Goal: Task Accomplishment & Management: Manage account settings

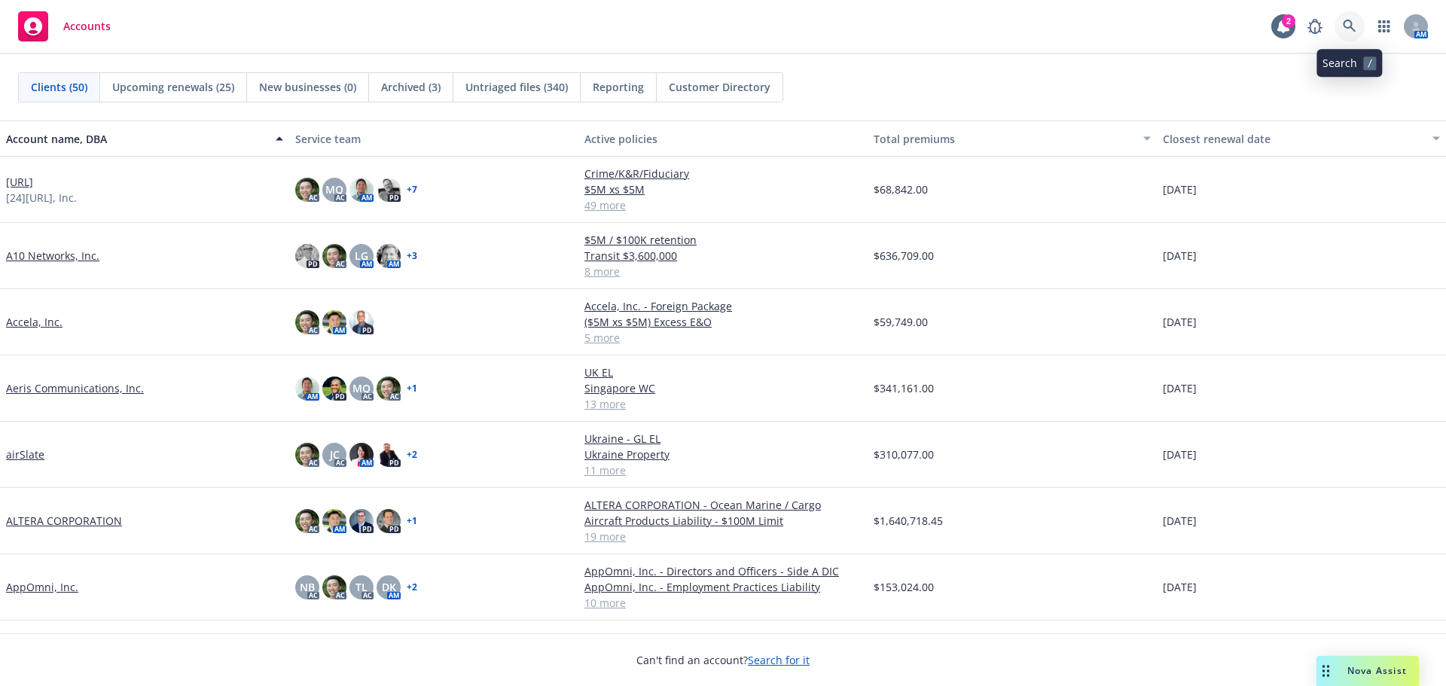
click at [1356, 20] on icon at bounding box center [1350, 27] width 14 height 14
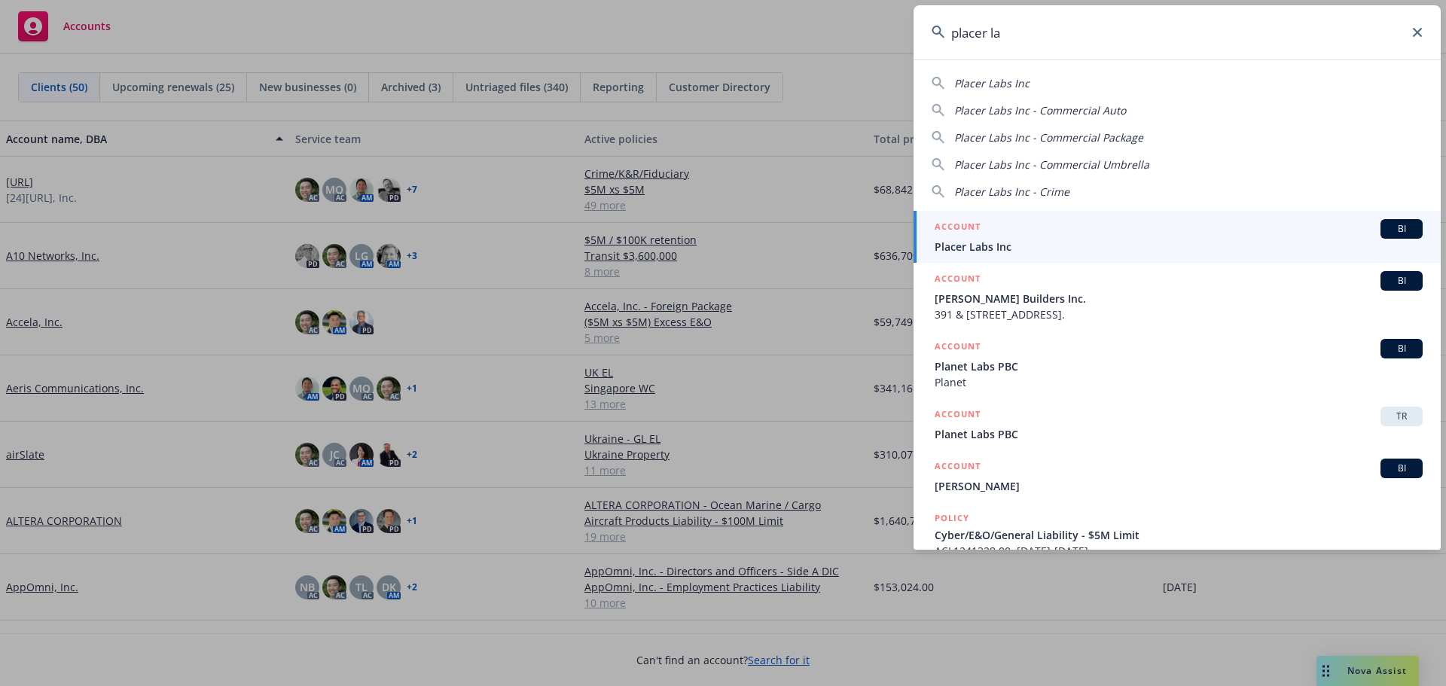
type input "placer la"
click at [1295, 218] on link "ACCOUNT BI Placer Labs Inc" at bounding box center [1177, 237] width 527 height 52
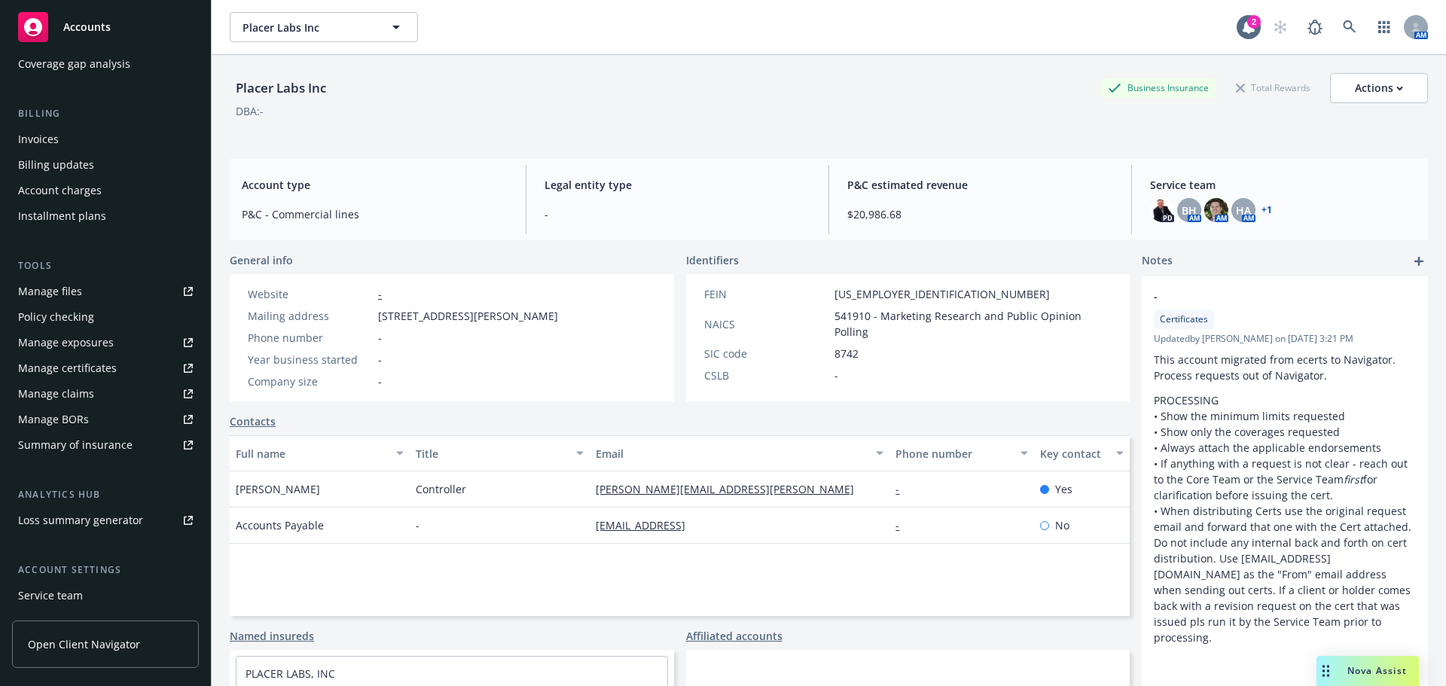
scroll to position [301, 0]
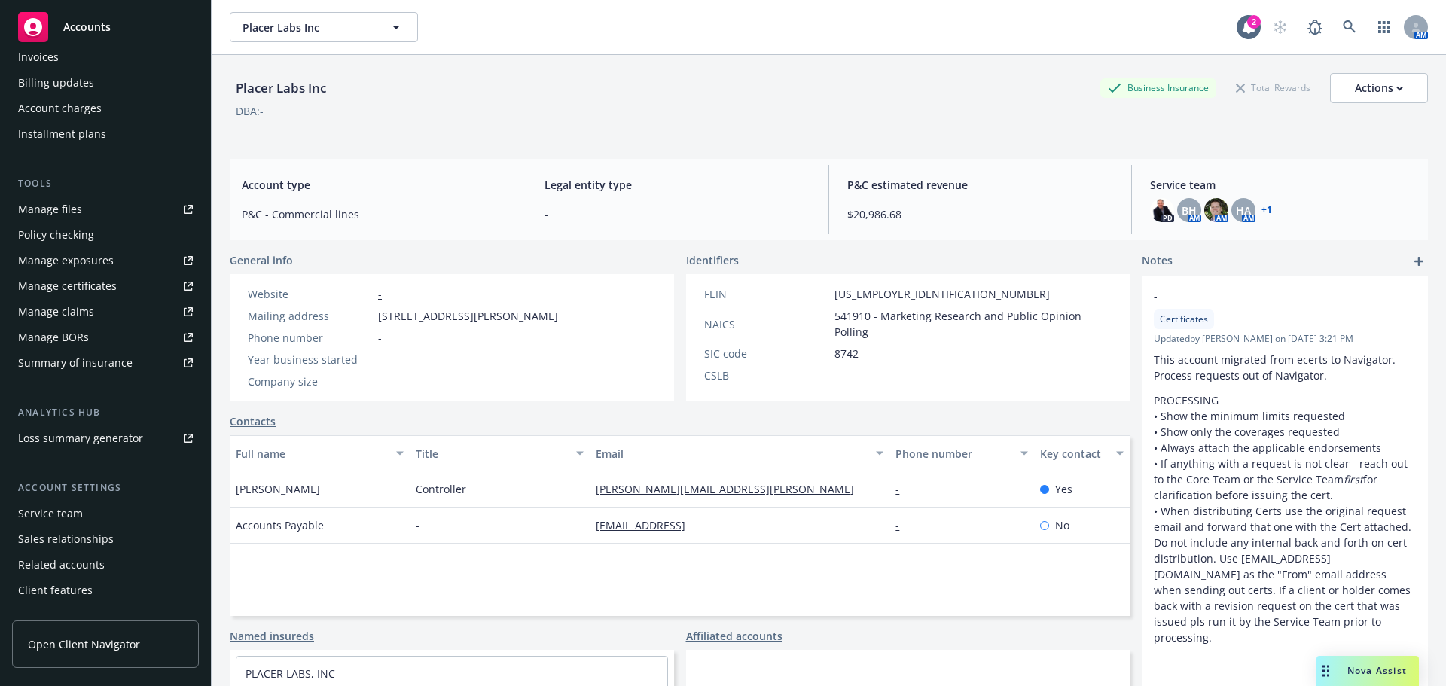
click at [95, 364] on div "Summary of insurance" at bounding box center [75, 363] width 114 height 24
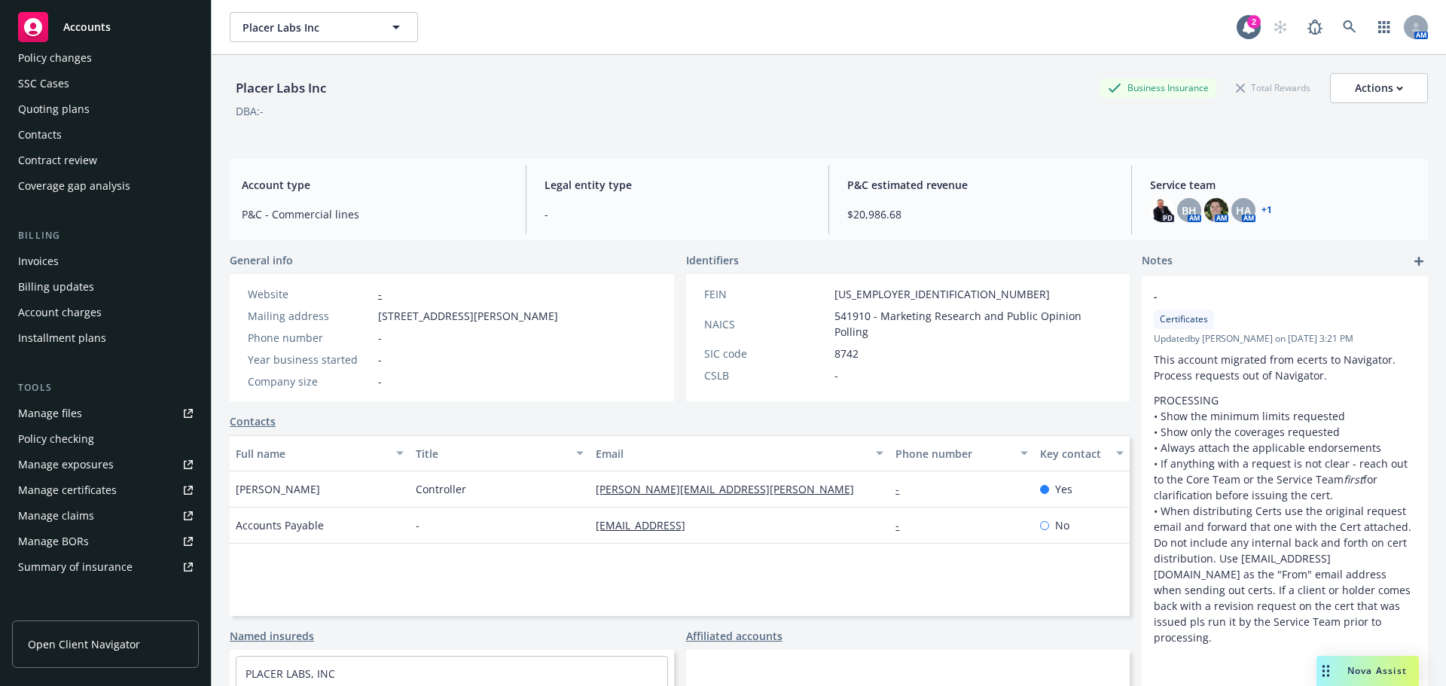
scroll to position [0, 0]
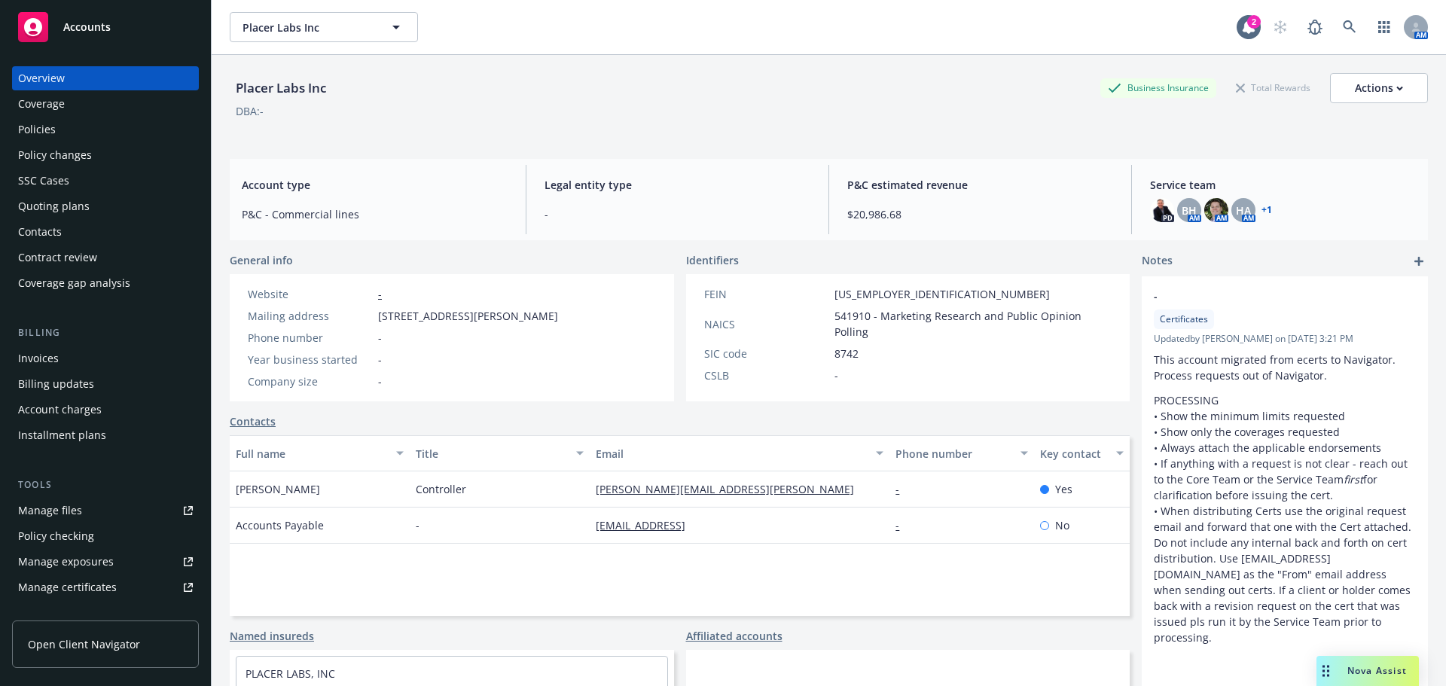
click at [105, 120] on div "Policies" at bounding box center [105, 130] width 175 height 24
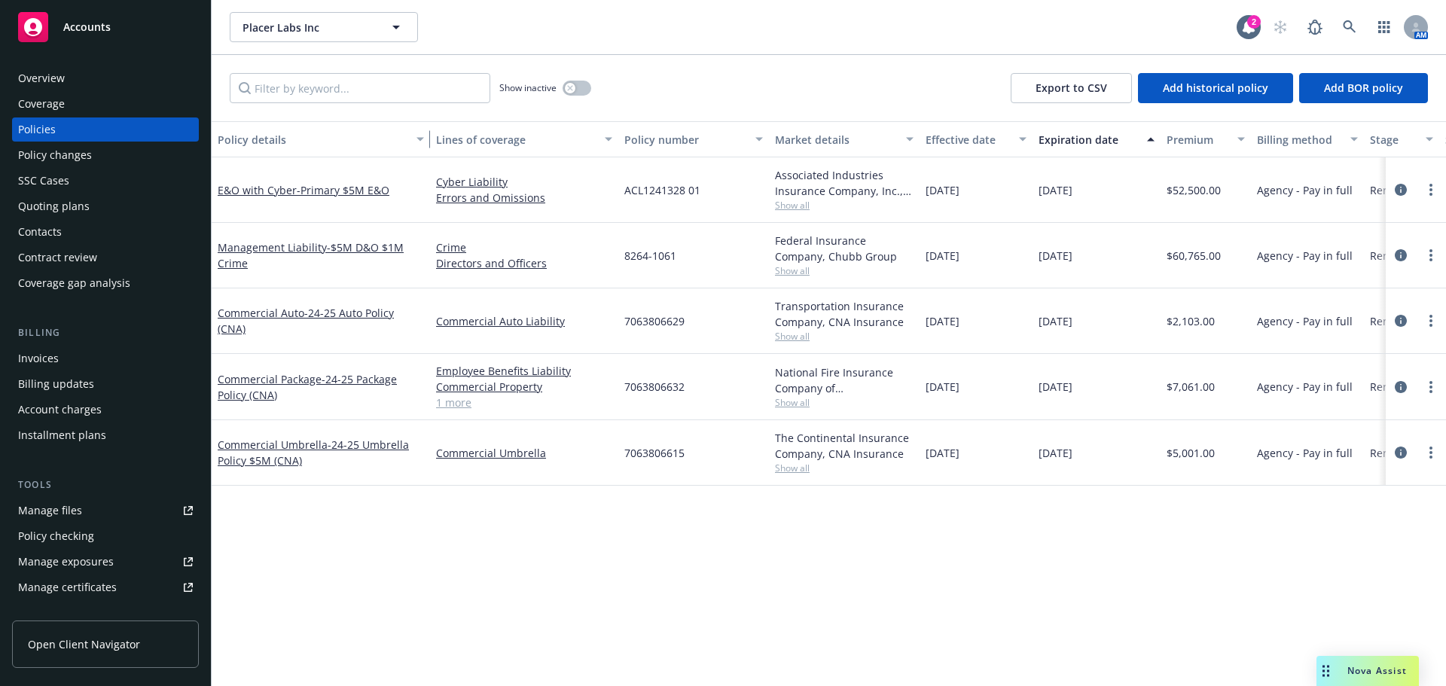
drag, startPoint x: 315, startPoint y: 140, endPoint x: 420, endPoint y: 139, distance: 105.5
click at [420, 139] on div "button" at bounding box center [423, 139] width 8 height 35
click at [349, 382] on span "- 24-25 Package Policy (CNA)" at bounding box center [307, 387] width 179 height 30
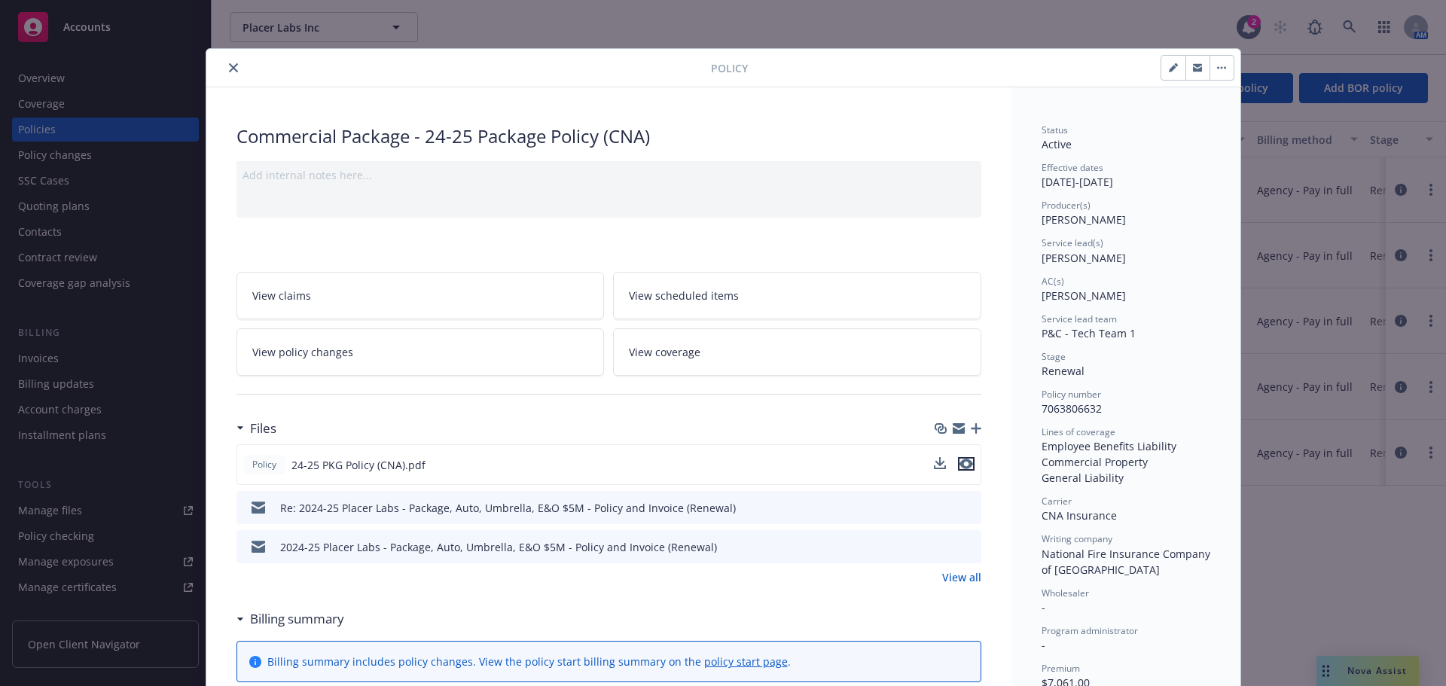
click at [964, 462] on icon "preview file" at bounding box center [967, 464] width 14 height 11
click at [229, 63] on icon "close" at bounding box center [233, 67] width 9 height 9
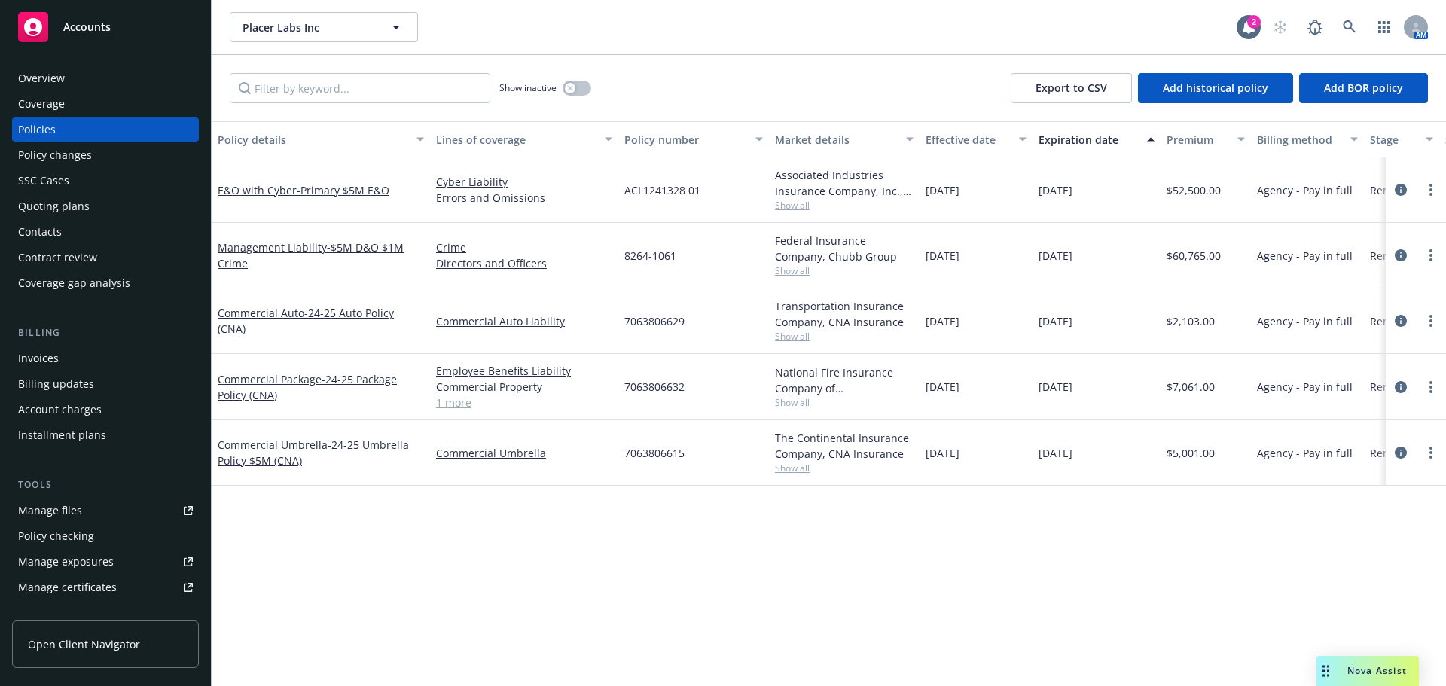
click at [673, 463] on div "7063806615" at bounding box center [693, 453] width 151 height 66
click at [671, 457] on span "7063806615" at bounding box center [654, 453] width 60 height 16
copy span "7063806615"
click at [364, 671] on div "Policy details Lines of coverage Policy number Market details Effective date Ex…" at bounding box center [829, 403] width 1235 height 565
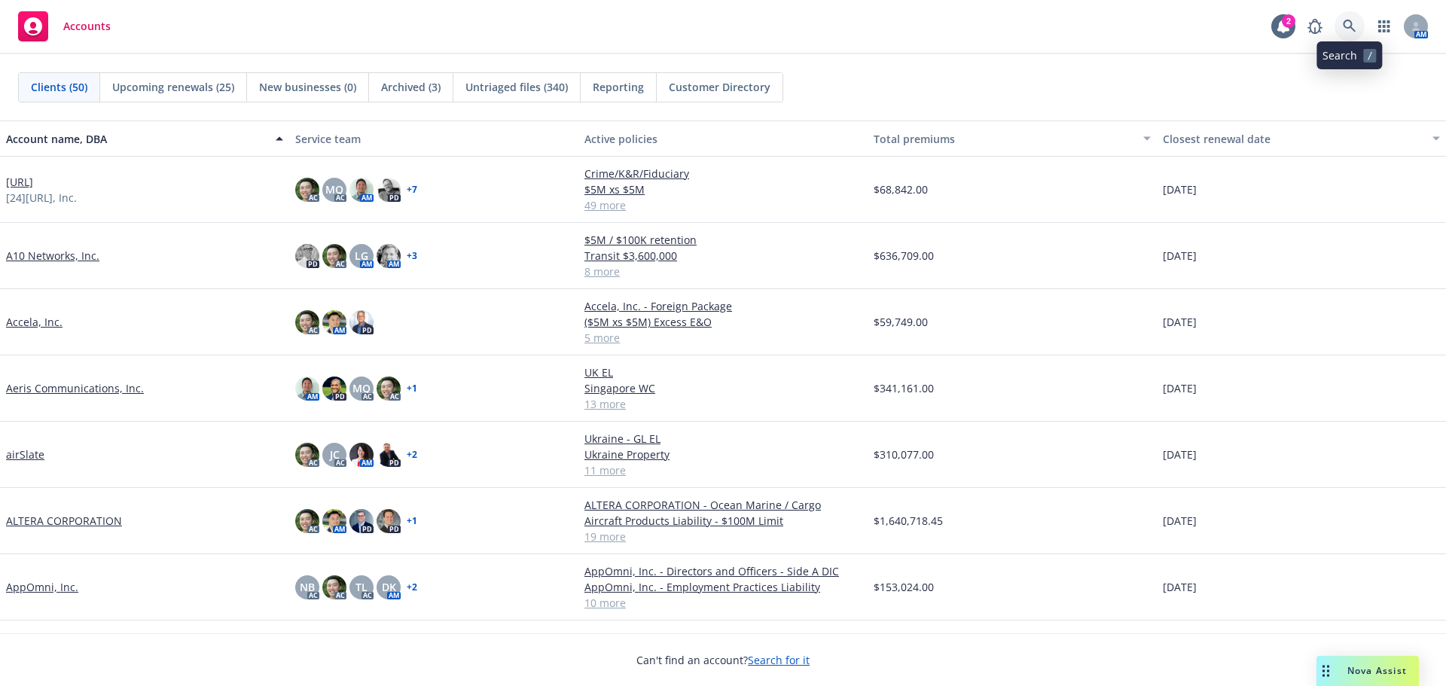
click at [1352, 23] on icon at bounding box center [1349, 26] width 13 height 13
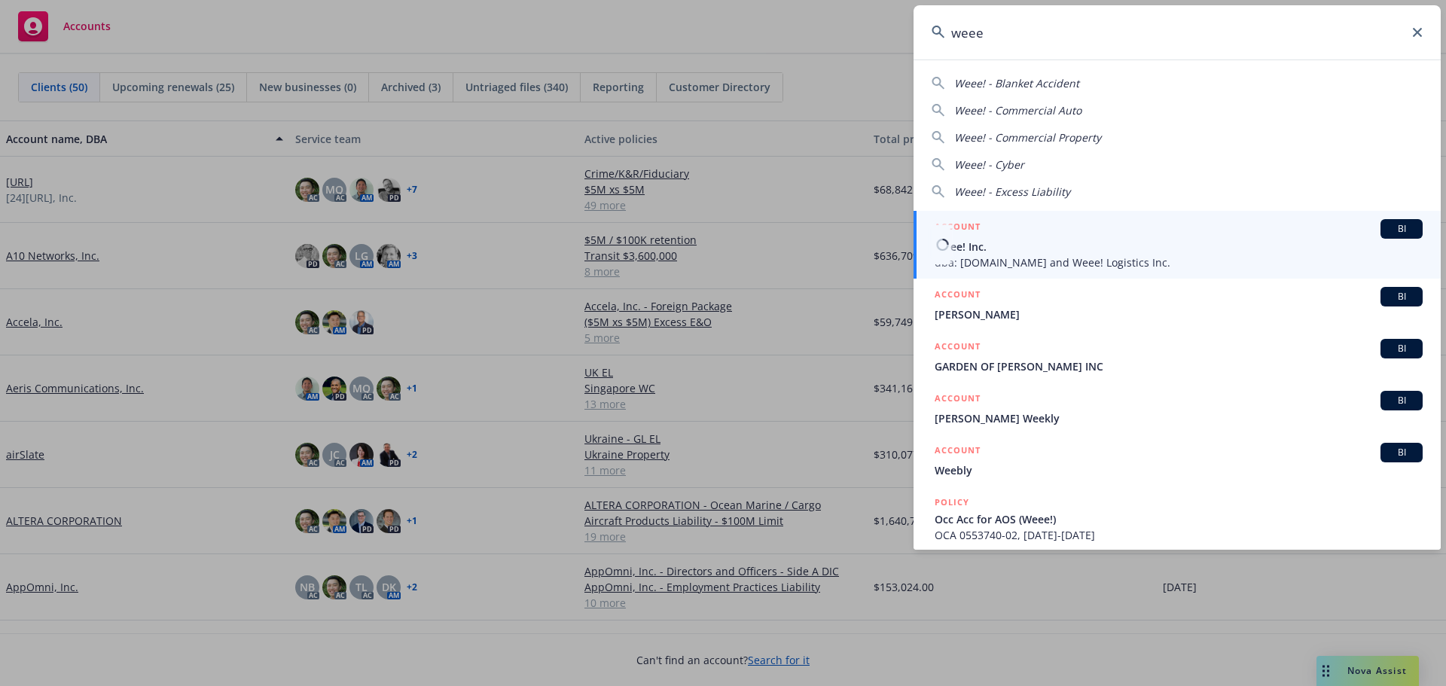
type input "weee"
click at [1043, 255] on span "dba: Sayweee.com and Weee! Logistics Inc." at bounding box center [1179, 263] width 488 height 16
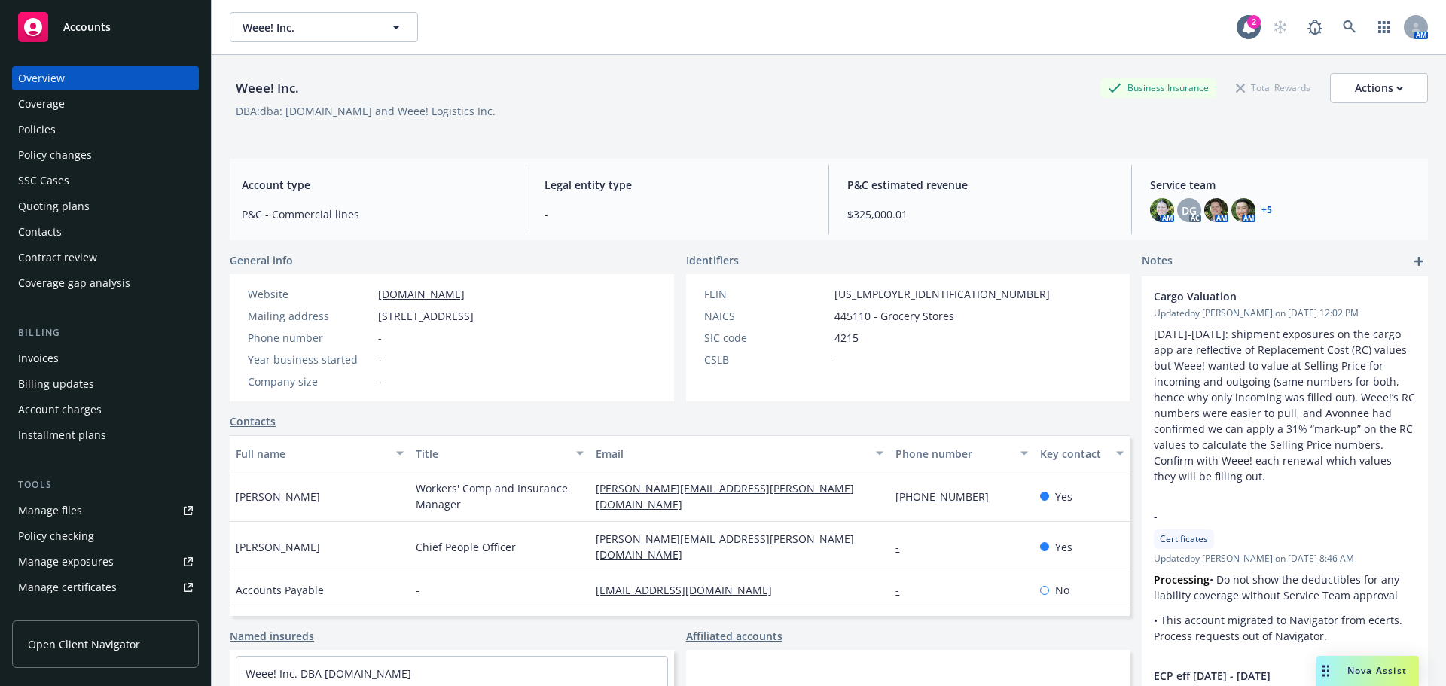
drag, startPoint x: 29, startPoint y: 126, endPoint x: 238, endPoint y: 80, distance: 213.6
click at [29, 126] on div "Policies" at bounding box center [37, 130] width 38 height 24
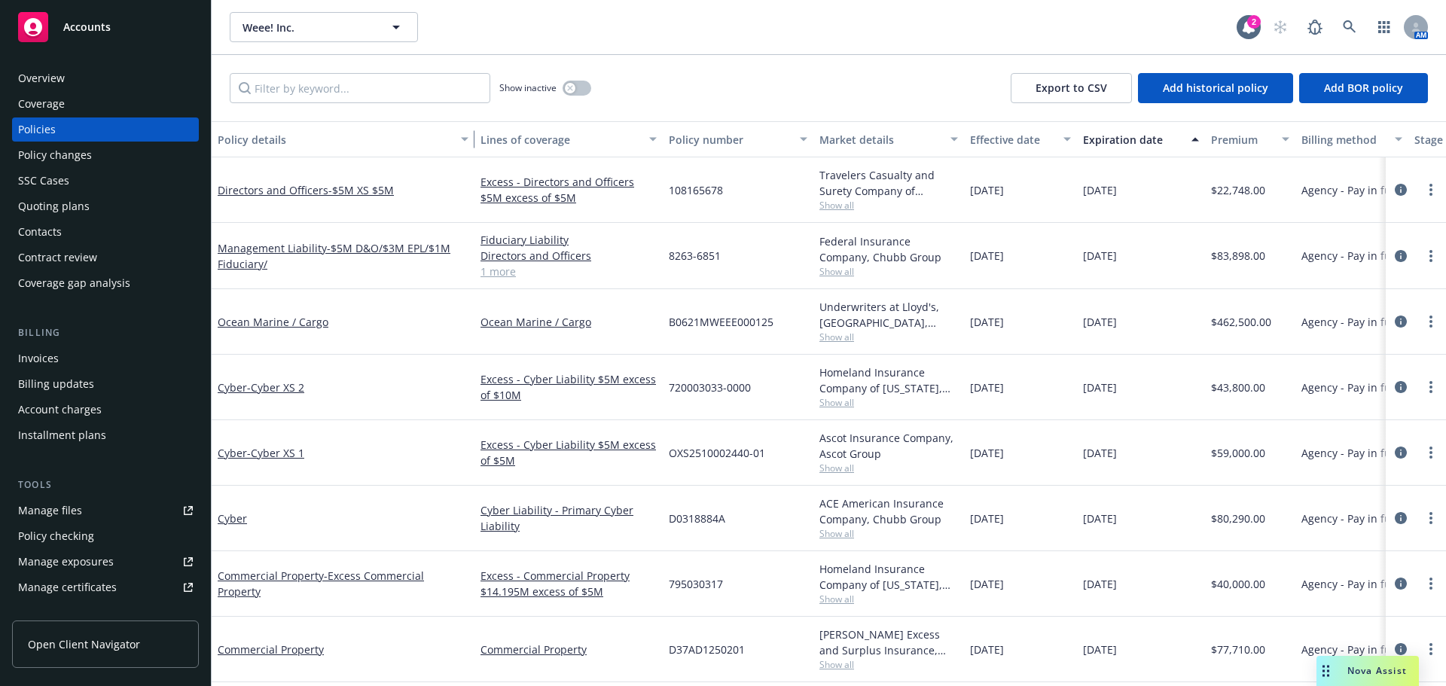
drag, startPoint x: 318, startPoint y: 142, endPoint x: 606, endPoint y: 337, distance: 347.8
click at [471, 146] on div "button" at bounding box center [467, 139] width 8 height 35
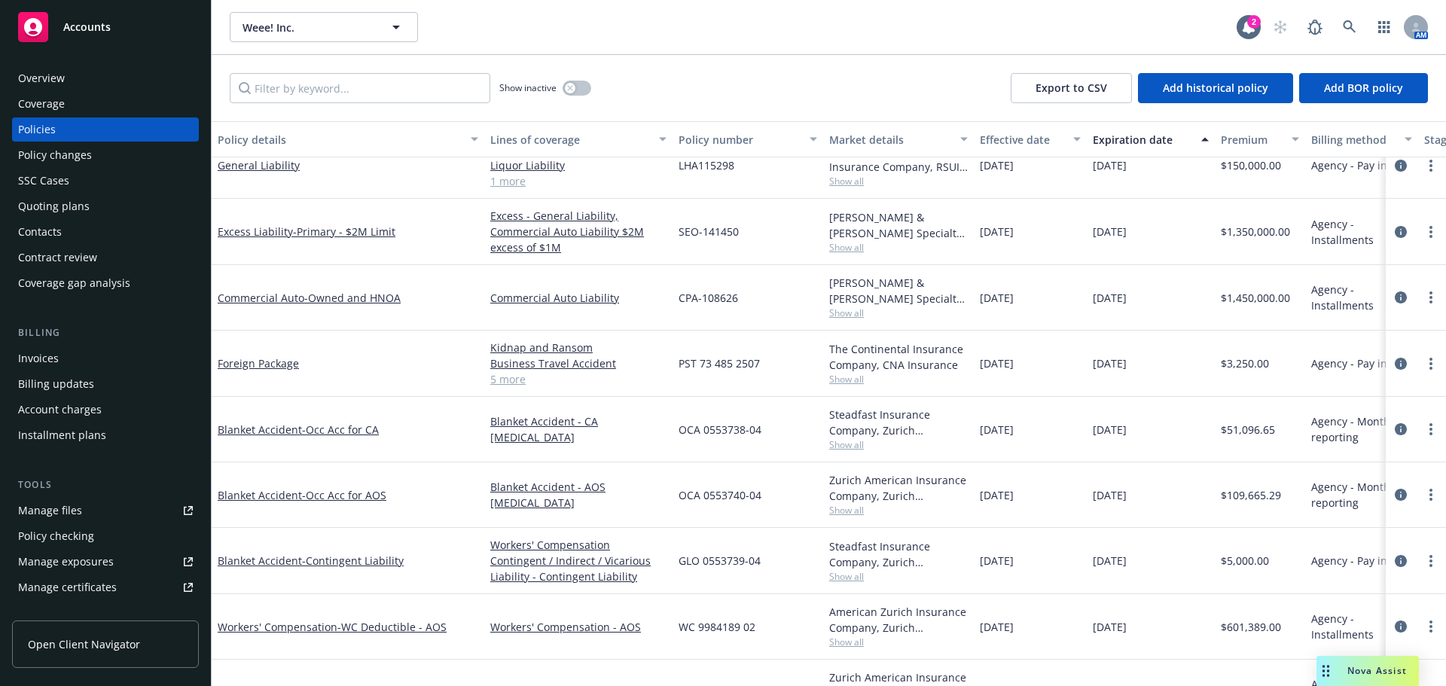
scroll to position [678, 0]
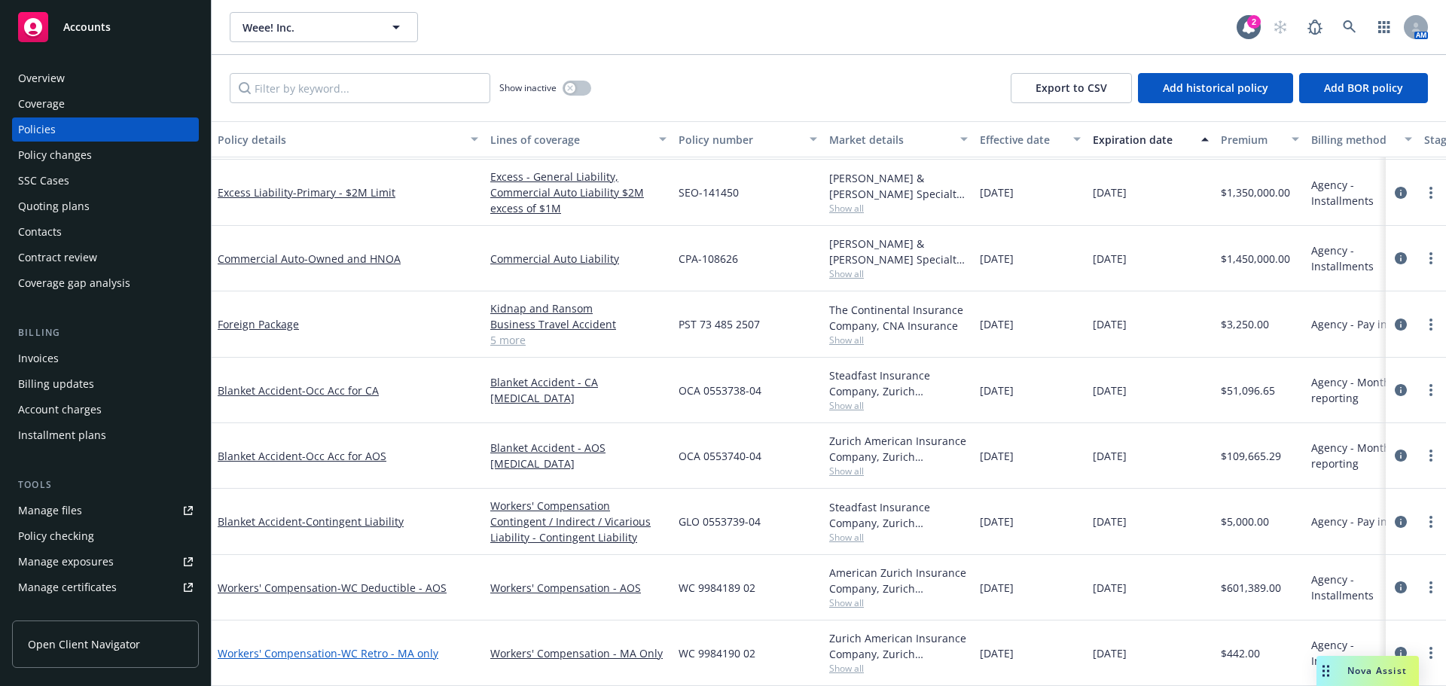
click at [362, 646] on span "- WC Retro - MA only" at bounding box center [387, 653] width 101 height 14
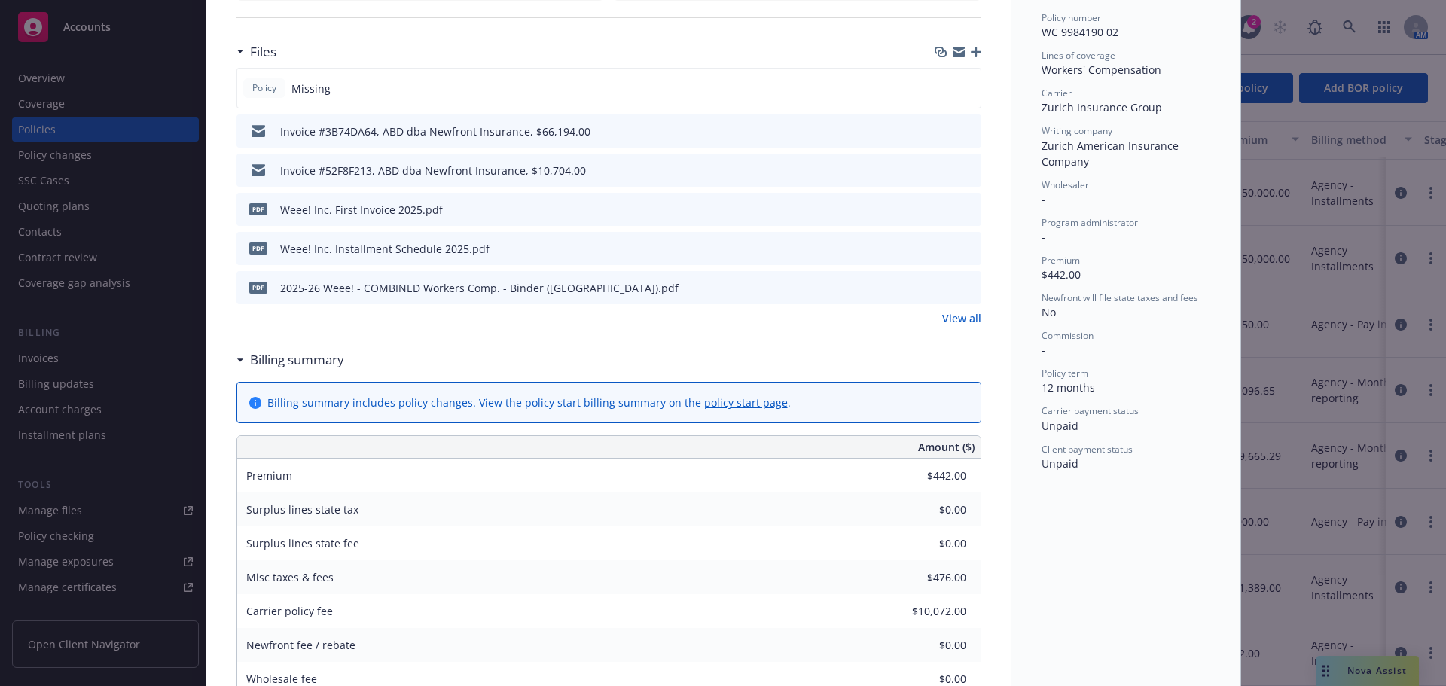
scroll to position [226, 0]
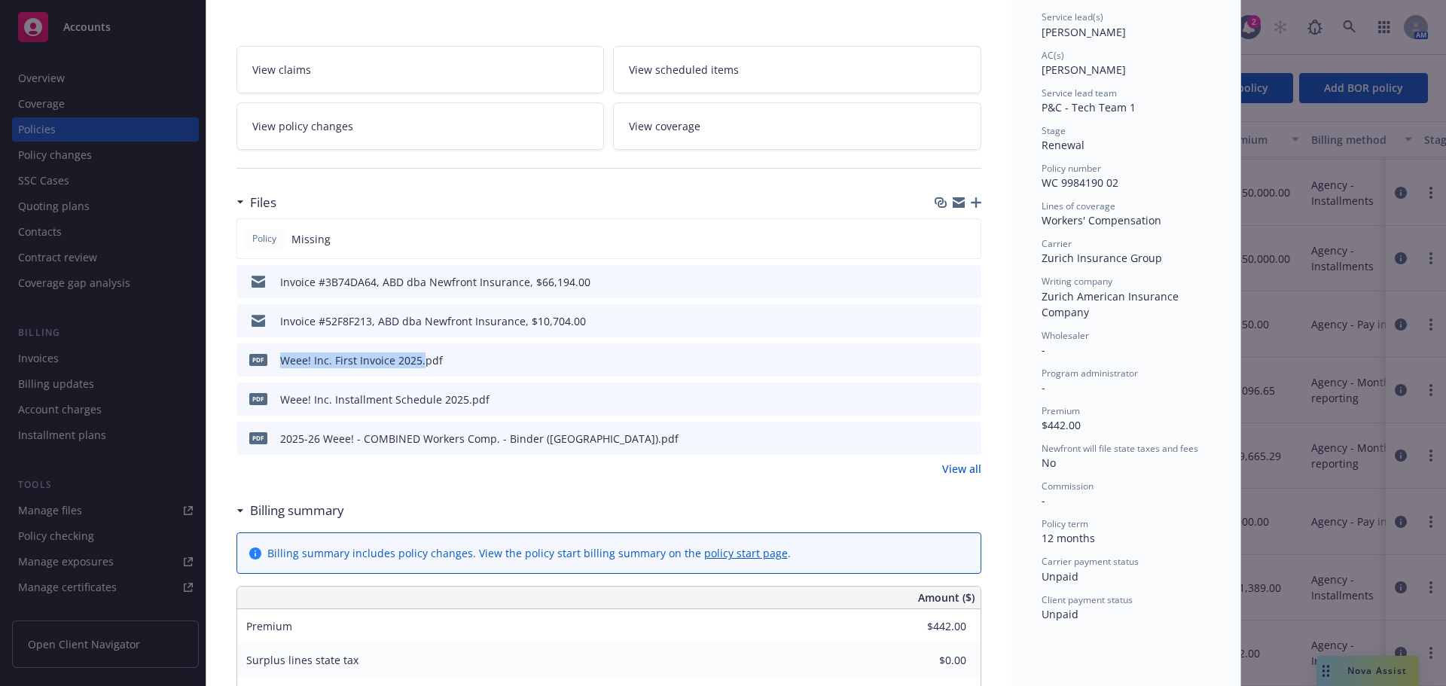
drag, startPoint x: 415, startPoint y: 359, endPoint x: 270, endPoint y: 363, distance: 144.7
click at [270, 363] on div "pdf Weee! Inc. First Invoice 2025.pdf" at bounding box center [343, 360] width 200 height 32
copy div "Weee! Inc. First Invoice 2025."
click at [971, 198] on icon "button" at bounding box center [976, 202] width 11 height 11
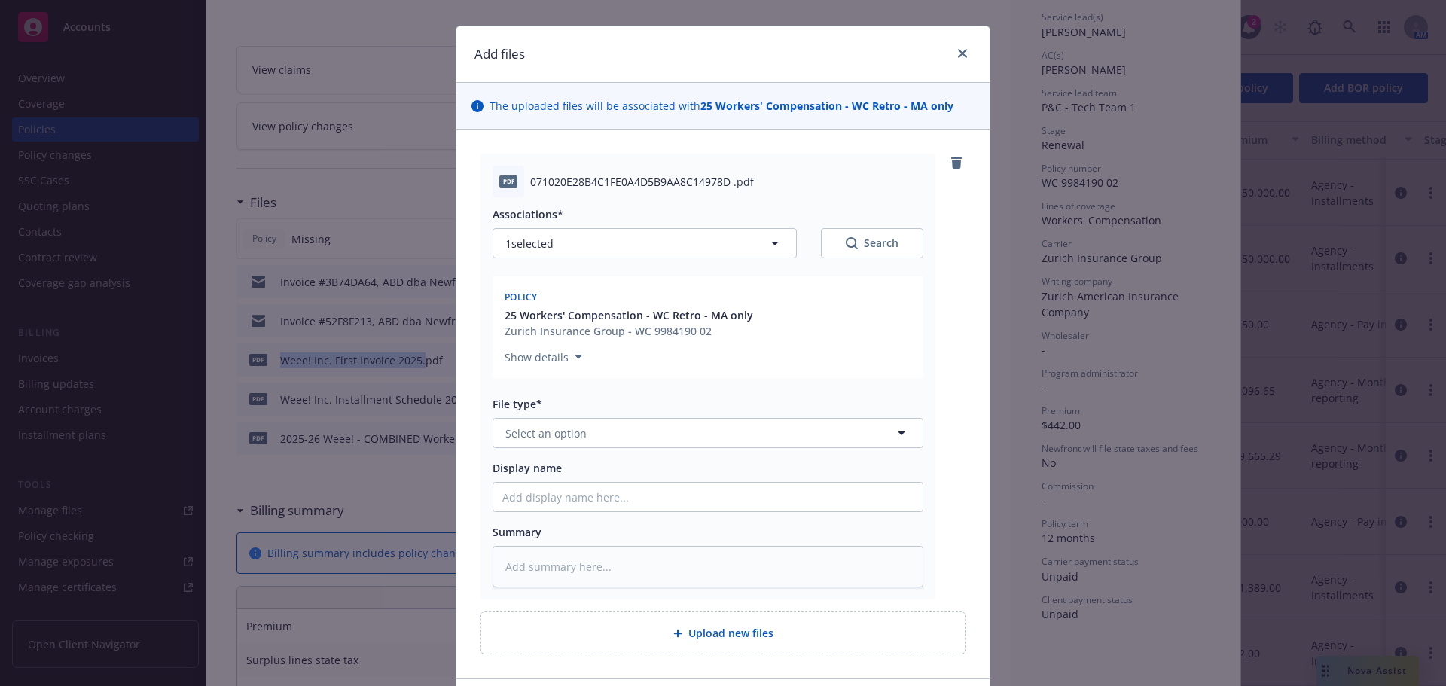
scroll to position [131, 0]
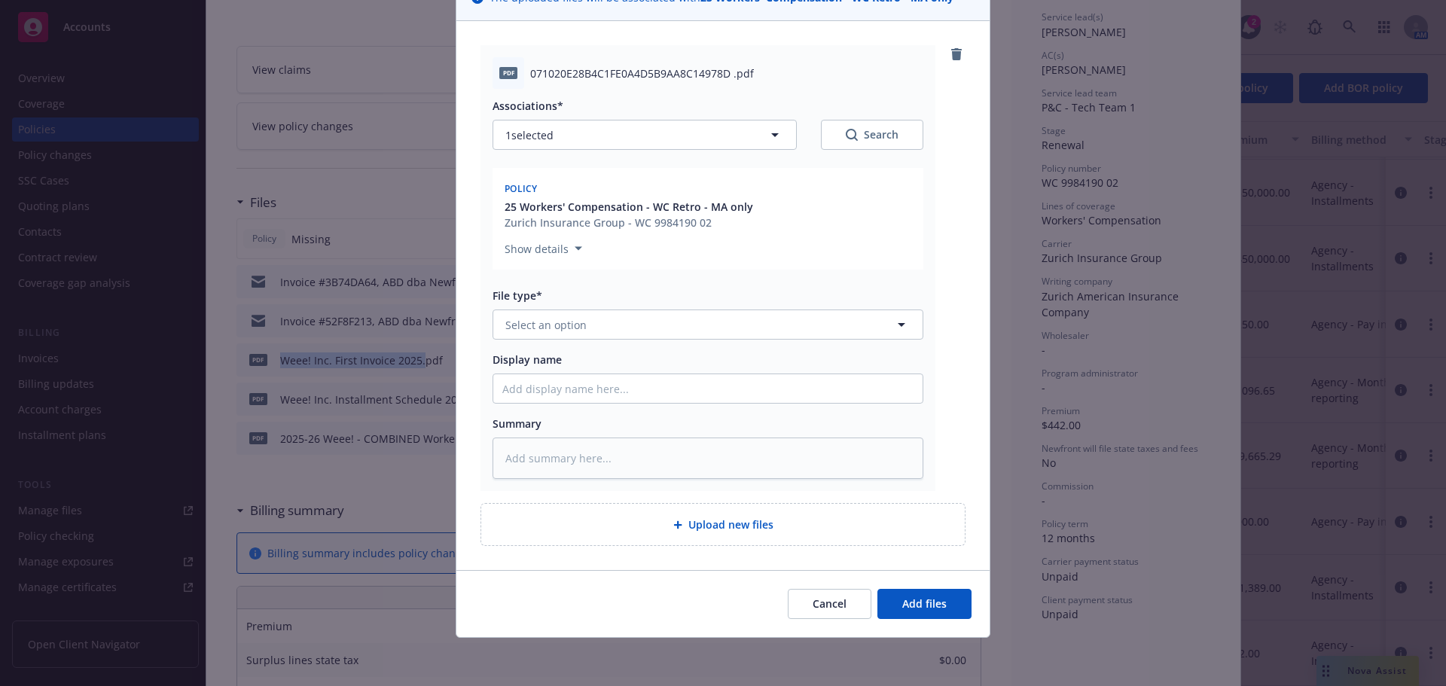
type textarea "x"
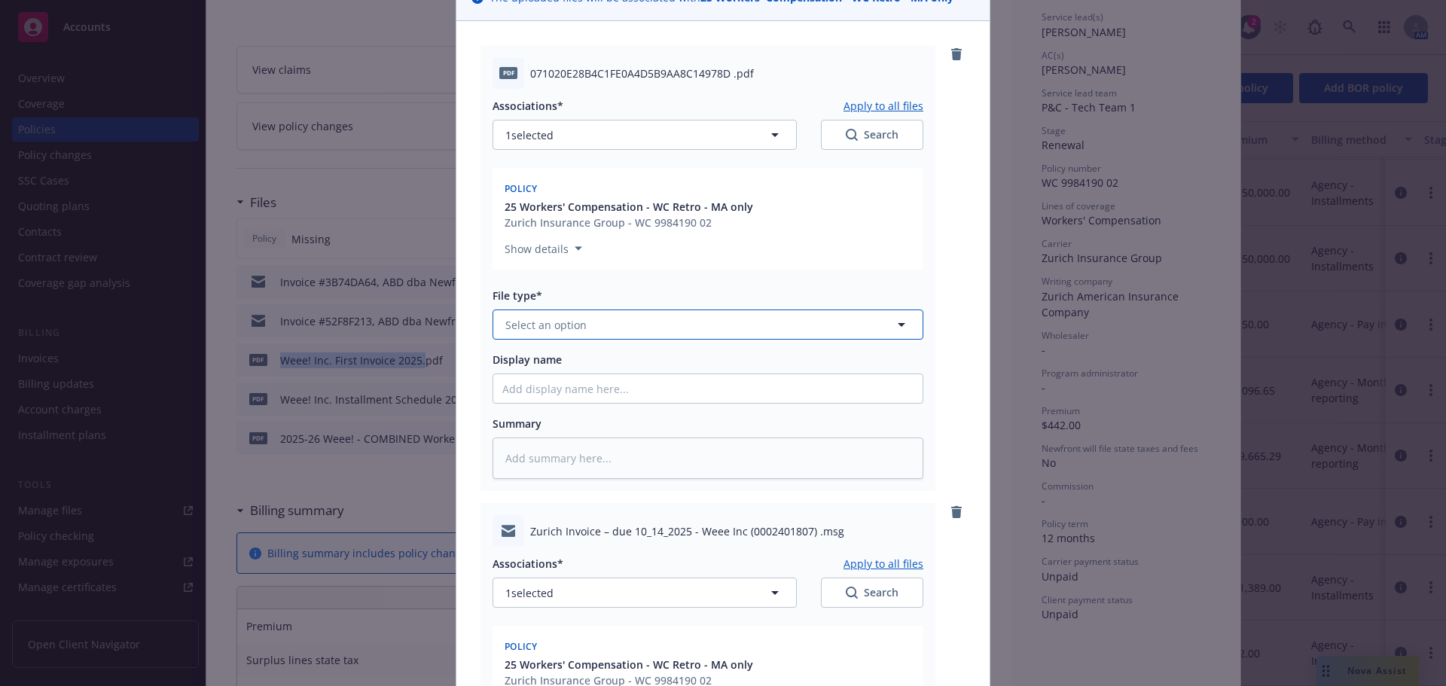
click at [605, 316] on button "Select an option" at bounding box center [708, 325] width 431 height 30
type input "invoic"
click at [577, 410] on span "Invoice - Third Party" at bounding box center [560, 406] width 104 height 16
type textarea "x"
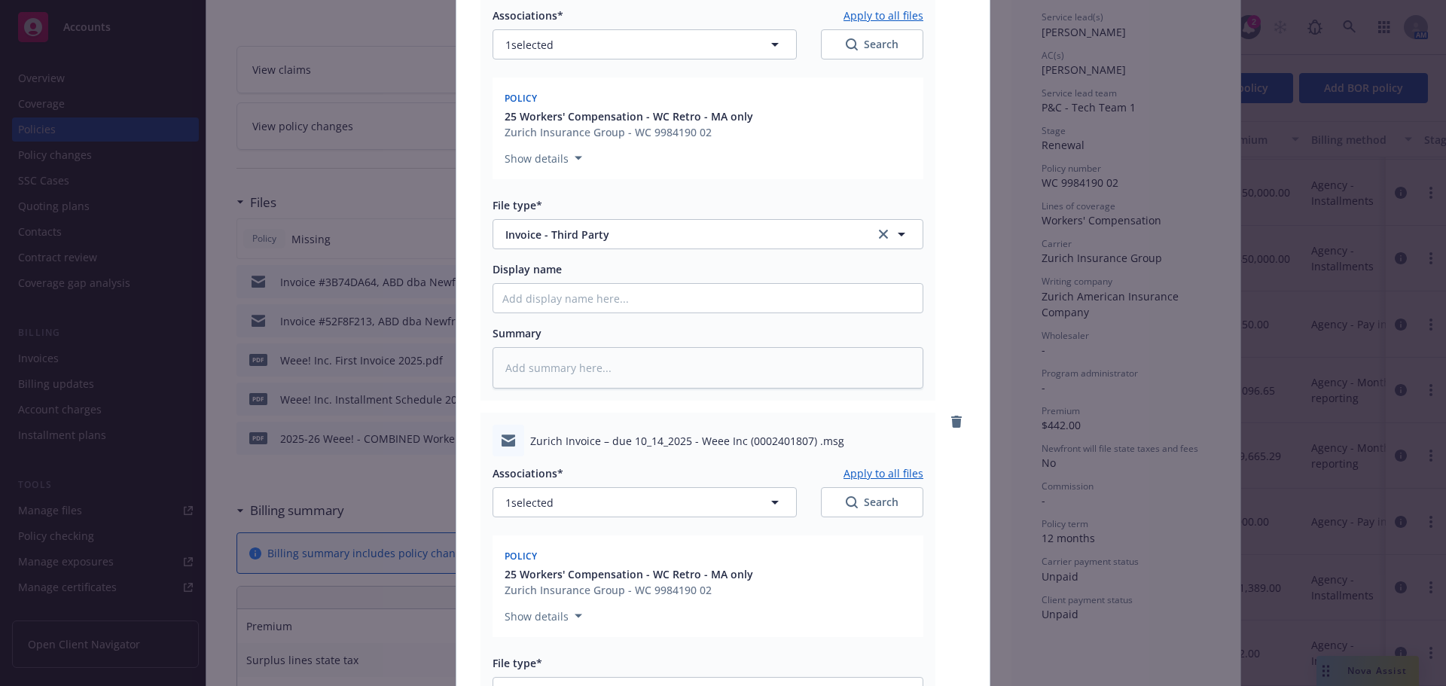
scroll to position [357, 0]
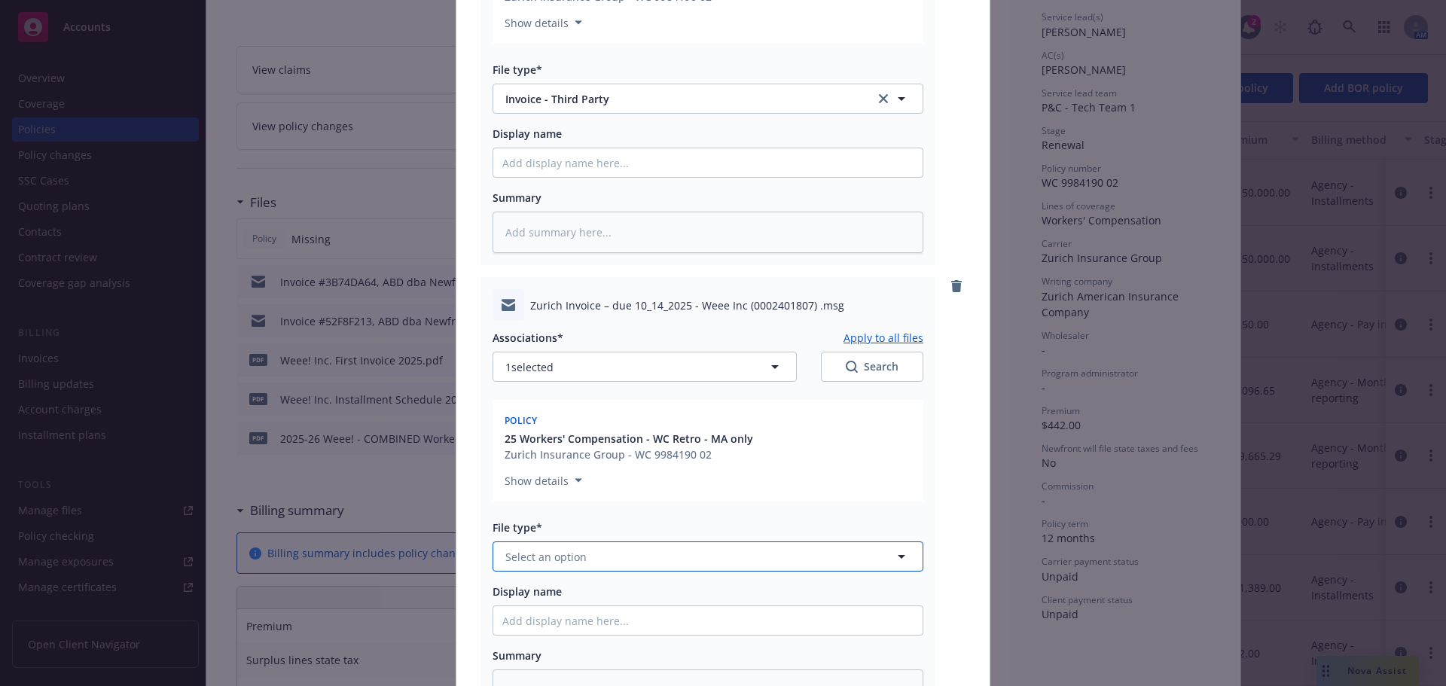
click at [610, 557] on button "Select an option" at bounding box center [708, 557] width 431 height 30
type input "invoi"
click at [652, 642] on div "Invoice - Third Party" at bounding box center [707, 638] width 411 height 22
click at [617, 165] on input "Display name" at bounding box center [707, 162] width 429 height 29
paste input "Weee! Inc. First Invoice 2025."
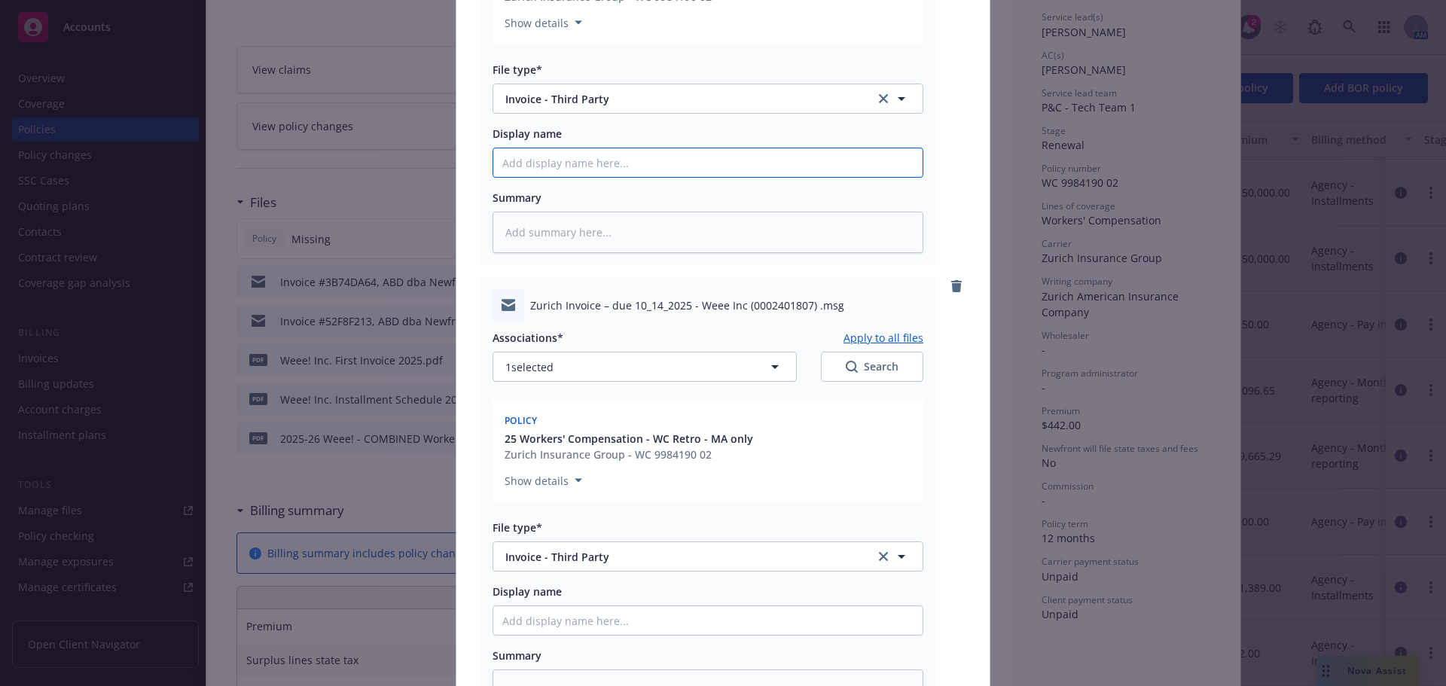
type textarea "x"
type input "Weee! Inc. First Invoice 2025."
click at [559, 169] on input "Weee! Inc. First Invoice 2025." at bounding box center [707, 162] width 429 height 29
drag, startPoint x: 646, startPoint y: 164, endPoint x: 472, endPoint y: 168, distance: 174.8
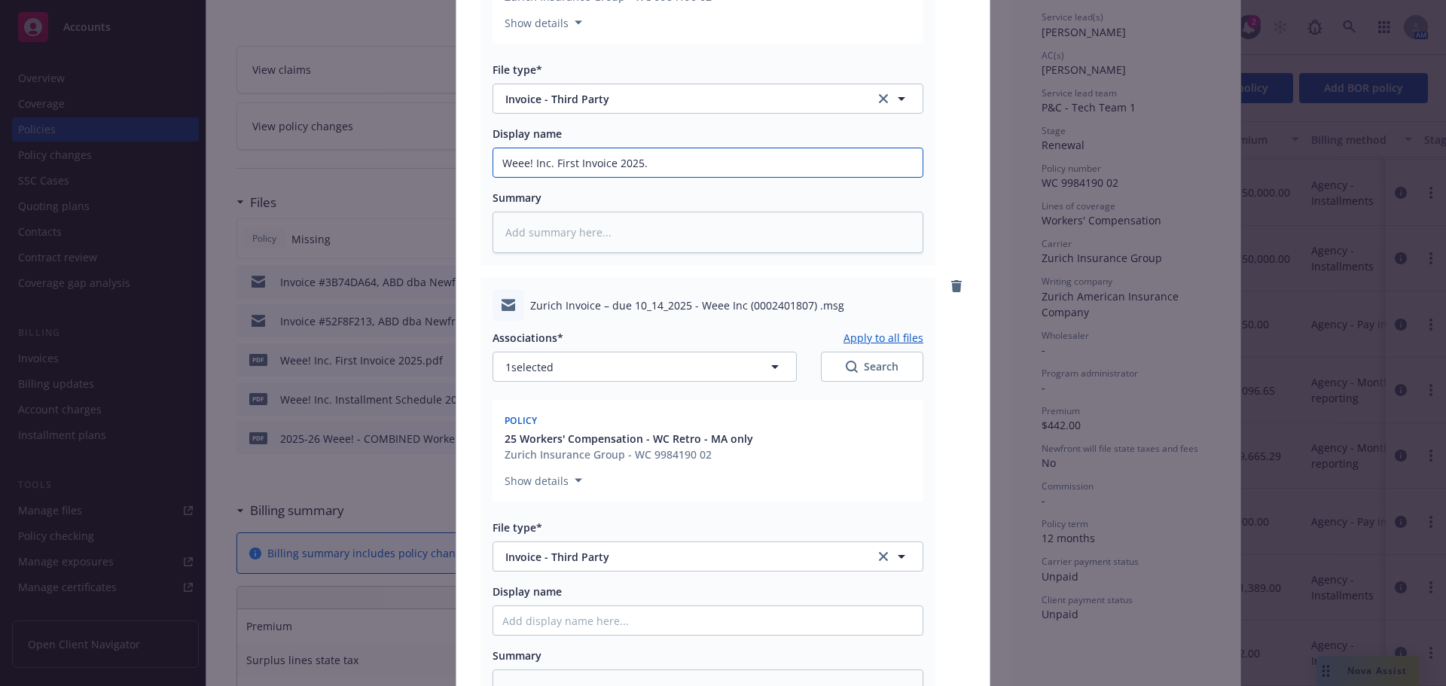
click at [472, 168] on div "pdf 071020E28B4C1FE0A4D5B9AA8C14978D .pdf Associations* Apply to all files 1 se…" at bounding box center [722, 298] width 533 height 1007
type textarea "x"
type input "W"
type textarea "x"
type input "We"
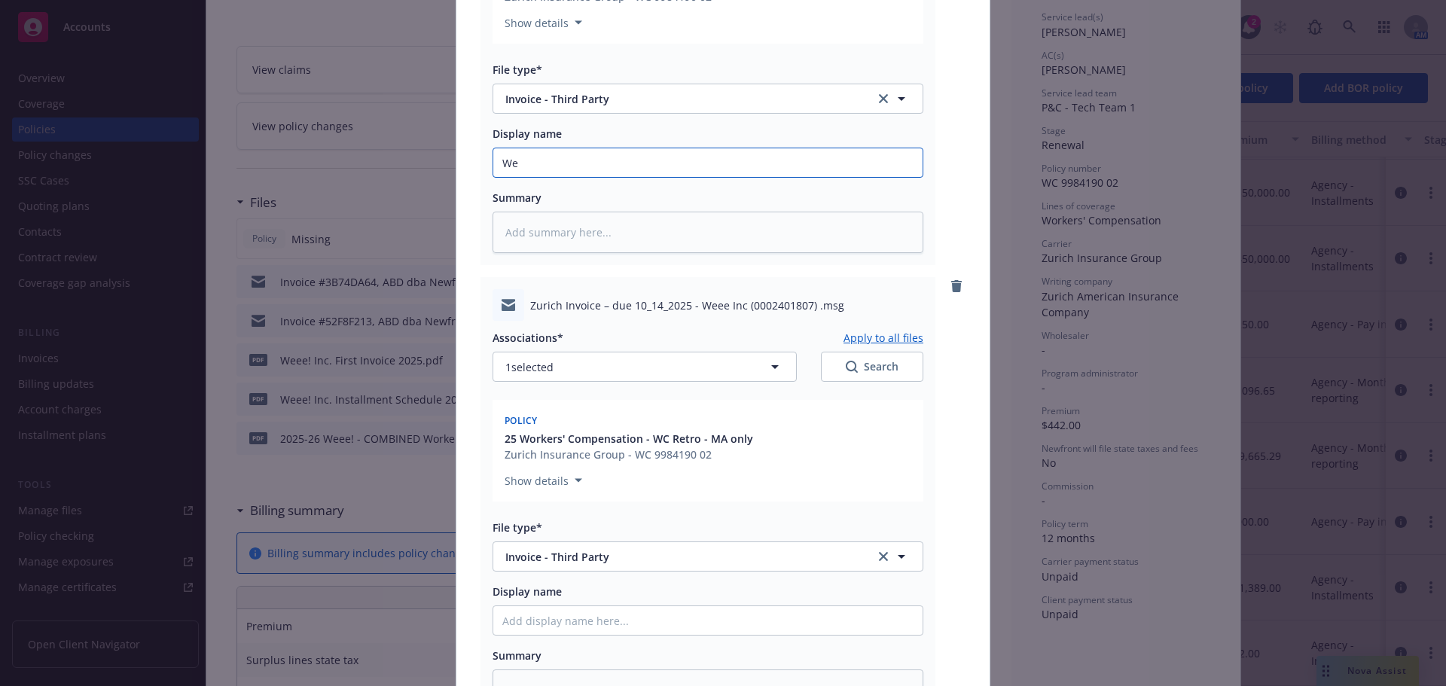
type textarea "x"
type input "W"
type textarea "x"
type input "2"
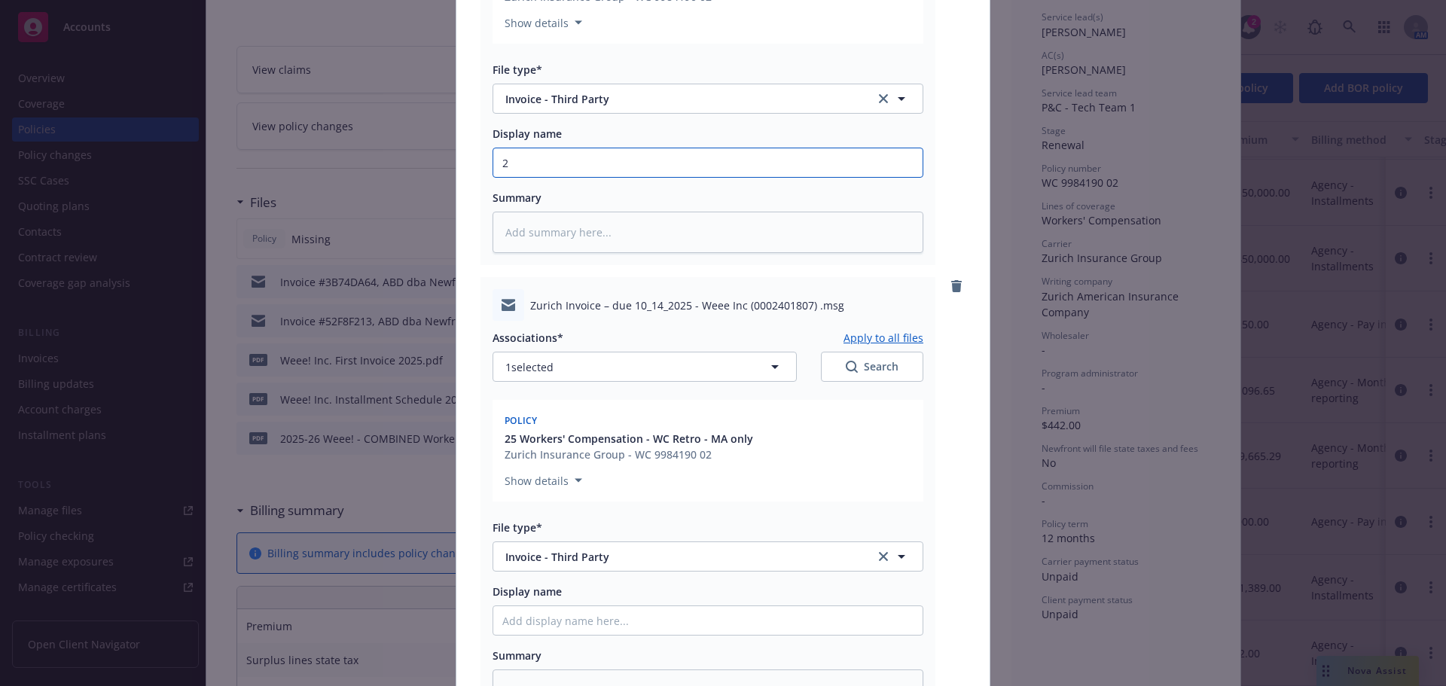
type textarea "x"
type input "25"
type textarea "x"
type input "25_"
type textarea "x"
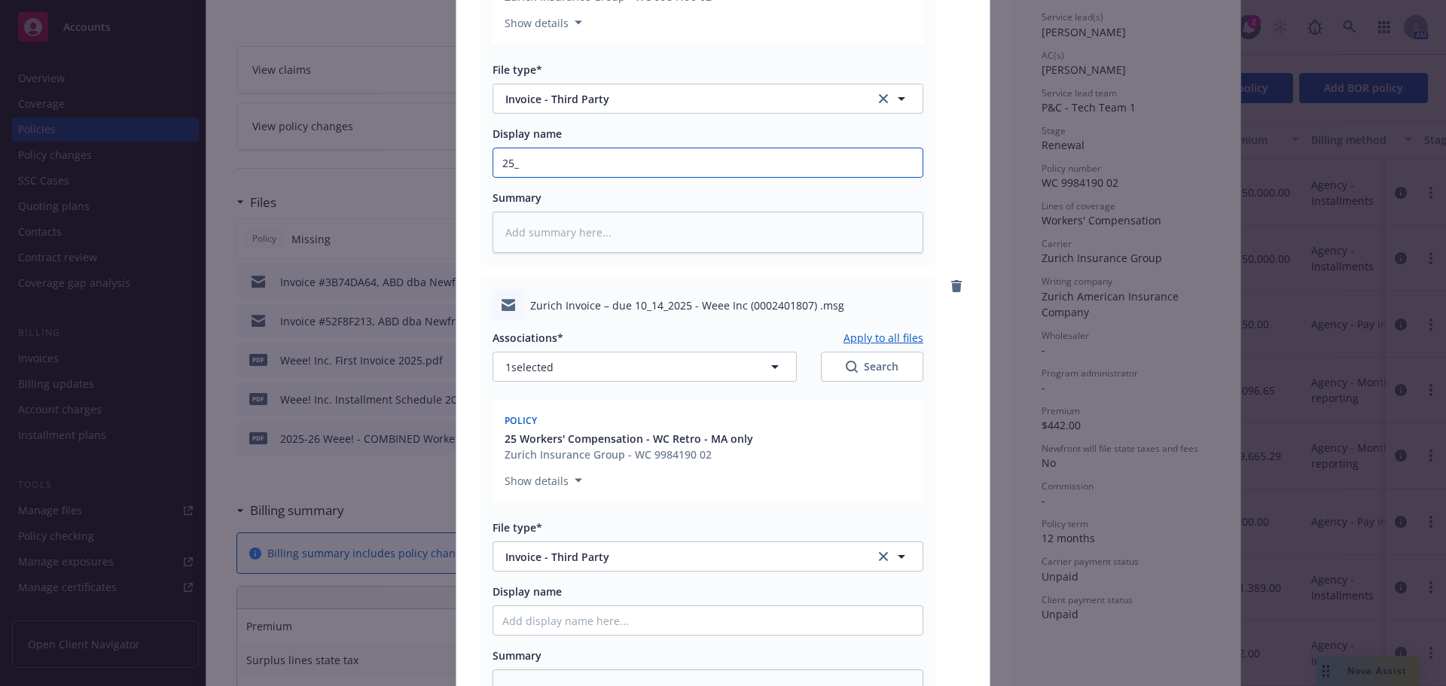
type input "25_W"
type textarea "x"
type input "25_We"
type textarea "x"
type input "25_Wee"
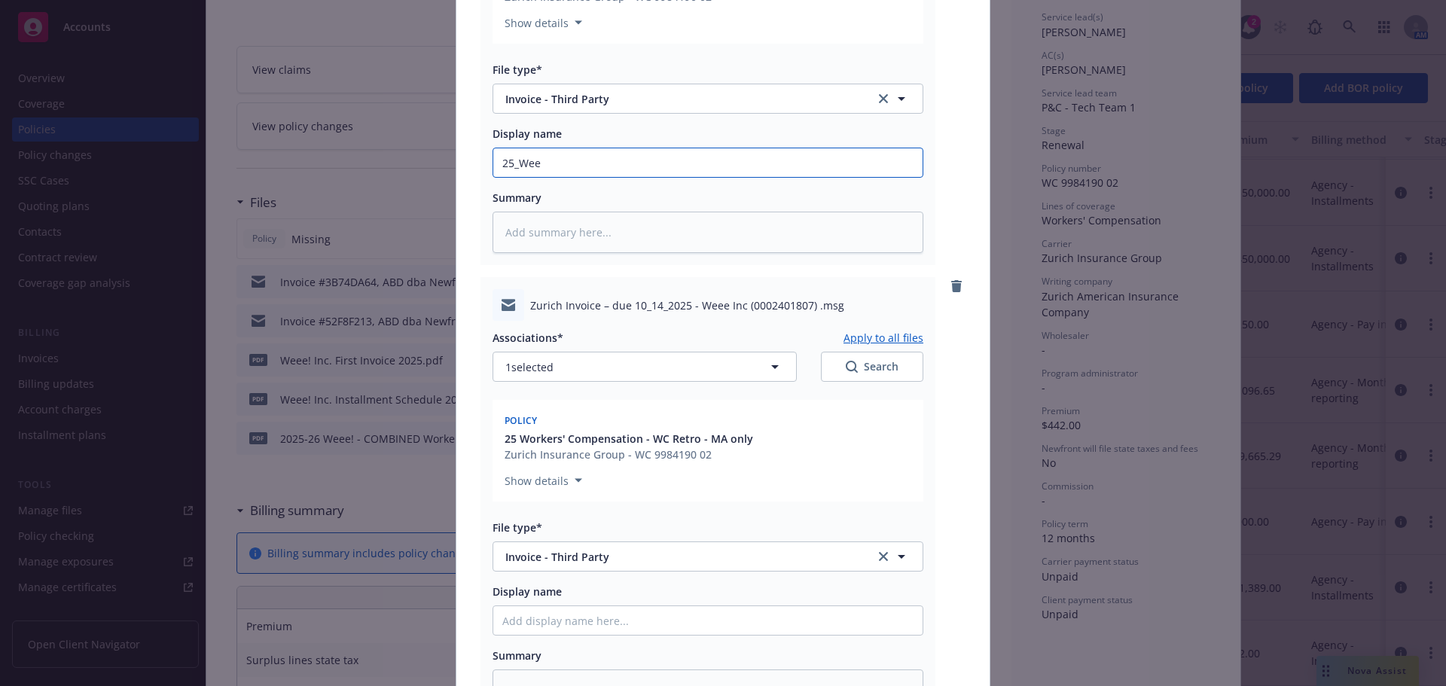
type textarea "x"
type input "25_Weee"
type textarea "x"
type input "25_Weee!"
type textarea "x"
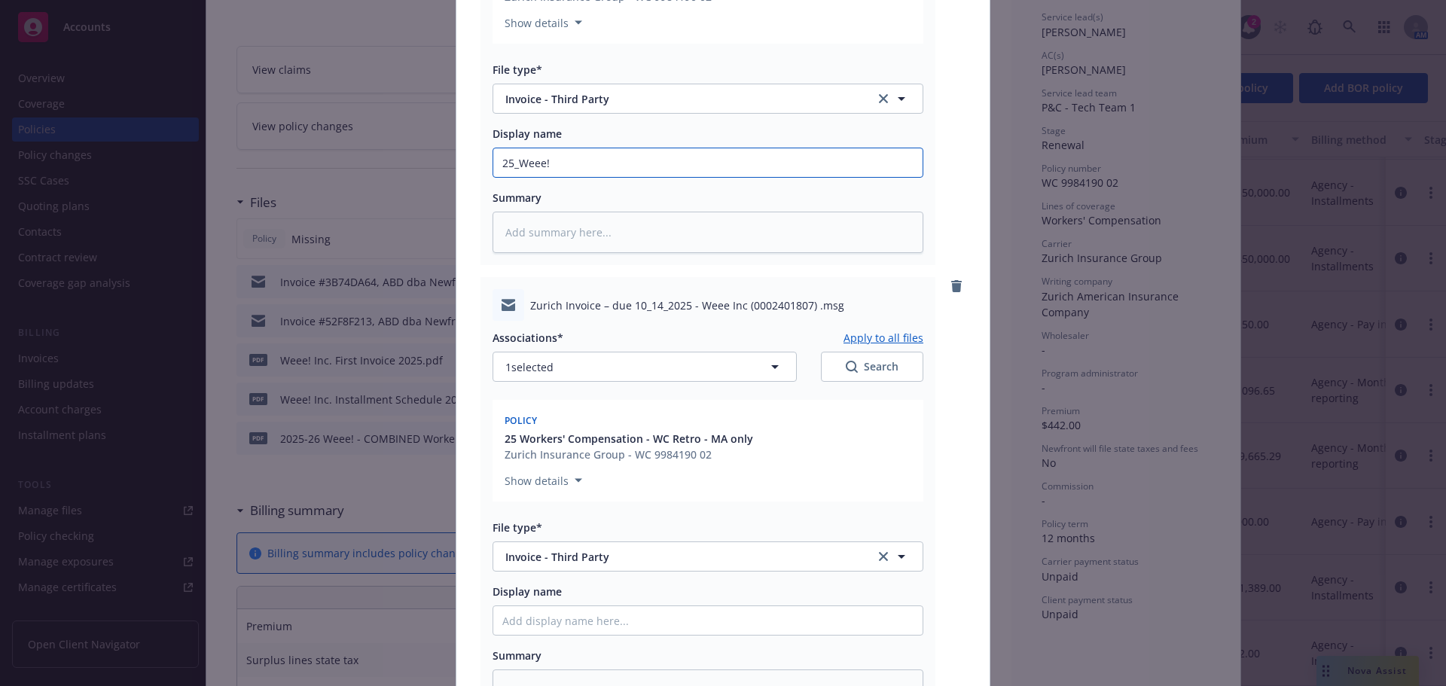
type input "25_Weee!"
type textarea "x"
type input "25_Weee! -"
type textarea "x"
type input "25_Weee! - W"
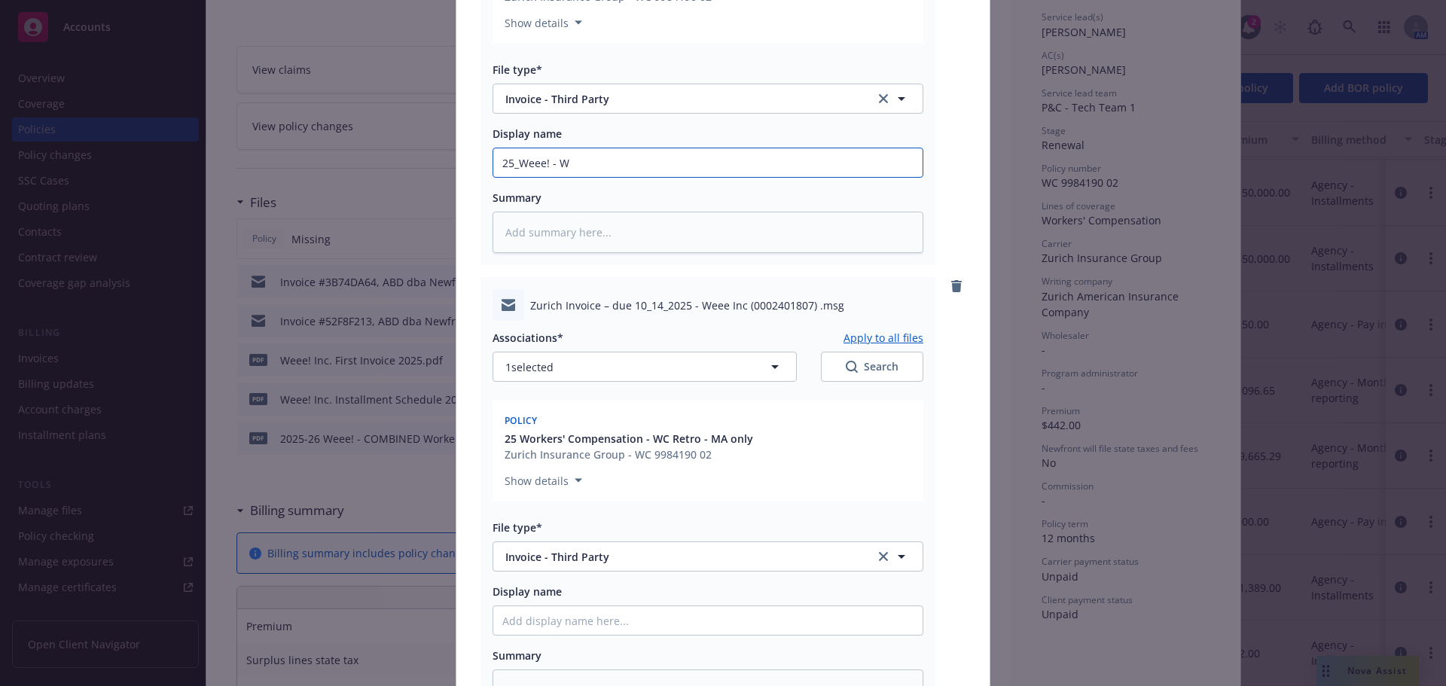
type textarea "x"
type input "25_Weee! - WC"
type textarea "x"
type input "25_Weee! - WC"
type textarea "x"
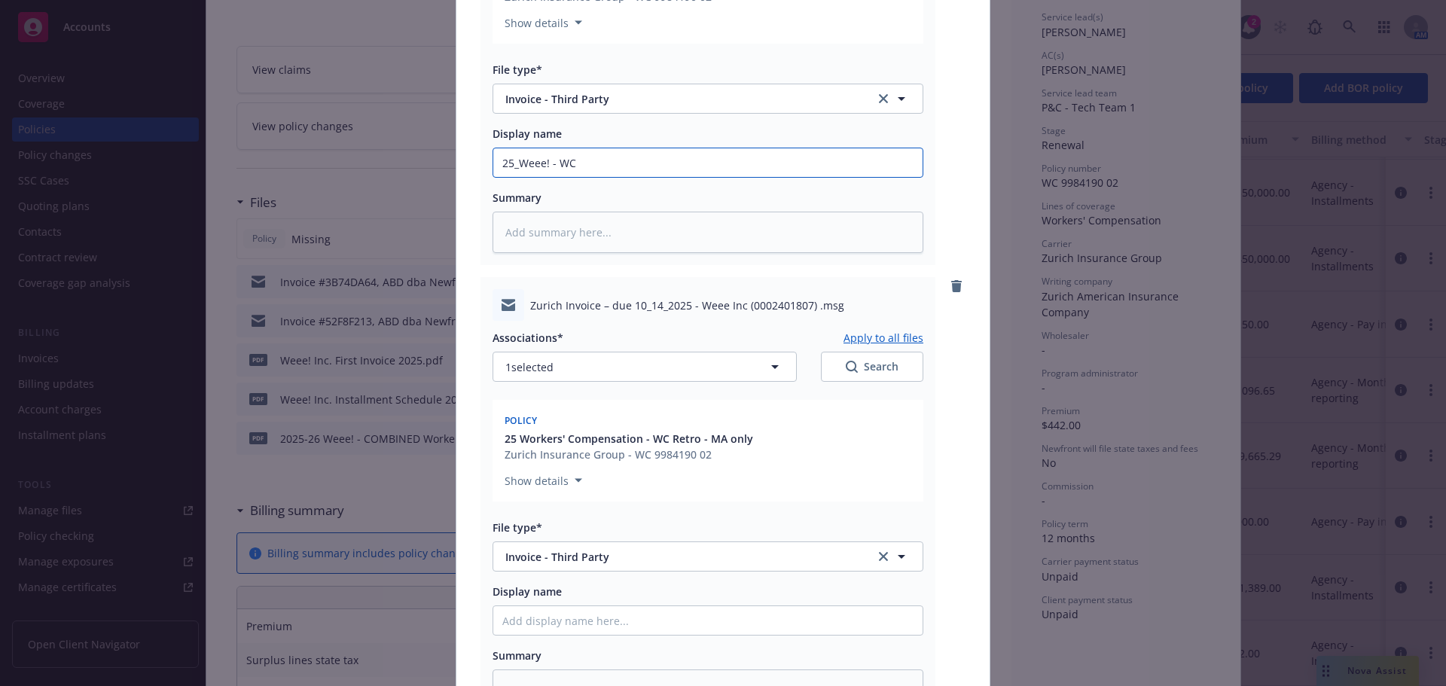
type input "25_Weee! - WC"
type textarea "x"
type input "25_Weee! - WC"
type textarea "x"
type input "25_Weee! - WC -"
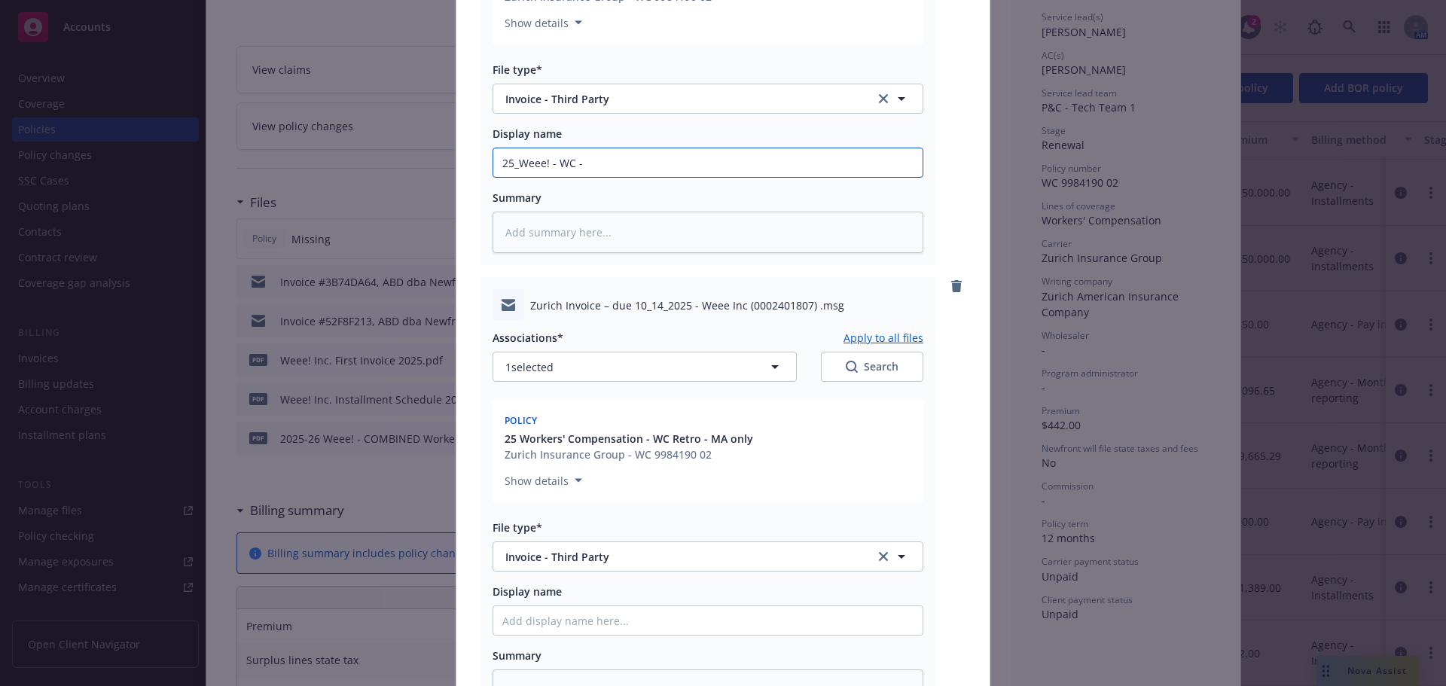
type textarea "x"
type input "25_Weee! - WC -"
type textarea "x"
type input "25_Weee! - WC - I"
type textarea "x"
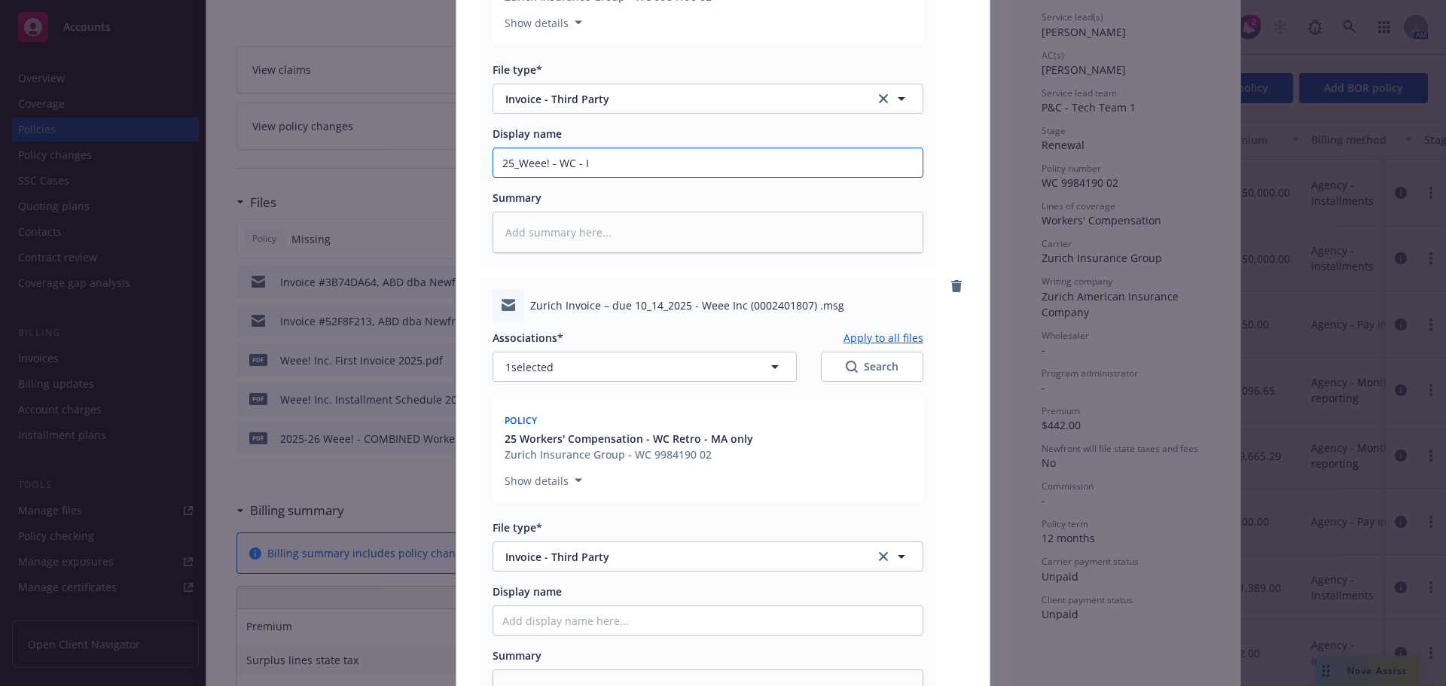
type input "25_Weee! - WC -"
type textarea "x"
type input "25_Weee! - WC - C"
type textarea "x"
type input "25_Weee! - WC - Car"
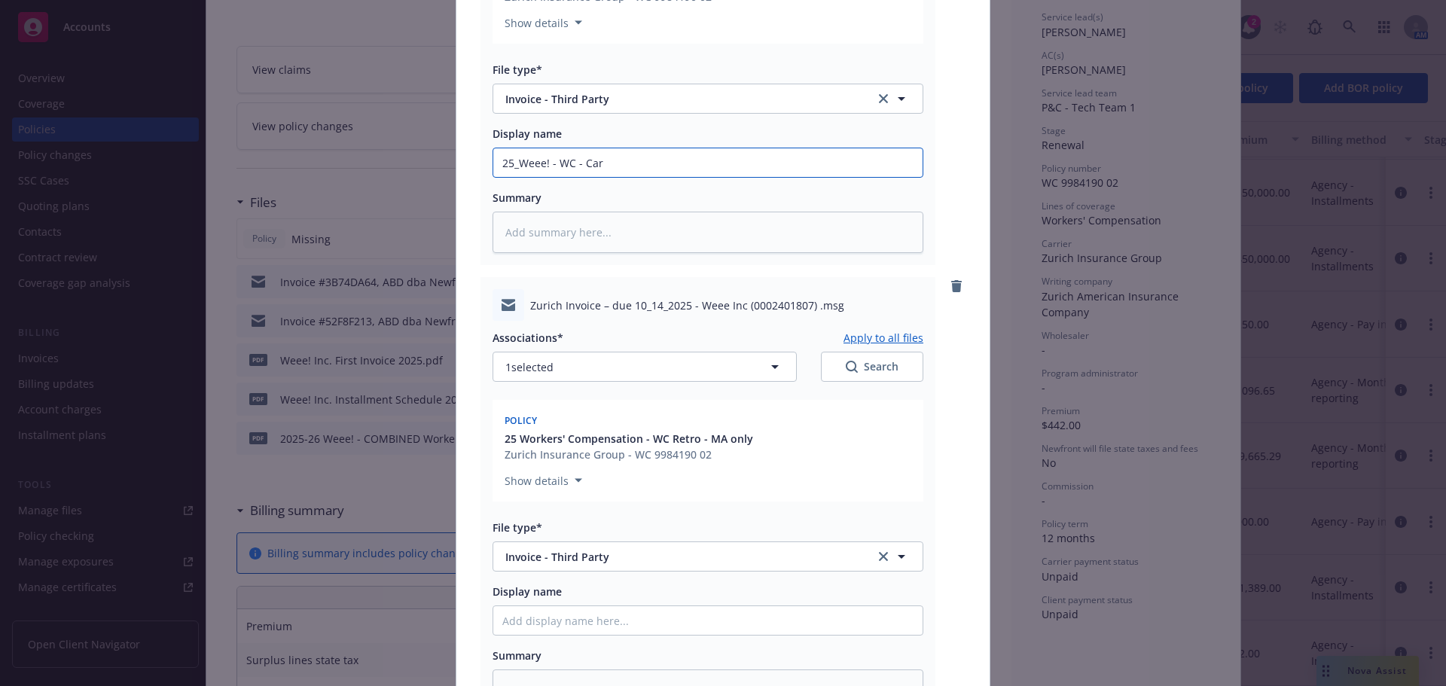
type textarea "x"
type input "25_Weee! - WC - Carri"
type textarea "x"
type input "25_Weee! - WC - Carrie"
type textarea "x"
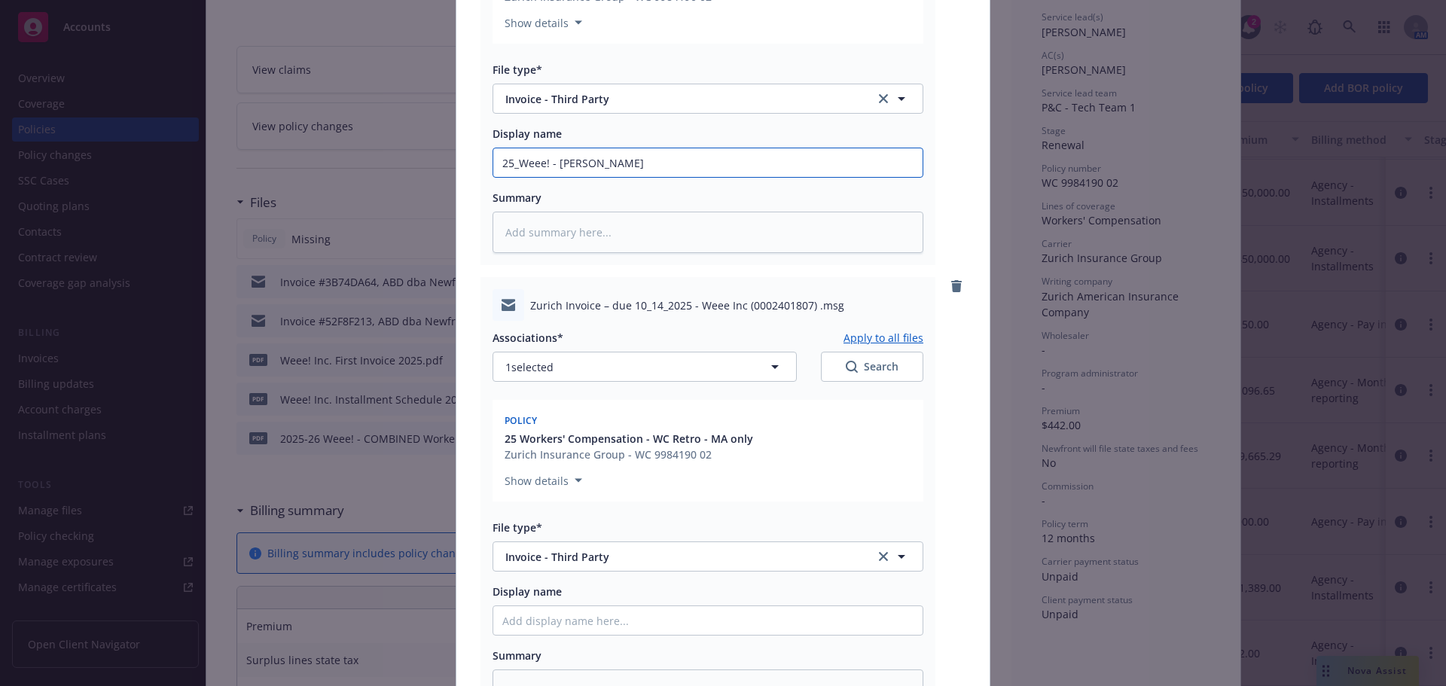
type input "25_Weee! - WC - Carrier"
type textarea "x"
type input "25_Weee! - WC - Carrier"
type textarea "x"
type input "25_Weee! - WC - Carrier I"
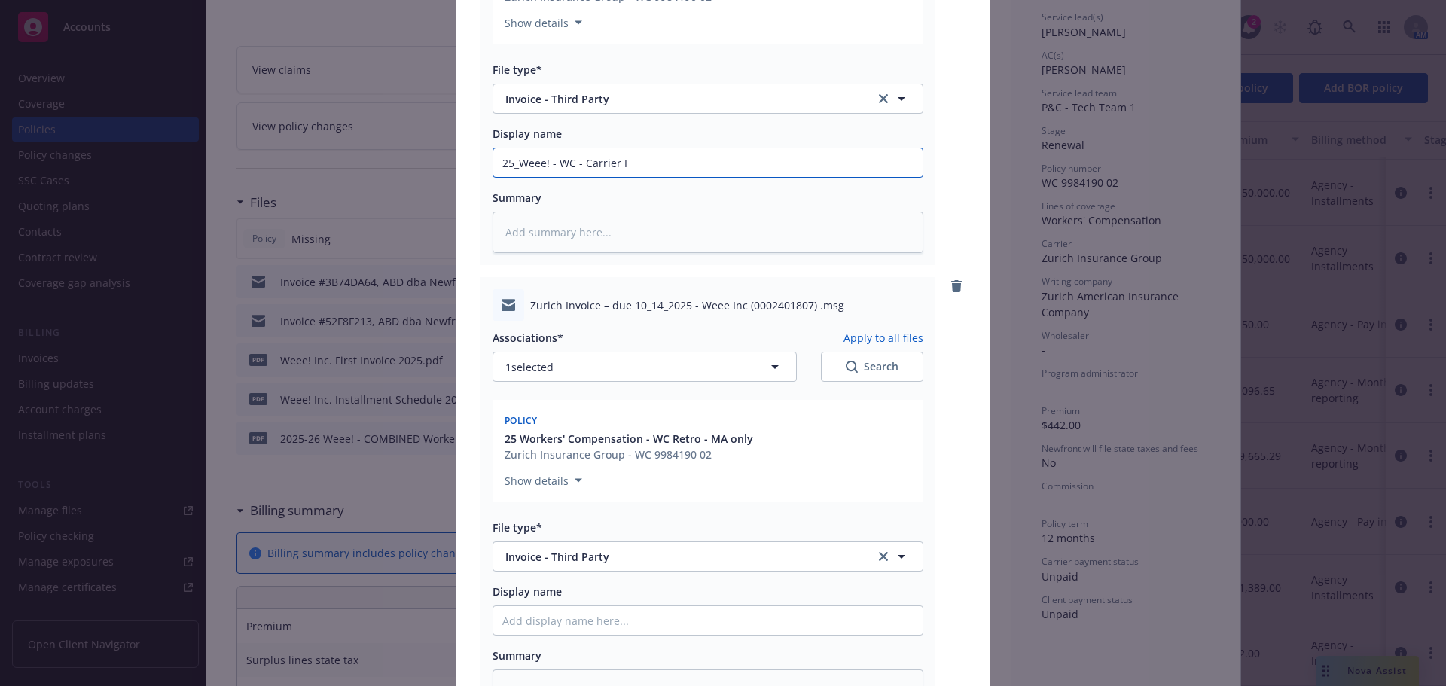
type textarea "x"
type input "25_Weee! - WC - Carrier In"
type textarea "x"
type input "25_Weee! - WC - Carrier Invo"
type textarea "x"
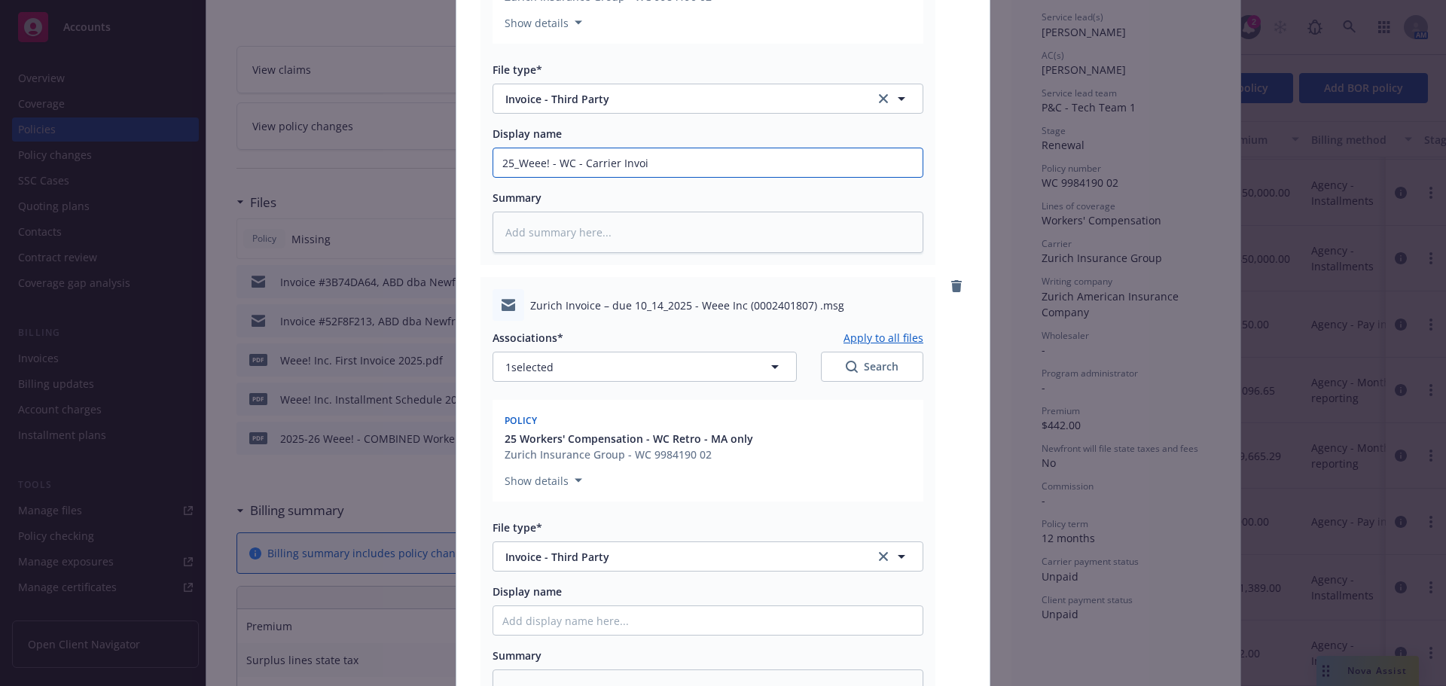
type input "25_Weee! - WC - Carrier Invoic"
type textarea "x"
type input "25_Weee! - WC - Carrier Invoice"
type textarea "x"
type input "25_Weee! - WC - Carrier Invoice (E"
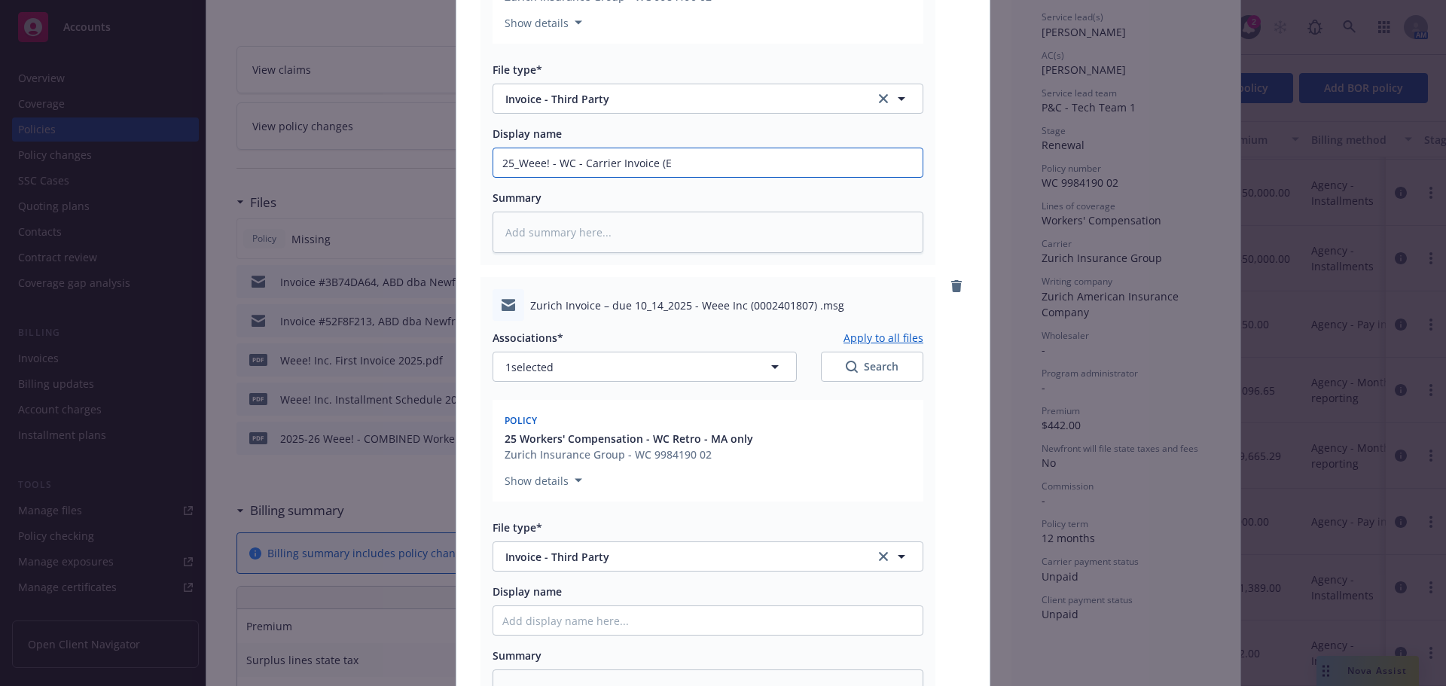
type textarea "x"
type input "25_Weee! - WC - Carrier Invoice (Ef"
type textarea "x"
type input "25_Weee! - WC - Carrier Invoice (Eff"
type textarea "x"
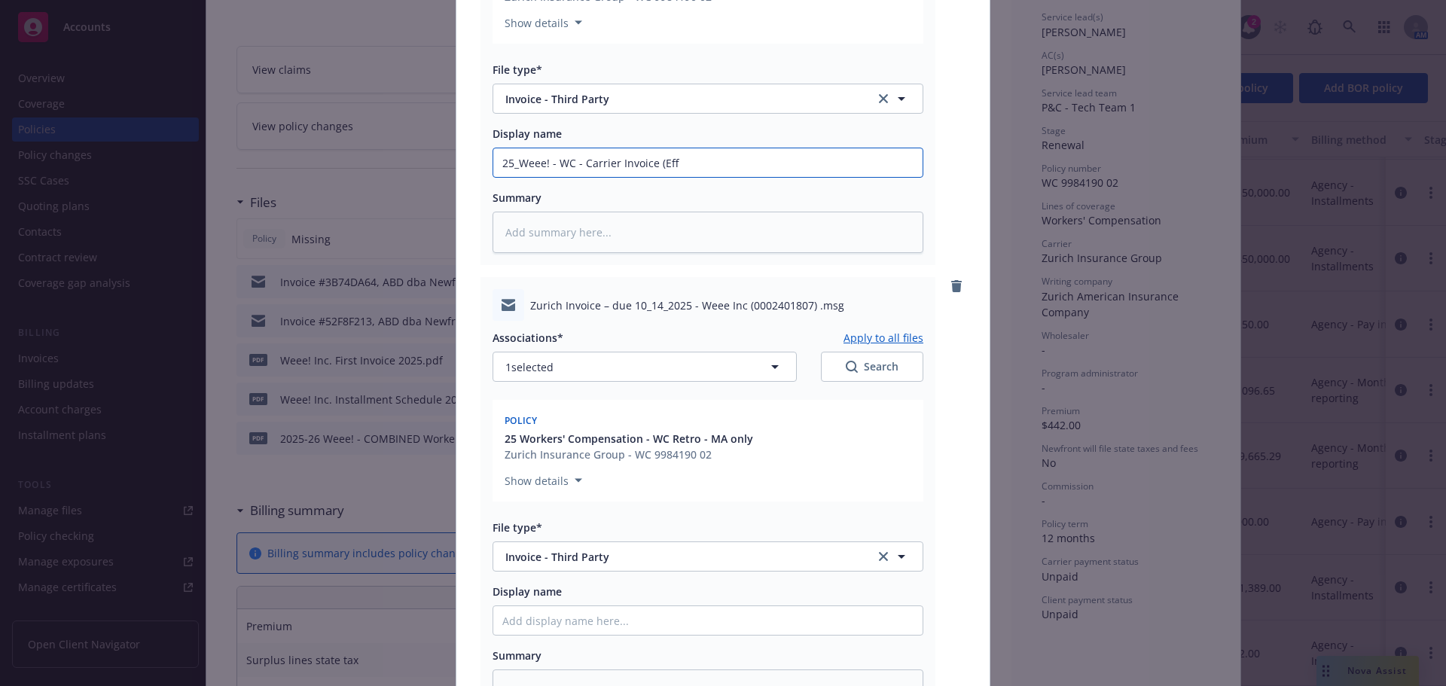
type input "25_Weee! - WC - Carrier Invoice (Ef"
type textarea "x"
type input "25_Weee! - WC - Carrier Invoice (E"
type textarea "x"
type input "25_Weee! - WC - Carrier Invoice ("
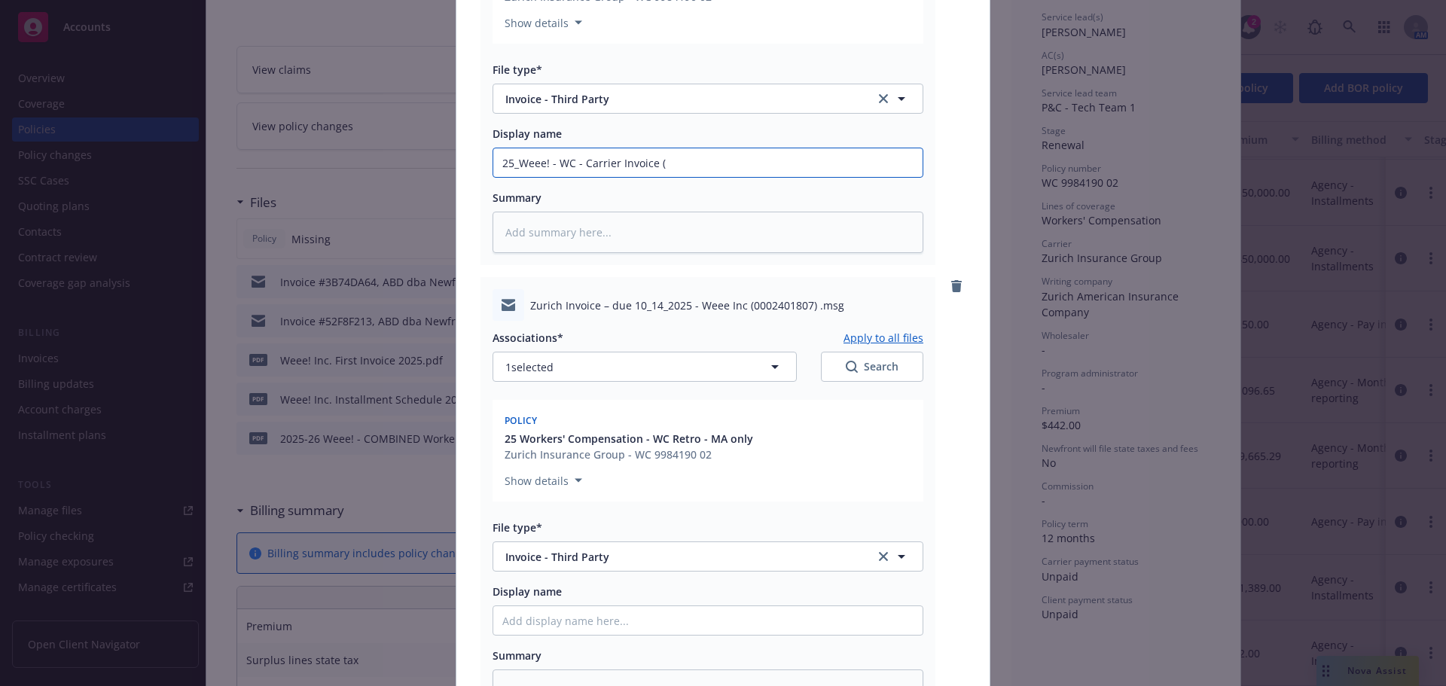
type textarea "x"
type input "25_Weee! - WC - Carrier Invoice (e"
type textarea "x"
type input "25_Weee! - WC - Carrier Invoice (ef"
type textarea "x"
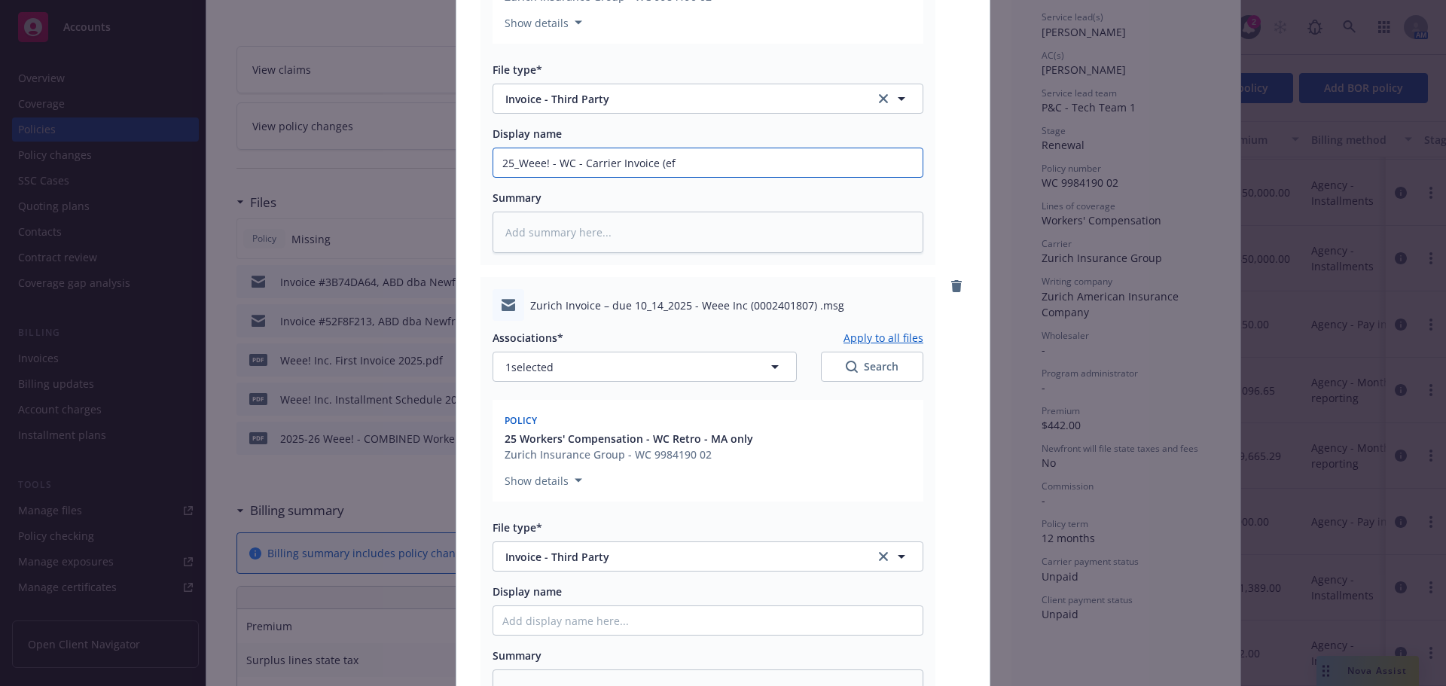
type input "25_Weee! - WC - Carrier Invoice (eff"
type textarea "x"
type input "25_Weee! - WC - Carrier Invoice (eff."
type textarea "x"
type input "25_Weee! - WC - Carrier Invoice (eff."
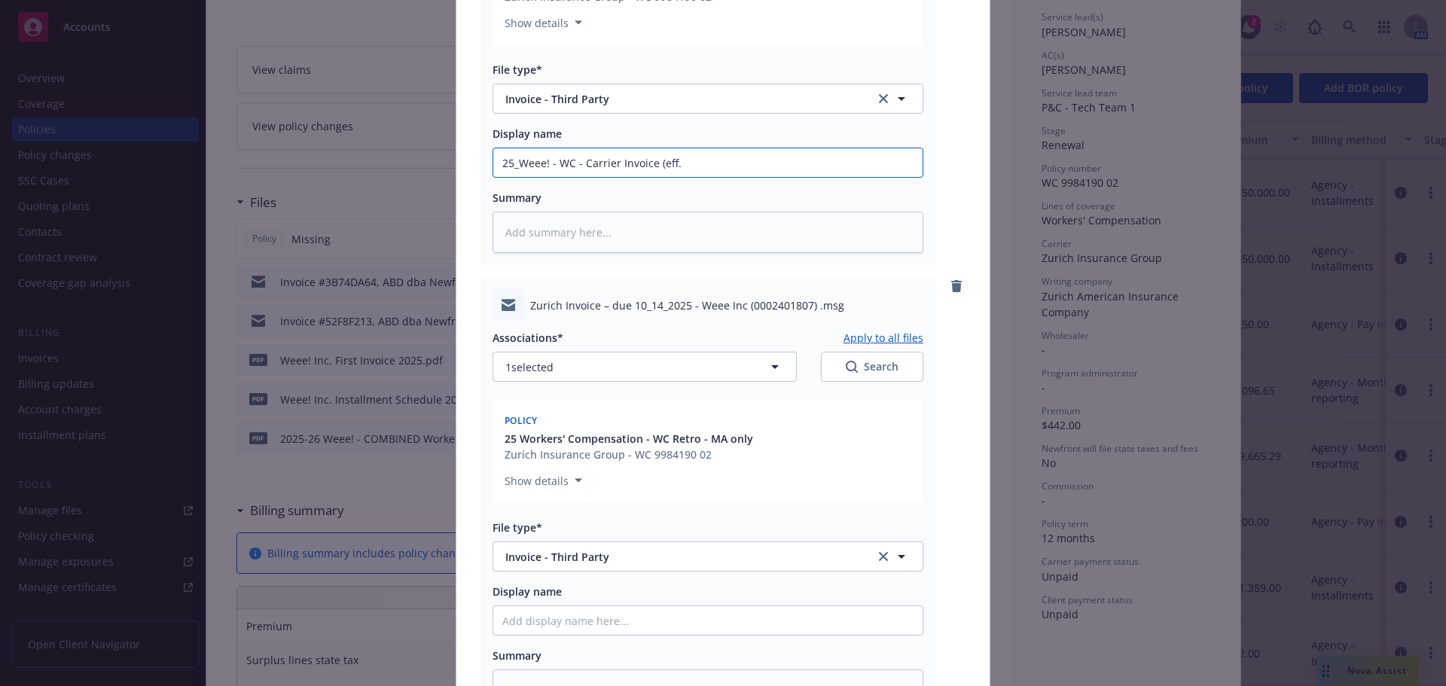
type textarea "x"
type input "25_Weee! - WC - Carrier Invoice (eff. 1"
type textarea "x"
type input "25_Weee! - WC - Carrier Invoice (eff. 10"
type textarea "x"
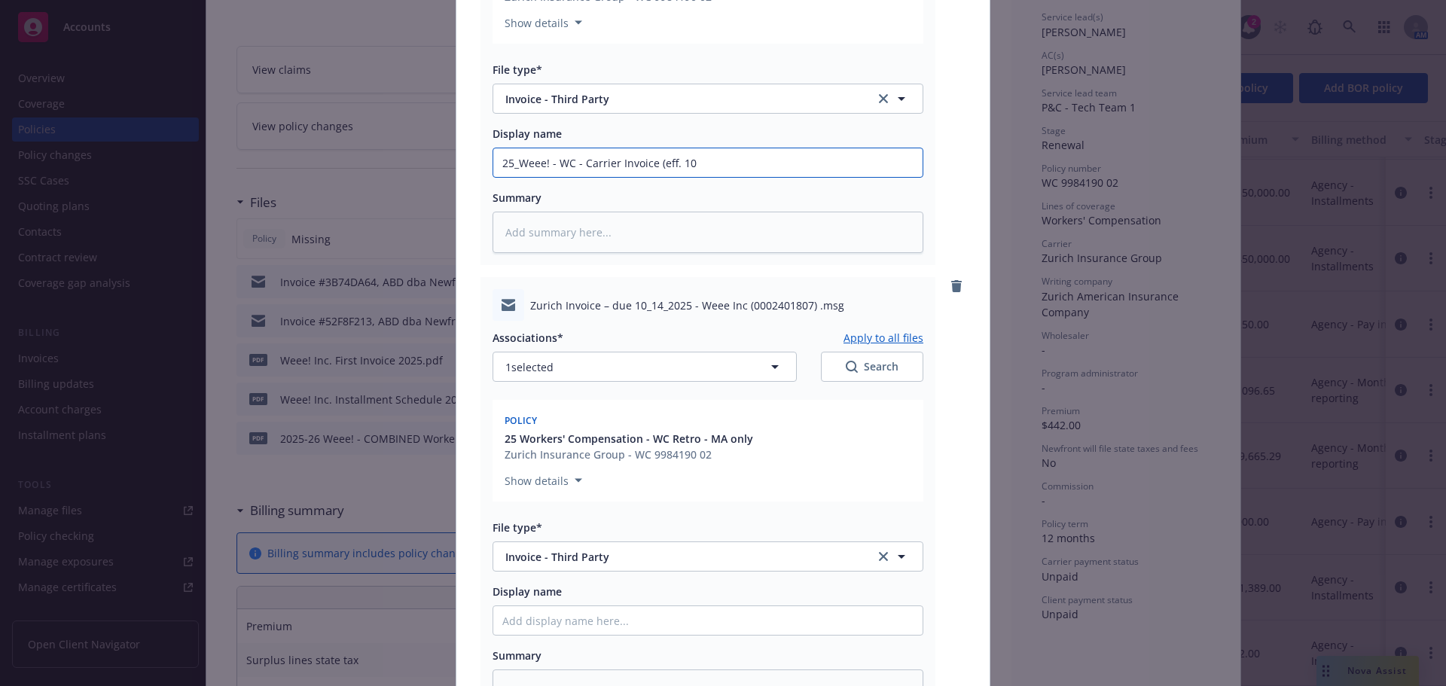
type input "25_Weee! - WC - Carrier Invoice (eff. 10."
type textarea "x"
type input "25_Weee! - WC - Carrier Invoice (eff. 10.1"
type textarea "x"
type input "25_Weee! - WC - Carrier Invoice (eff. 10.14"
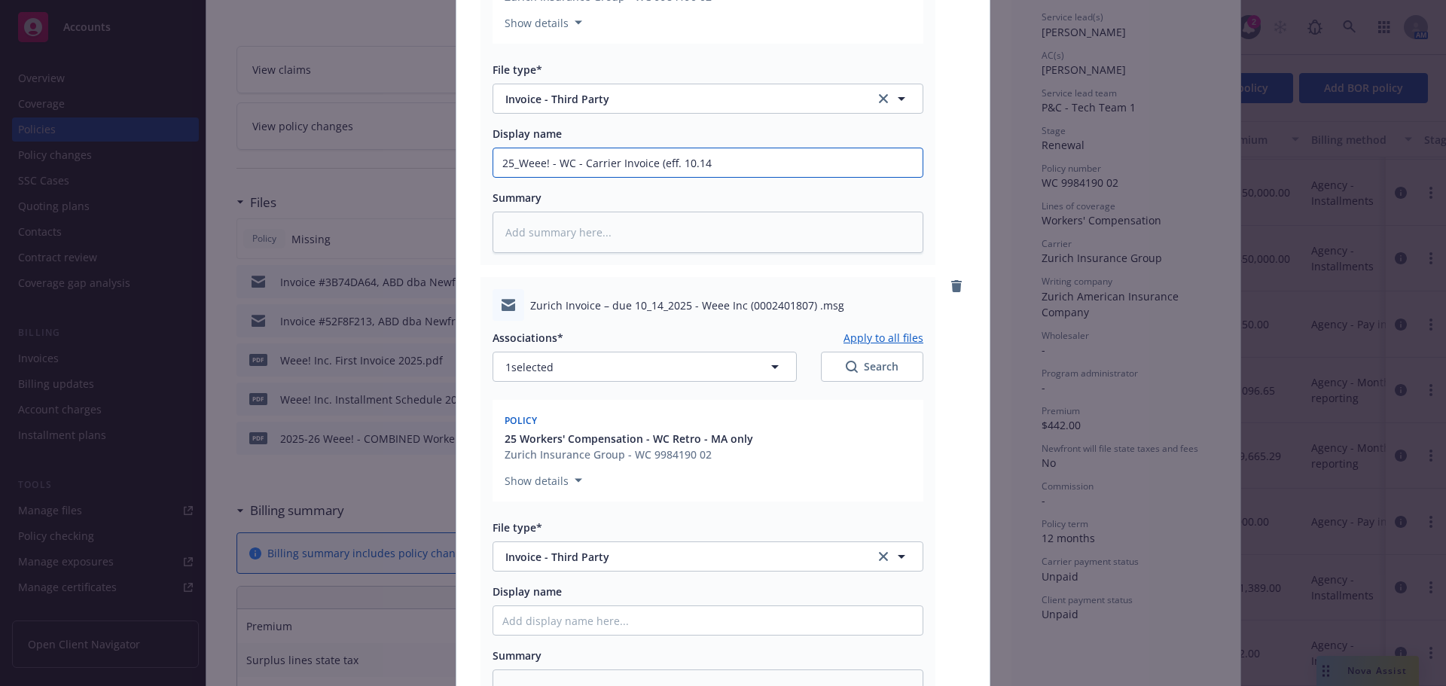
type textarea "x"
type input "25_Weee! - WC - Carrier Invoice (eff. 10.14.2"
type textarea "x"
type input "25_Weee! - WC - Carrier Invoice (eff. 10.14.25"
type textarea "x"
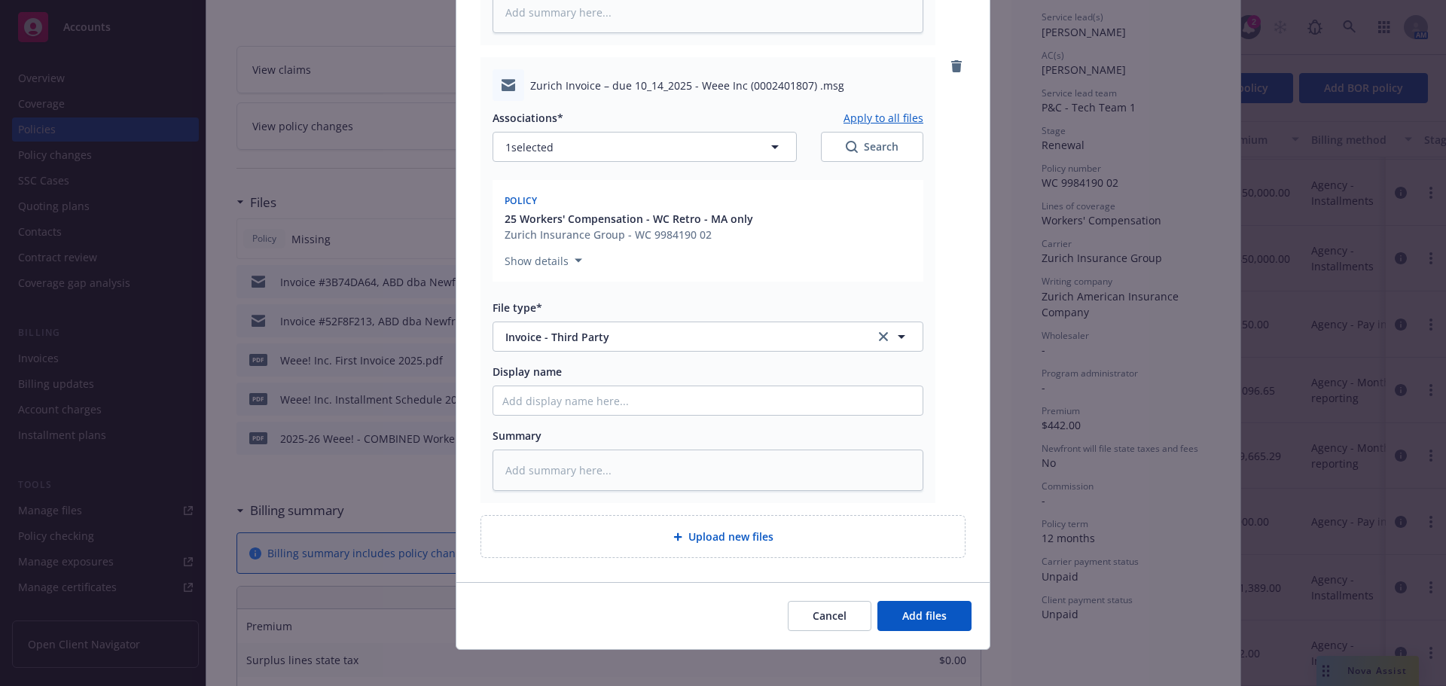
scroll to position [583, 0]
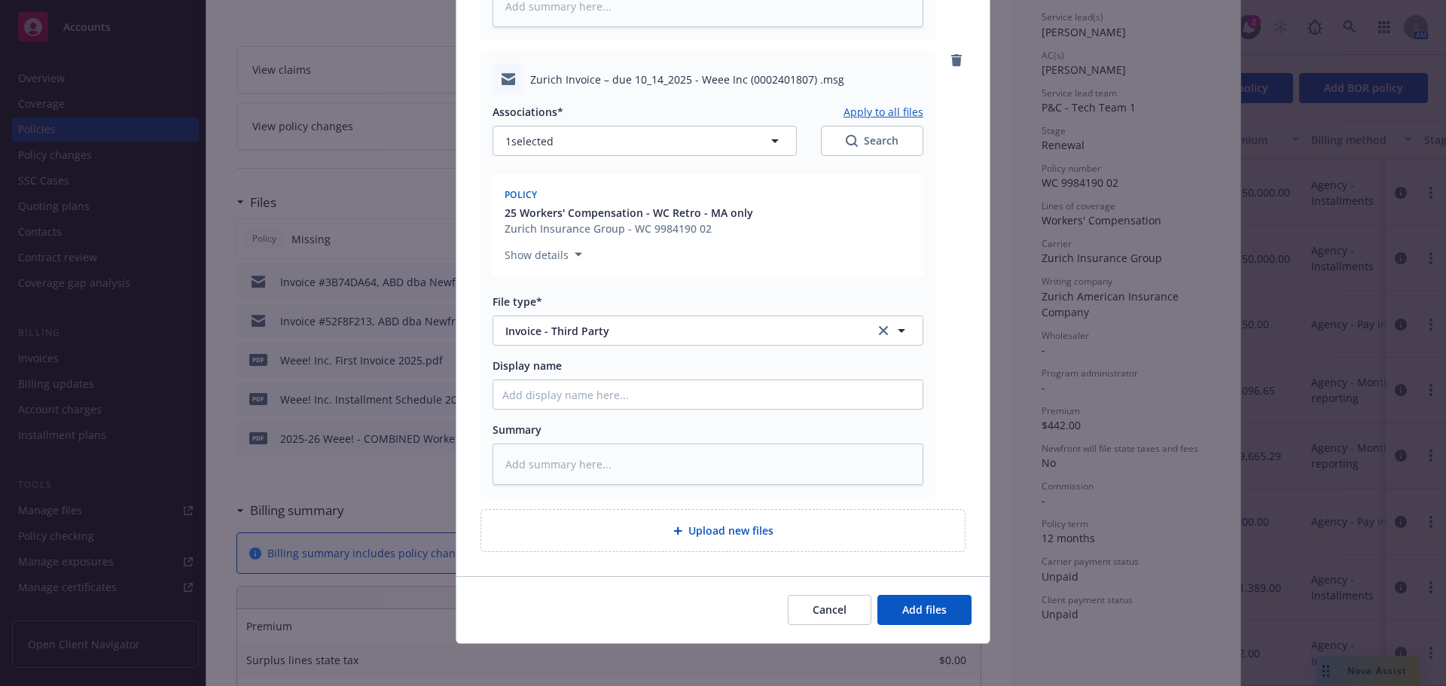
type input "25_Weee! - WC - Carrier Invoice (eff. 10.14.25)"
click at [837, 386] on input "Display name" at bounding box center [707, 394] width 429 height 29
paste input "25_Weee! - WC - Carrier Invoice (eff. 10.14.25)"
type textarea "x"
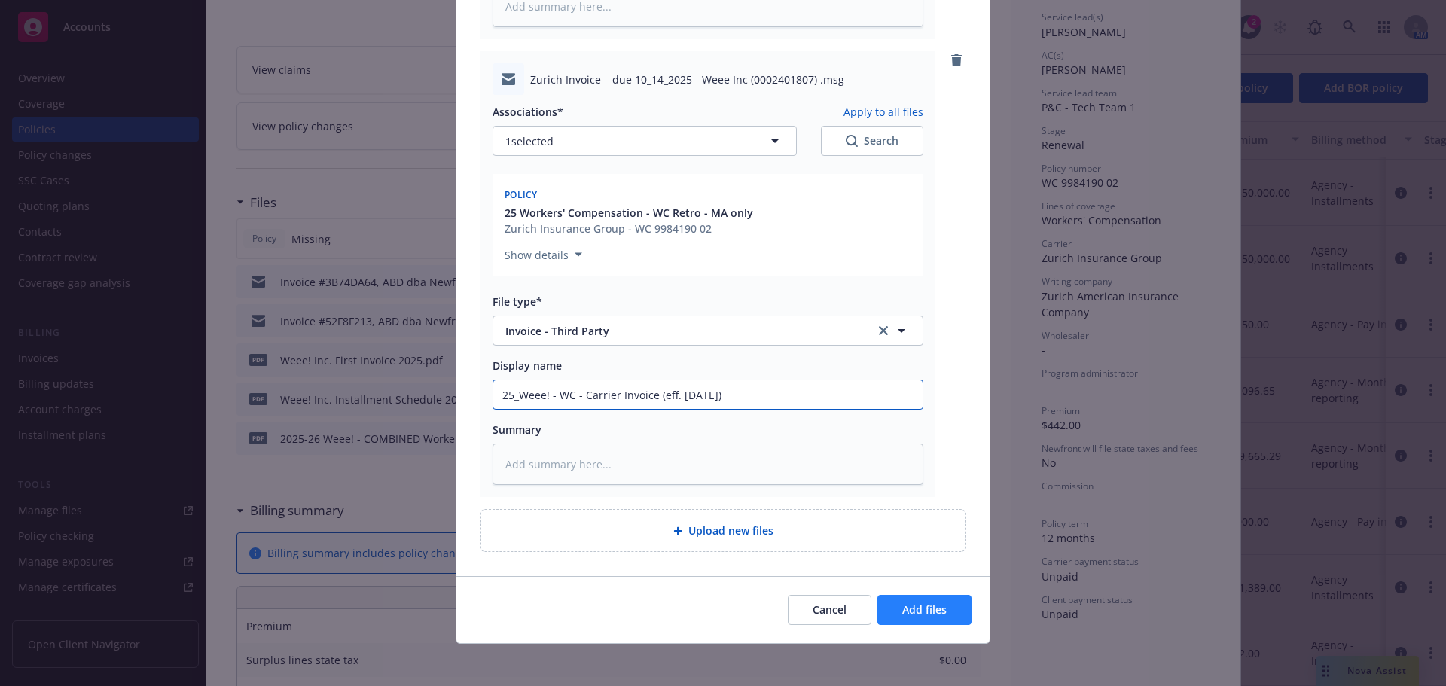
type input "25_Weee! - WC - Carrier Invoice (eff. 10.14.25)"
click at [878, 608] on button "Add files" at bounding box center [925, 610] width 94 height 30
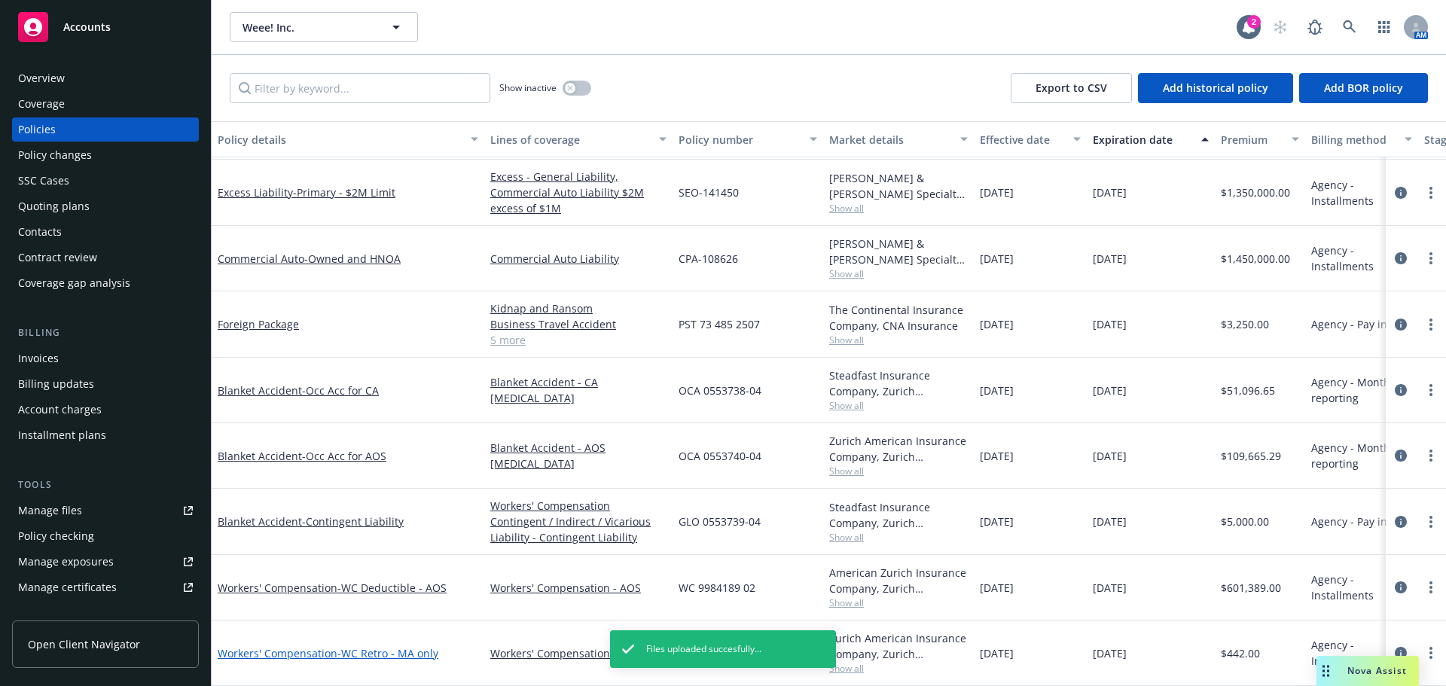
click at [418, 646] on span "- WC Retro - MA only" at bounding box center [387, 653] width 101 height 14
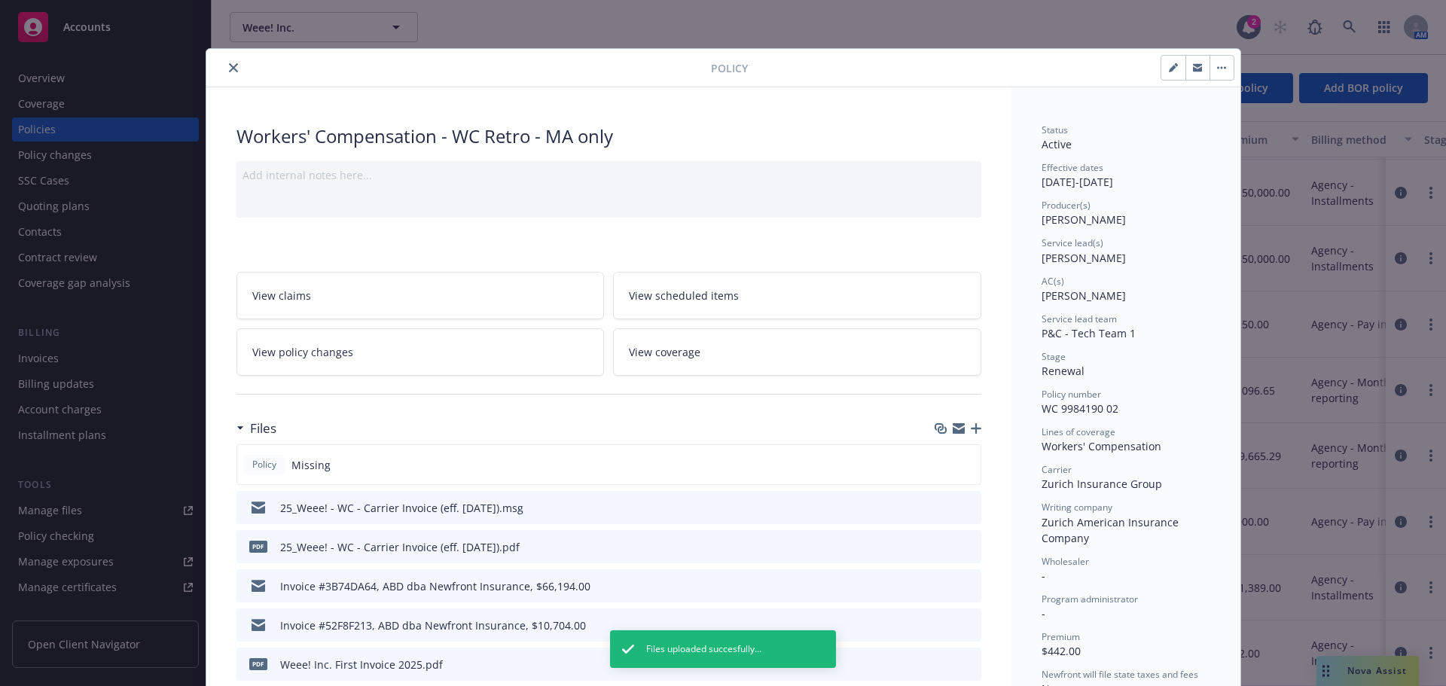
scroll to position [45, 0]
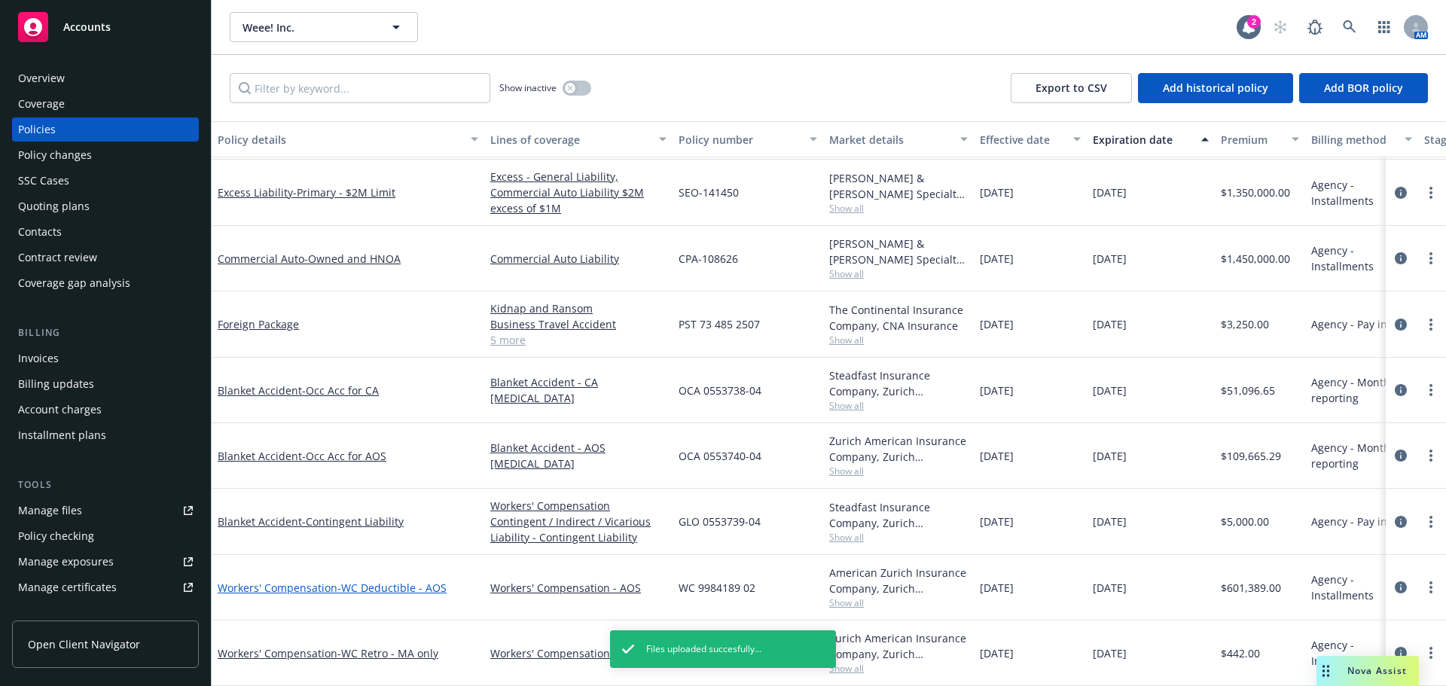
click at [377, 581] on span "- WC Deductible - AOS" at bounding box center [391, 588] width 109 height 14
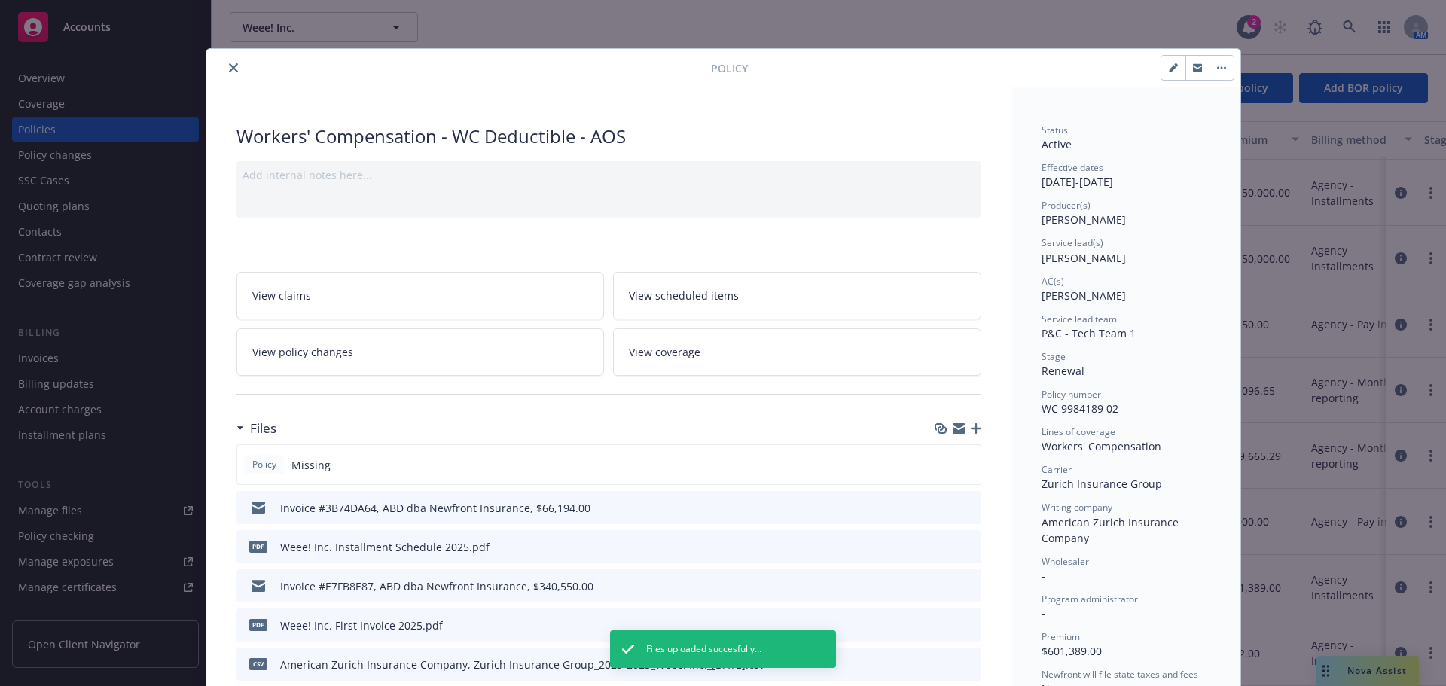
click at [973, 425] on icon "button" at bounding box center [976, 428] width 11 height 11
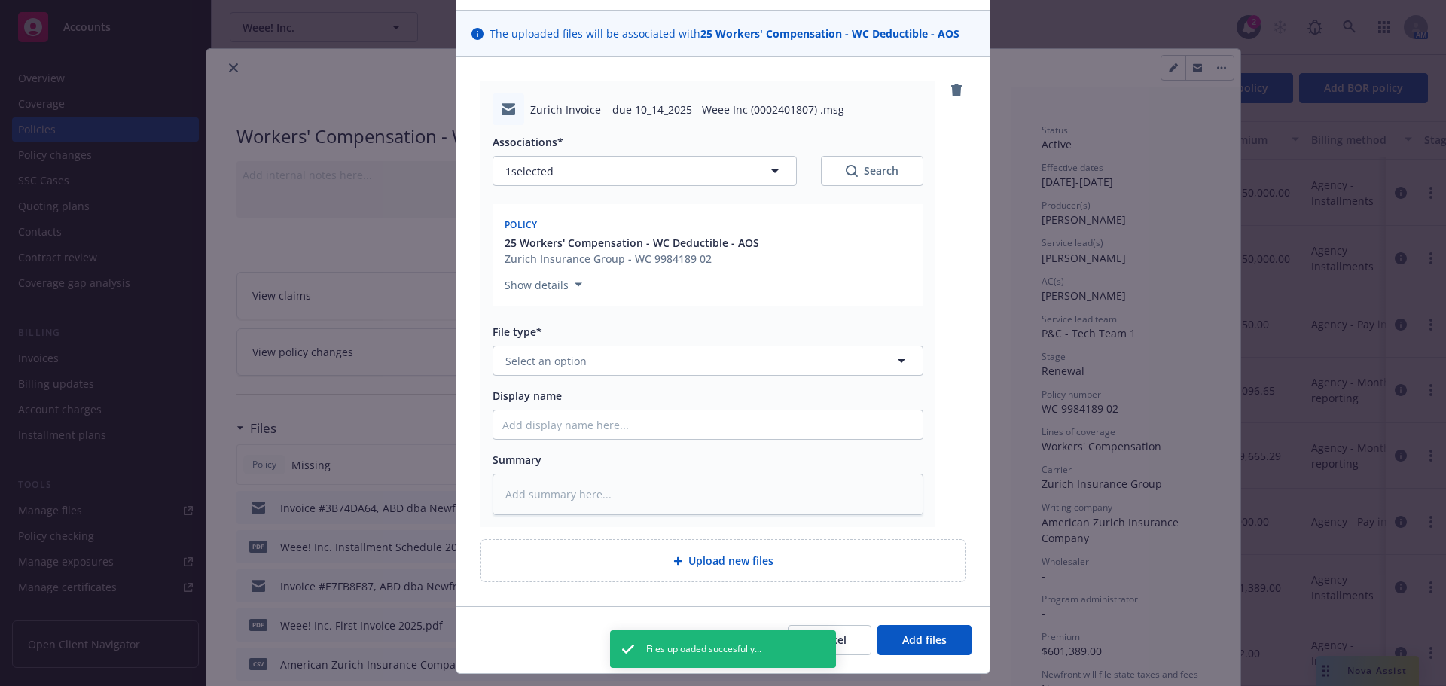
scroll to position [131, 0]
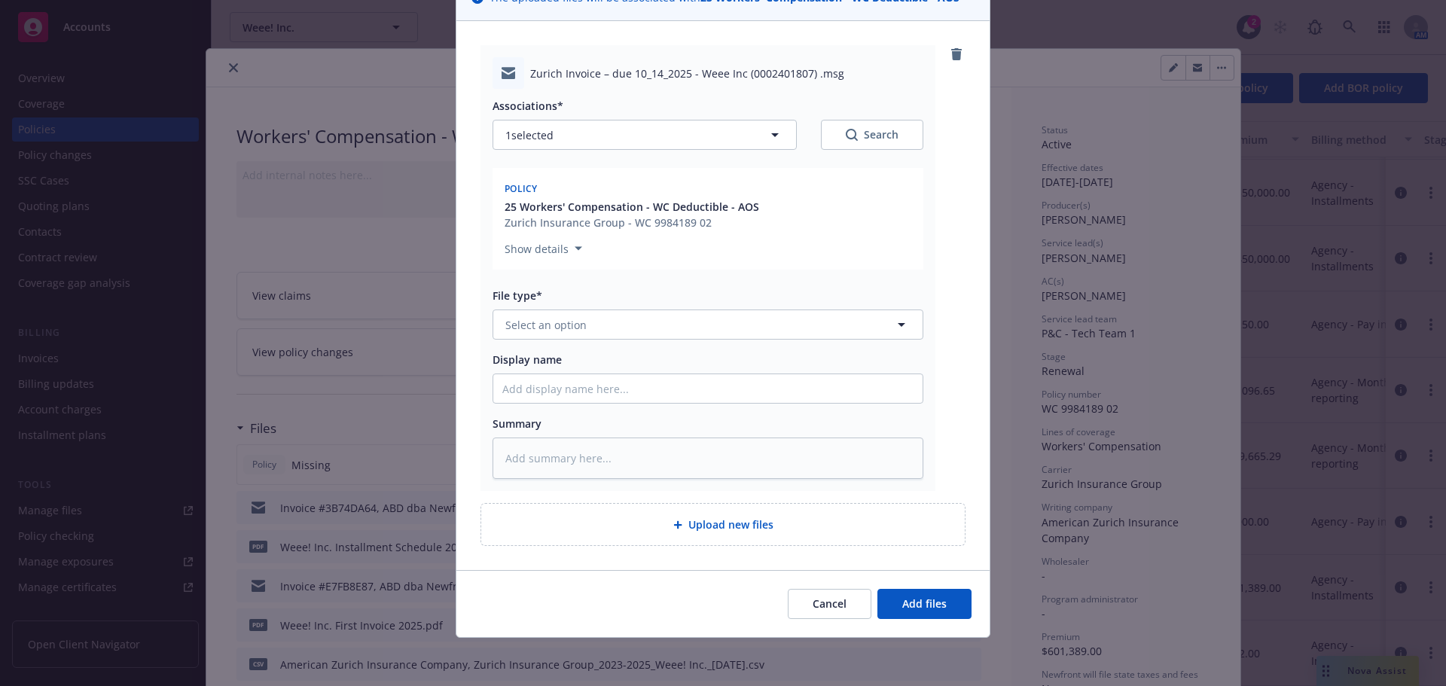
type textarea "x"
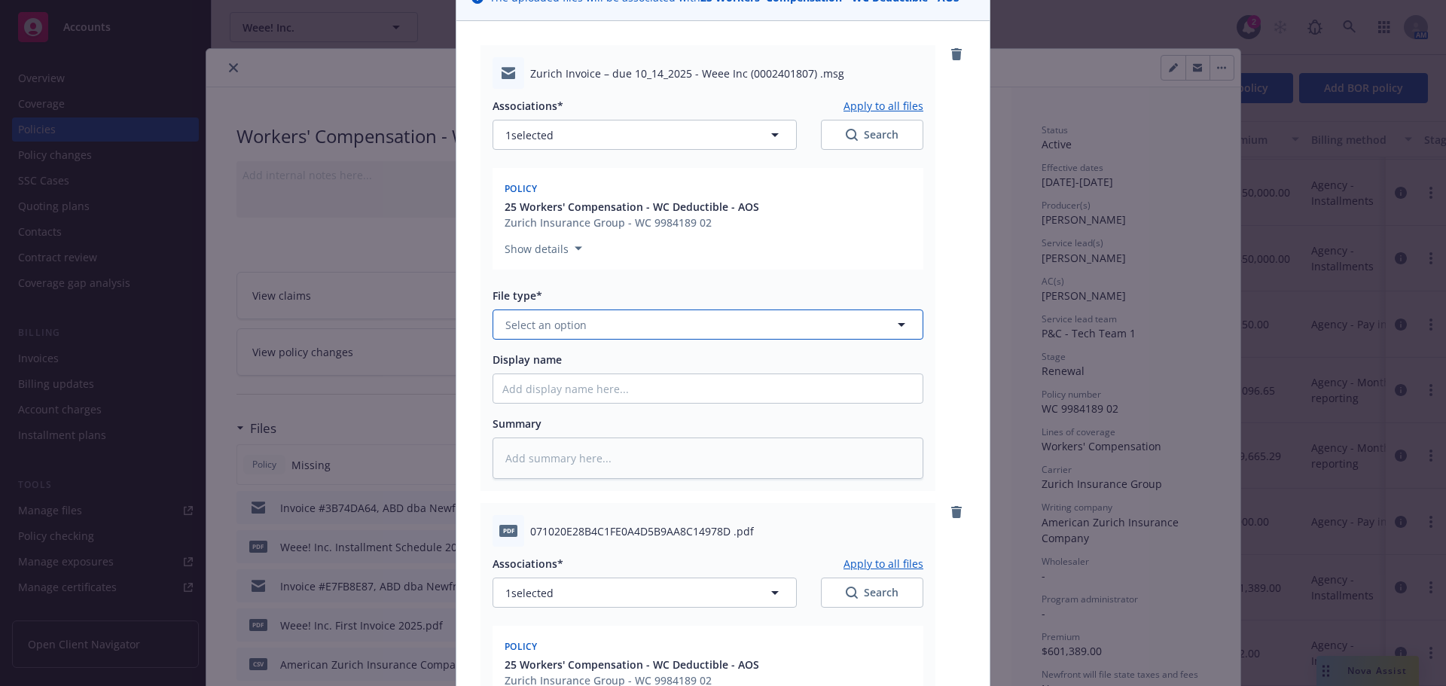
click at [649, 322] on button "Select an option" at bounding box center [708, 325] width 431 height 30
type input "invoi"
click at [661, 389] on div "Invoice - Third Party" at bounding box center [707, 406] width 429 height 40
type textarea "x"
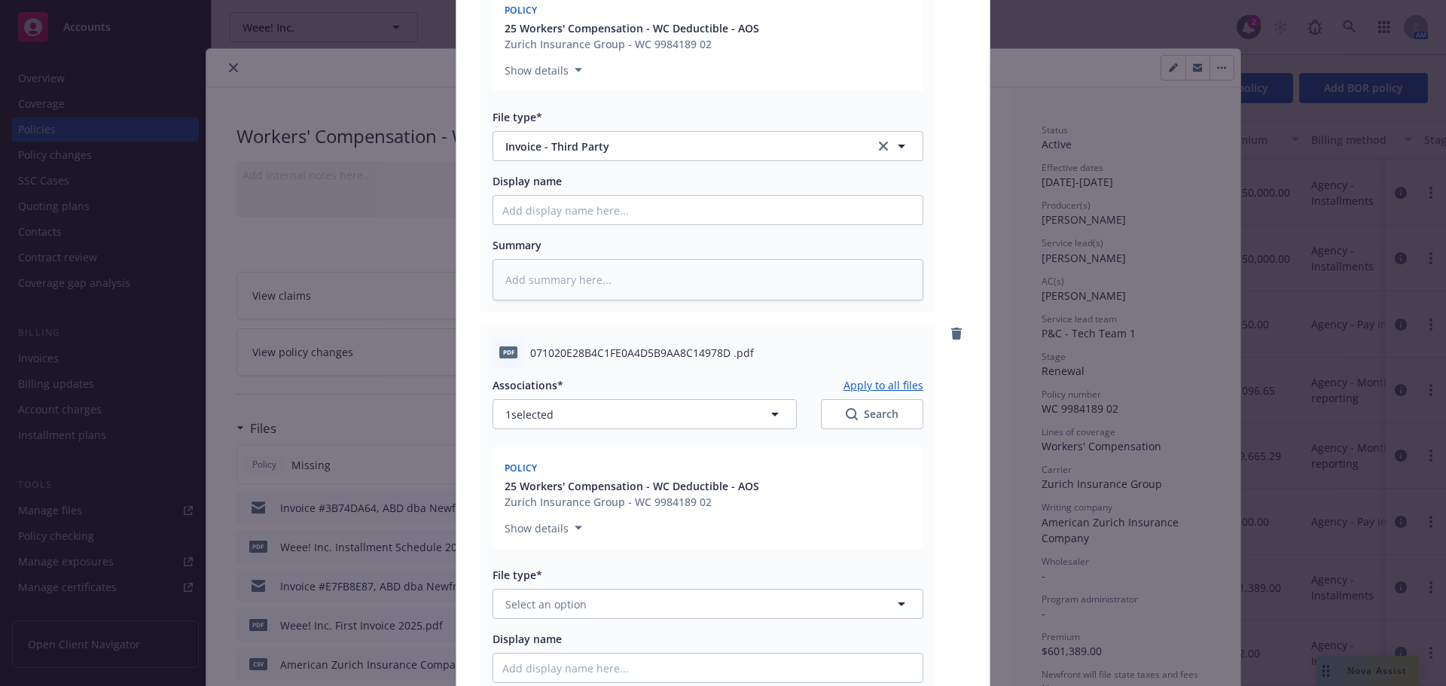
scroll to position [432, 0]
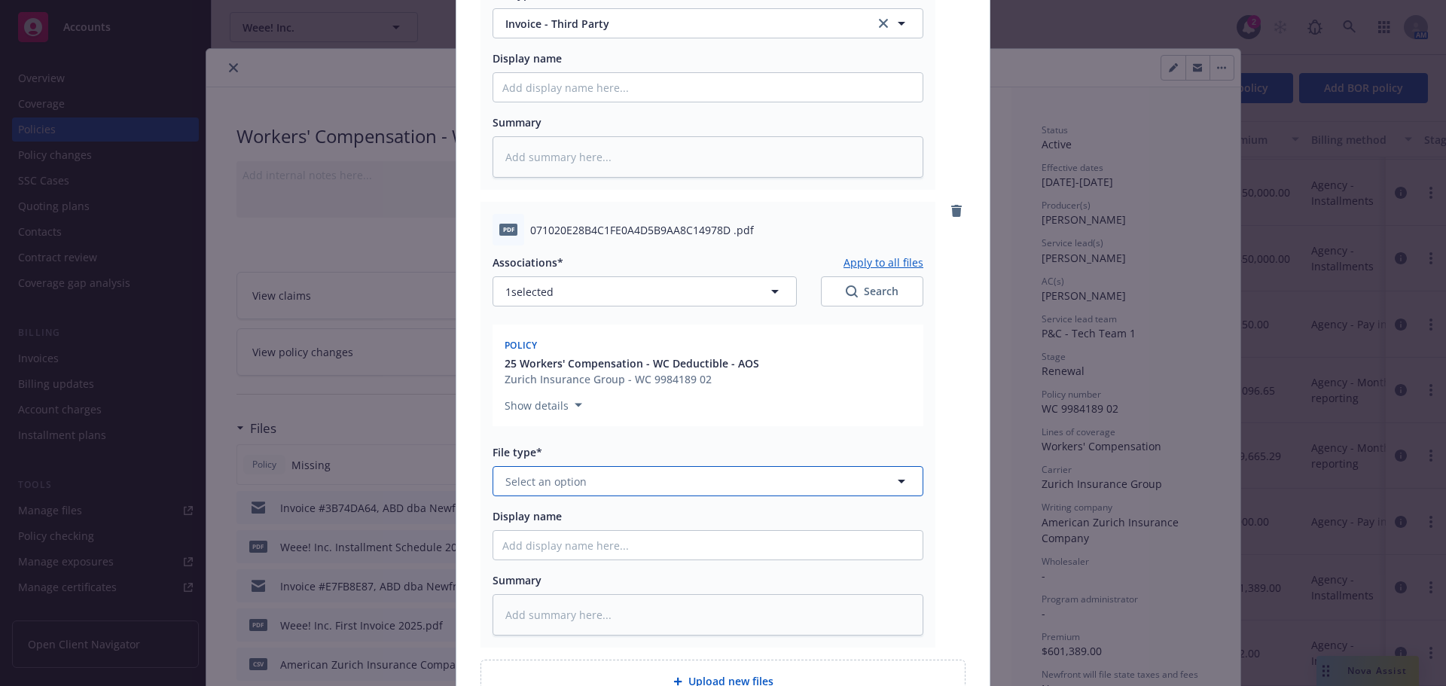
click at [618, 484] on button "Select an option" at bounding box center [708, 481] width 431 height 30
type input "invoic"
click at [589, 557] on span "Invoice - Third Party" at bounding box center [560, 563] width 104 height 16
click at [584, 101] on input "Display name" at bounding box center [707, 87] width 429 height 29
paste input "25_Weee! - WC - Carrier Invoice (eff. 10.14.25)"
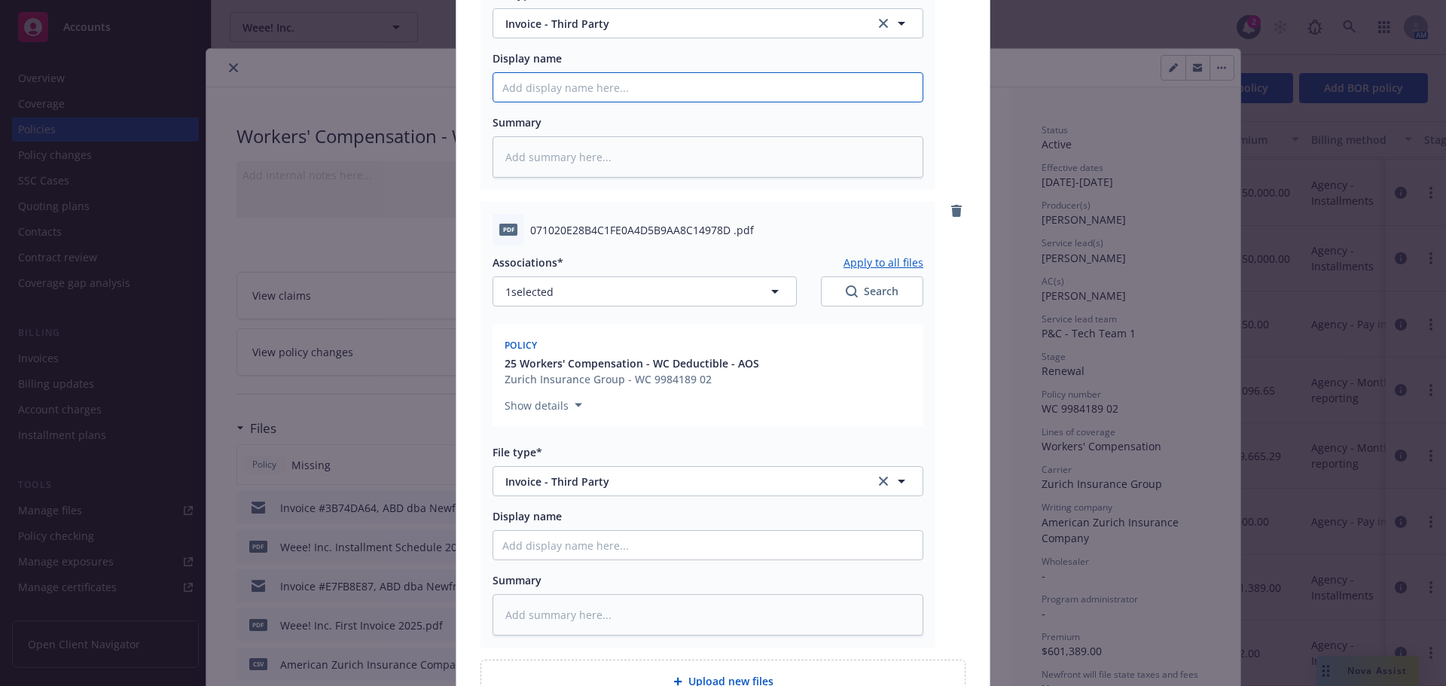
type textarea "x"
type input "25_Weee! - WC - Carrier Invoice (eff. 10.14.25)"
click at [669, 553] on input "Display name" at bounding box center [707, 545] width 429 height 29
paste input "25_Weee! - WC - Carrier Invoice (eff. 10.14.25)"
type textarea "x"
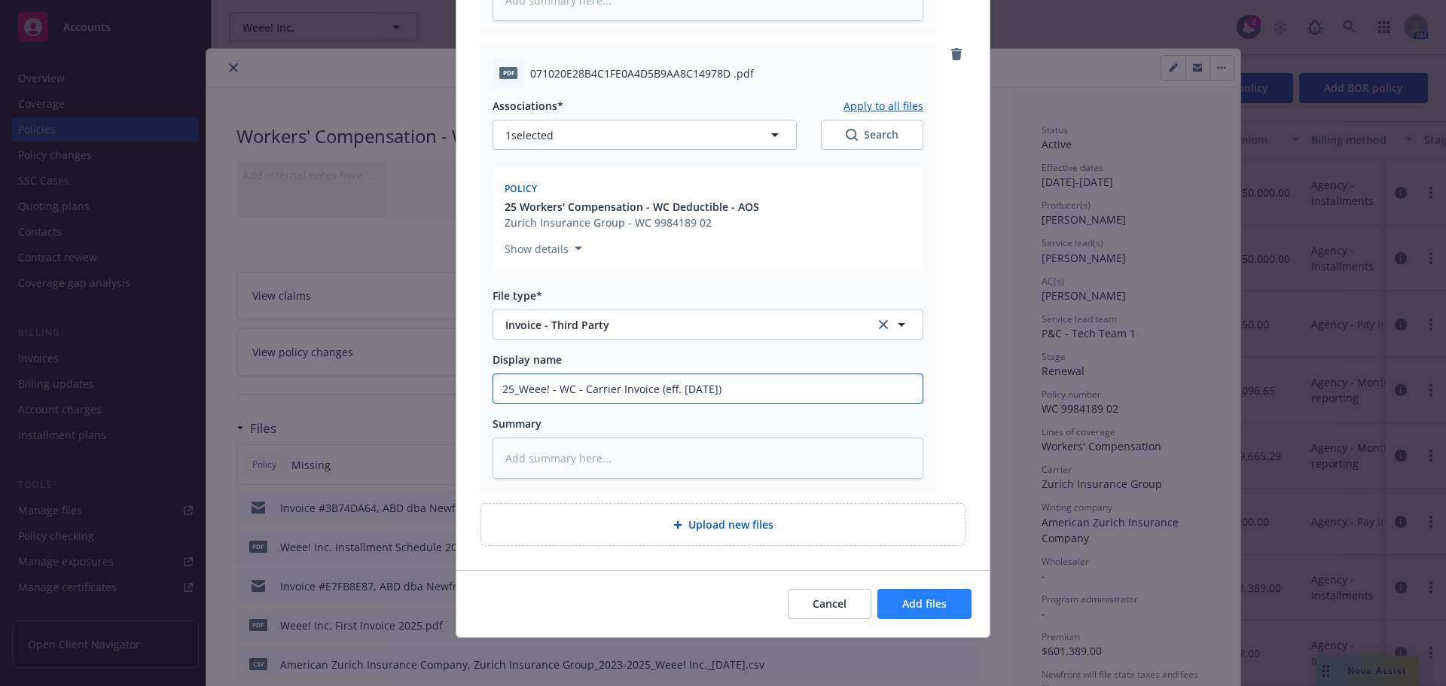
type input "25_Weee! - WC - Carrier Invoice (eff. 10.14.25)"
click at [937, 604] on span "Add files" at bounding box center [924, 604] width 44 height 14
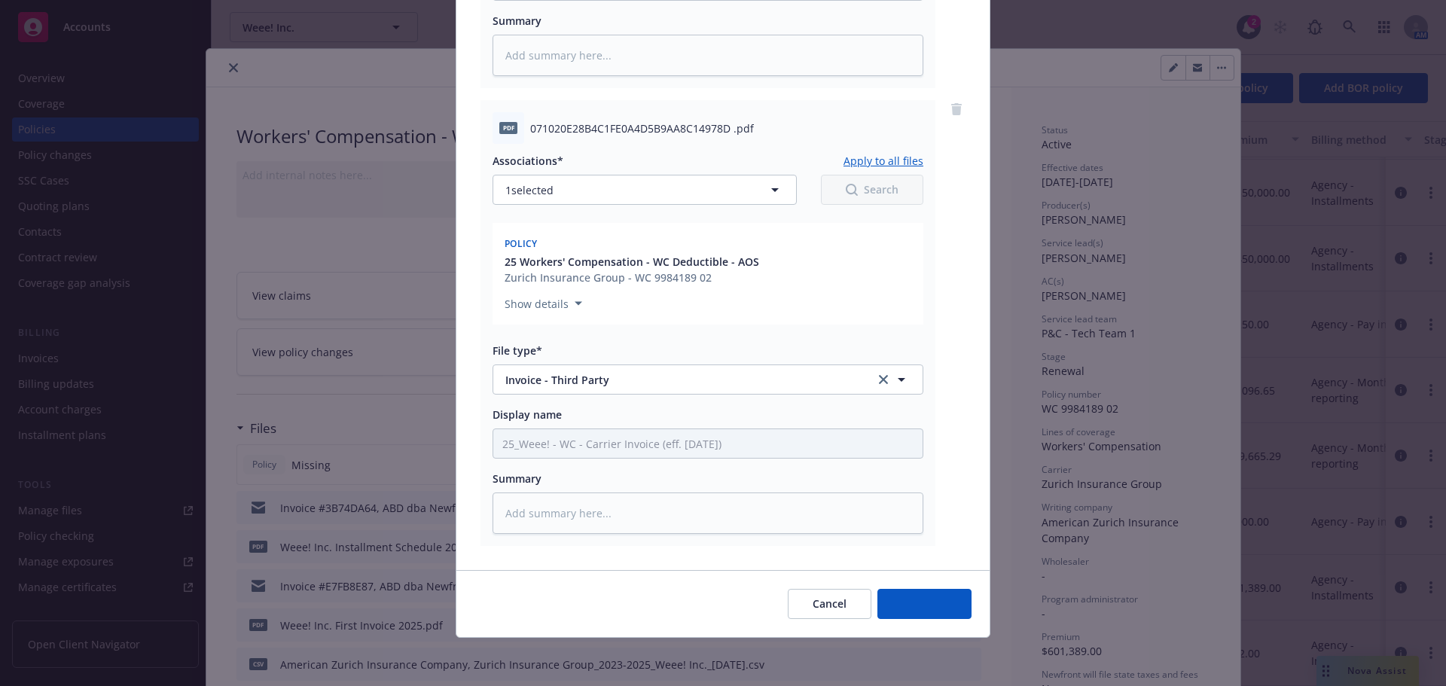
type textarea "x"
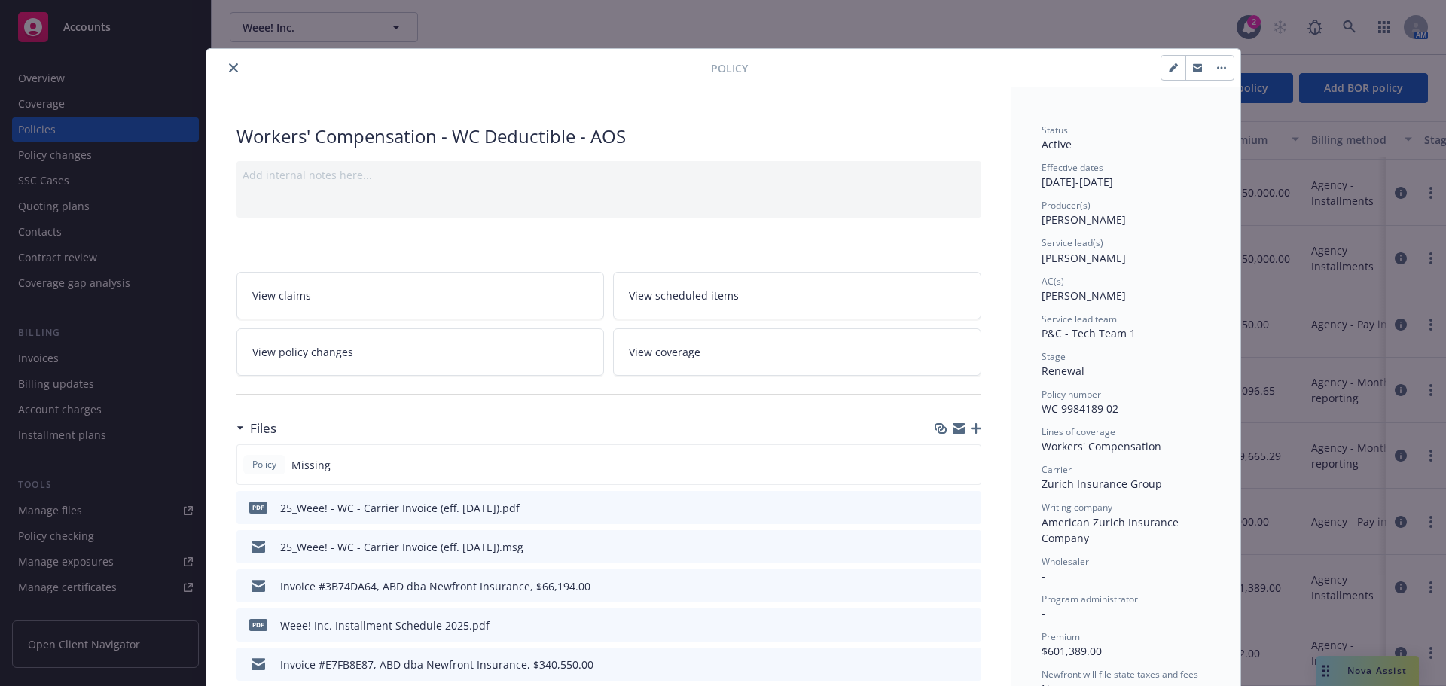
click at [231, 60] on button "close" at bounding box center [233, 68] width 18 height 18
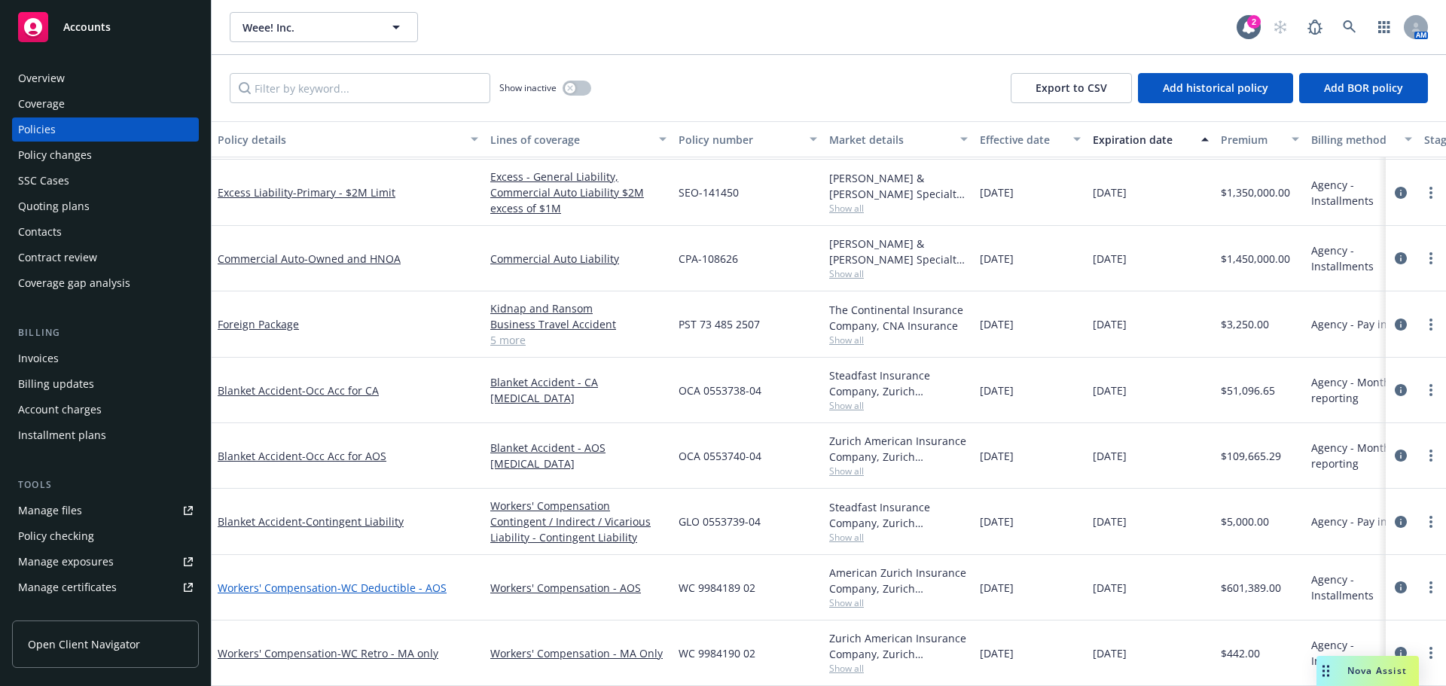
click at [337, 581] on span "- WC Deductible - AOS" at bounding box center [391, 588] width 109 height 14
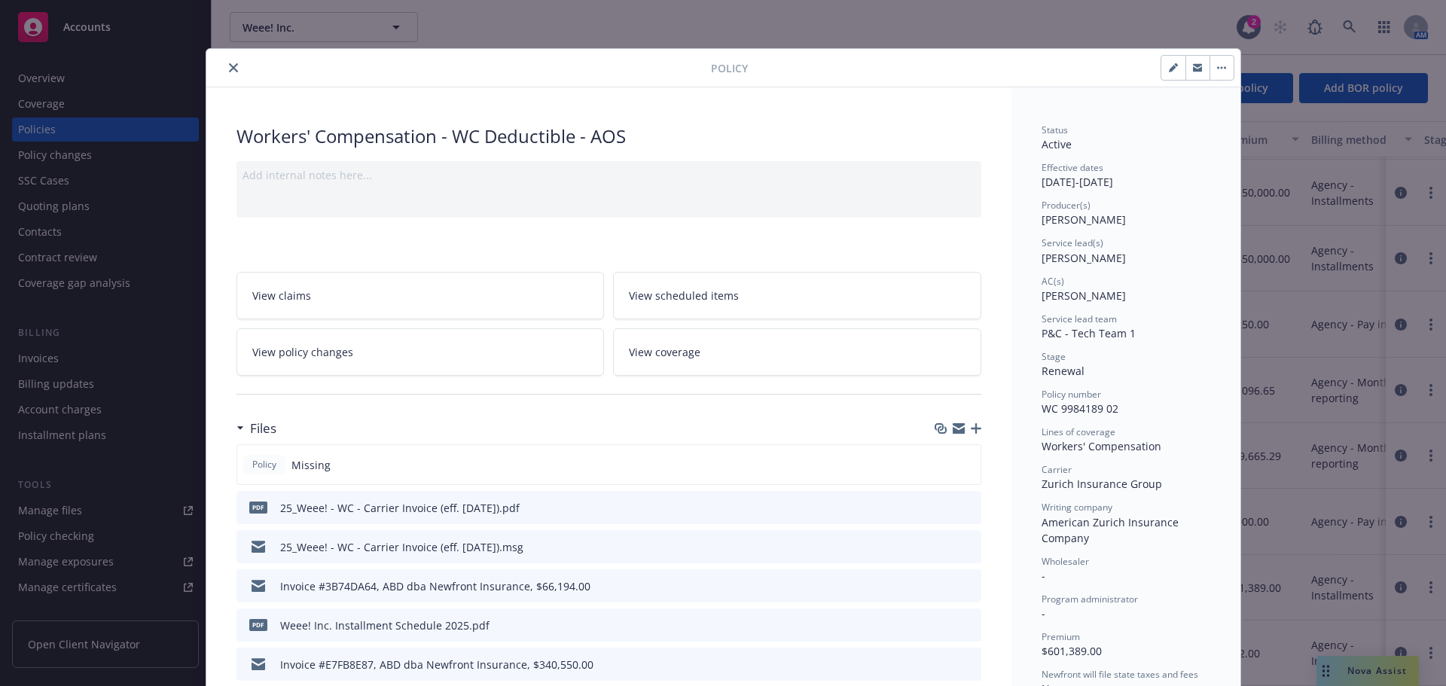
click at [229, 70] on icon "close" at bounding box center [233, 67] width 9 height 9
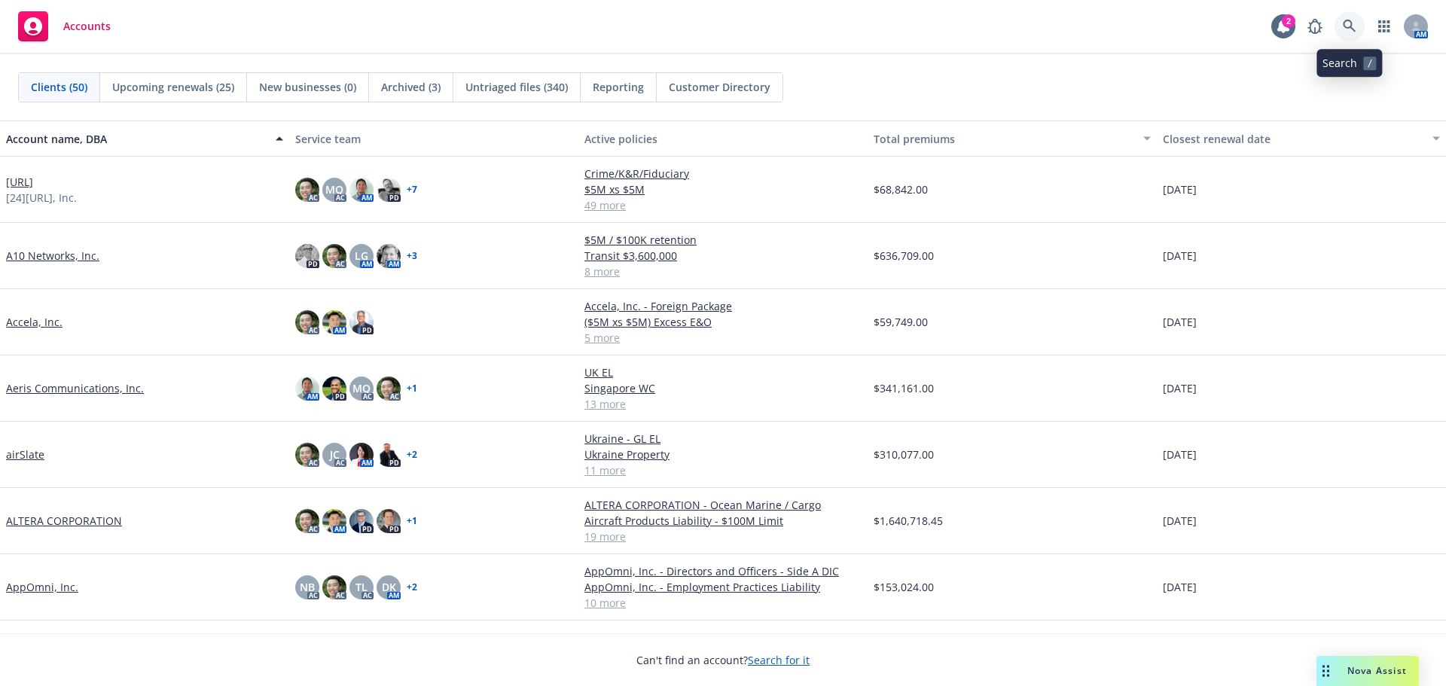
click at [1343, 30] on icon at bounding box center [1350, 27] width 14 height 14
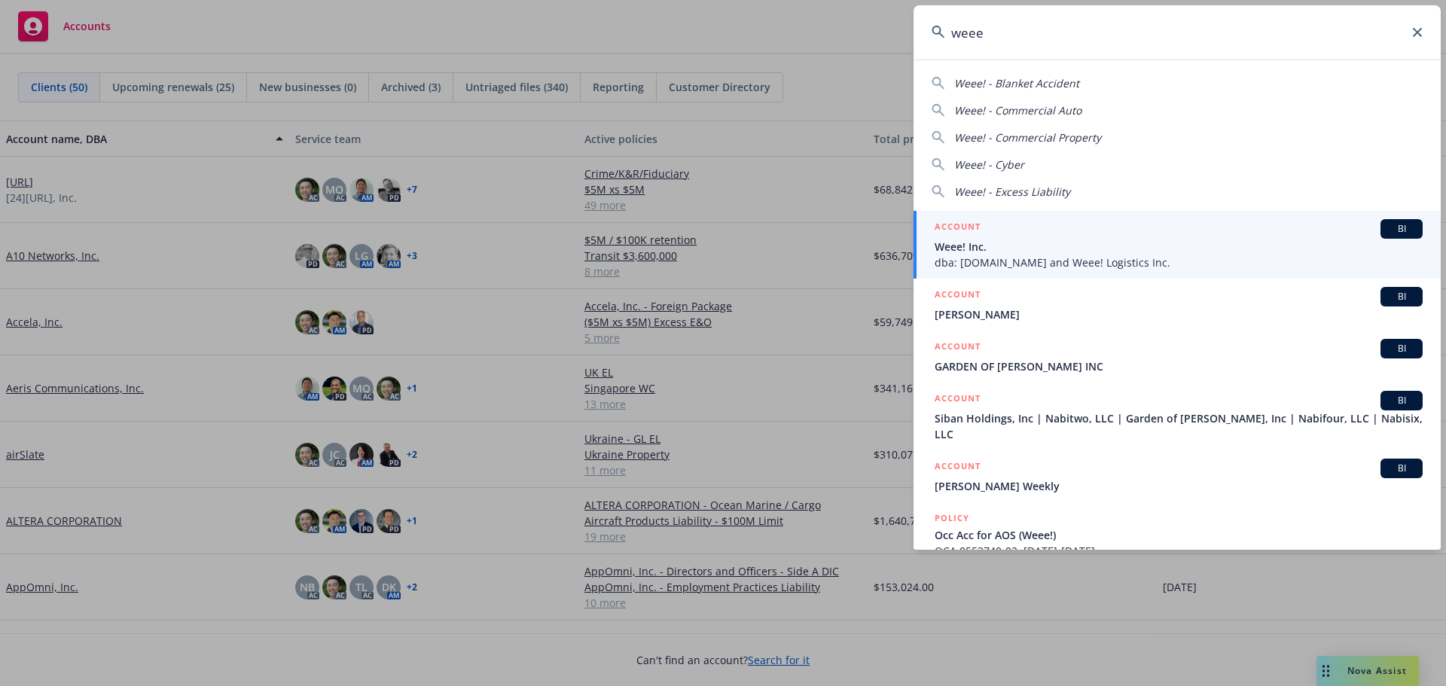
type input "weee"
click at [1129, 227] on div "ACCOUNT BI" at bounding box center [1179, 229] width 488 height 20
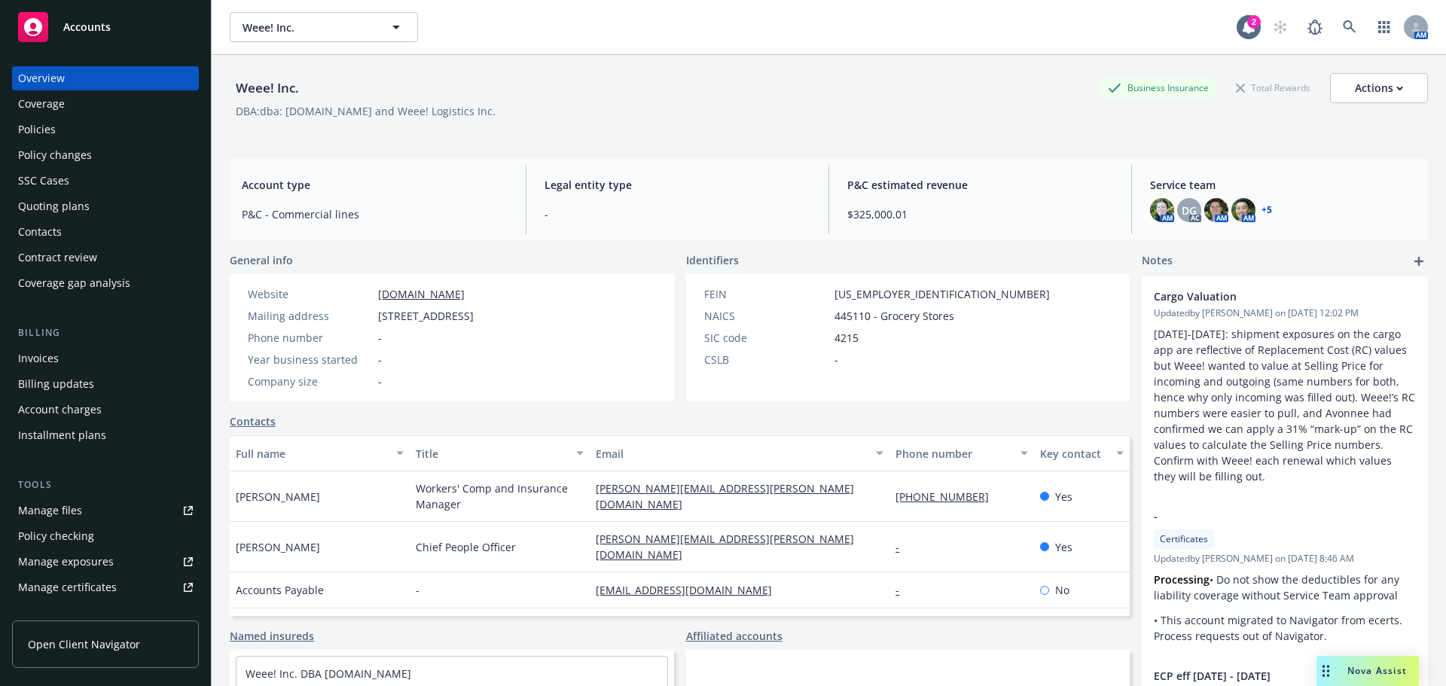
click at [33, 130] on div "Policies" at bounding box center [37, 130] width 38 height 24
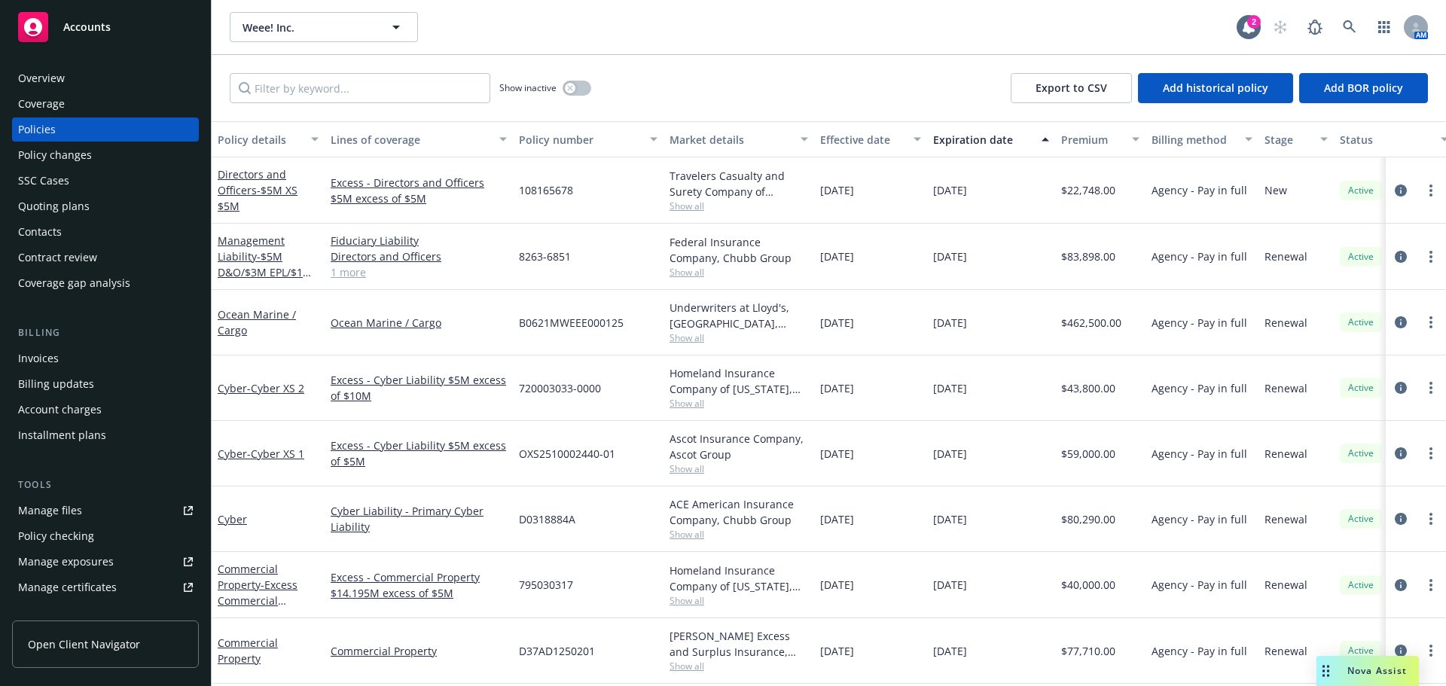
click at [142, 351] on div "Invoices" at bounding box center [105, 358] width 175 height 24
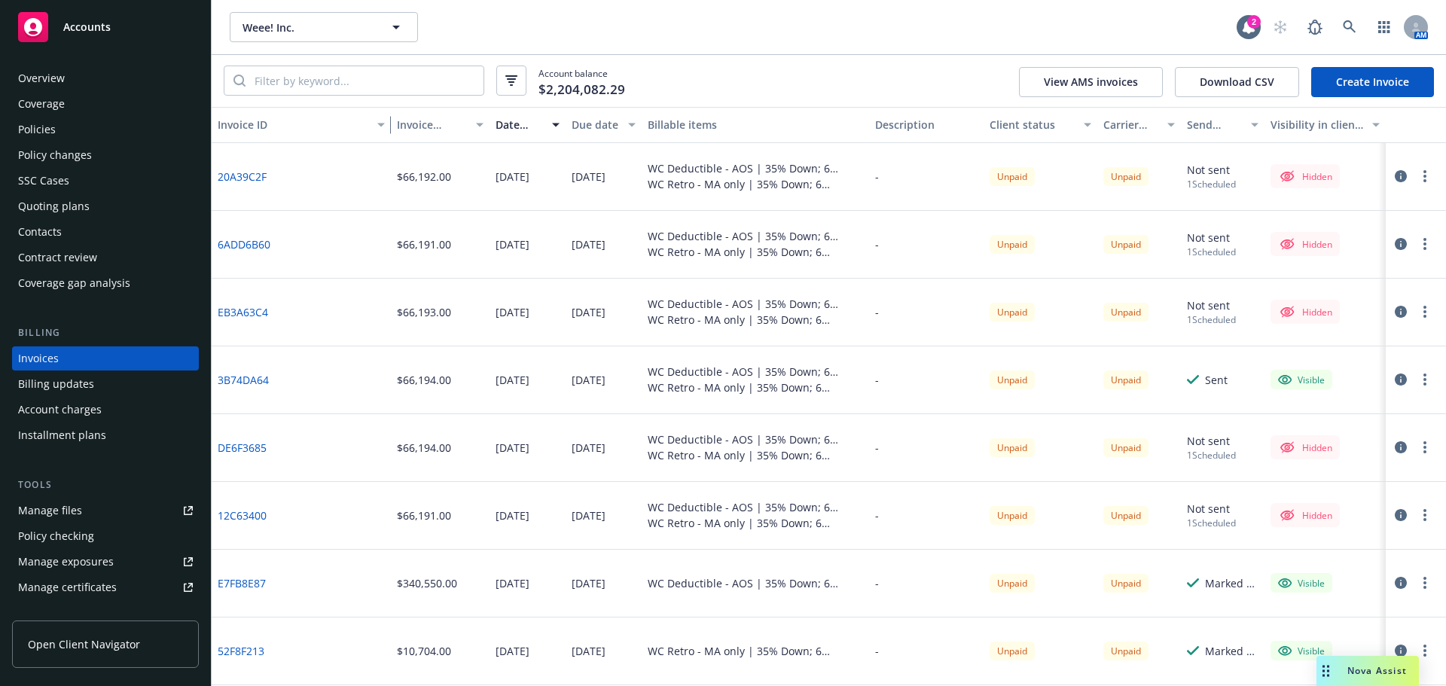
drag, startPoint x: 291, startPoint y: 124, endPoint x: 393, endPoint y: 133, distance: 102.8
click at [393, 133] on div "Invoice ID Invoice amount Date issued Due date Billable items Description Clien…" at bounding box center [829, 125] width 1235 height 36
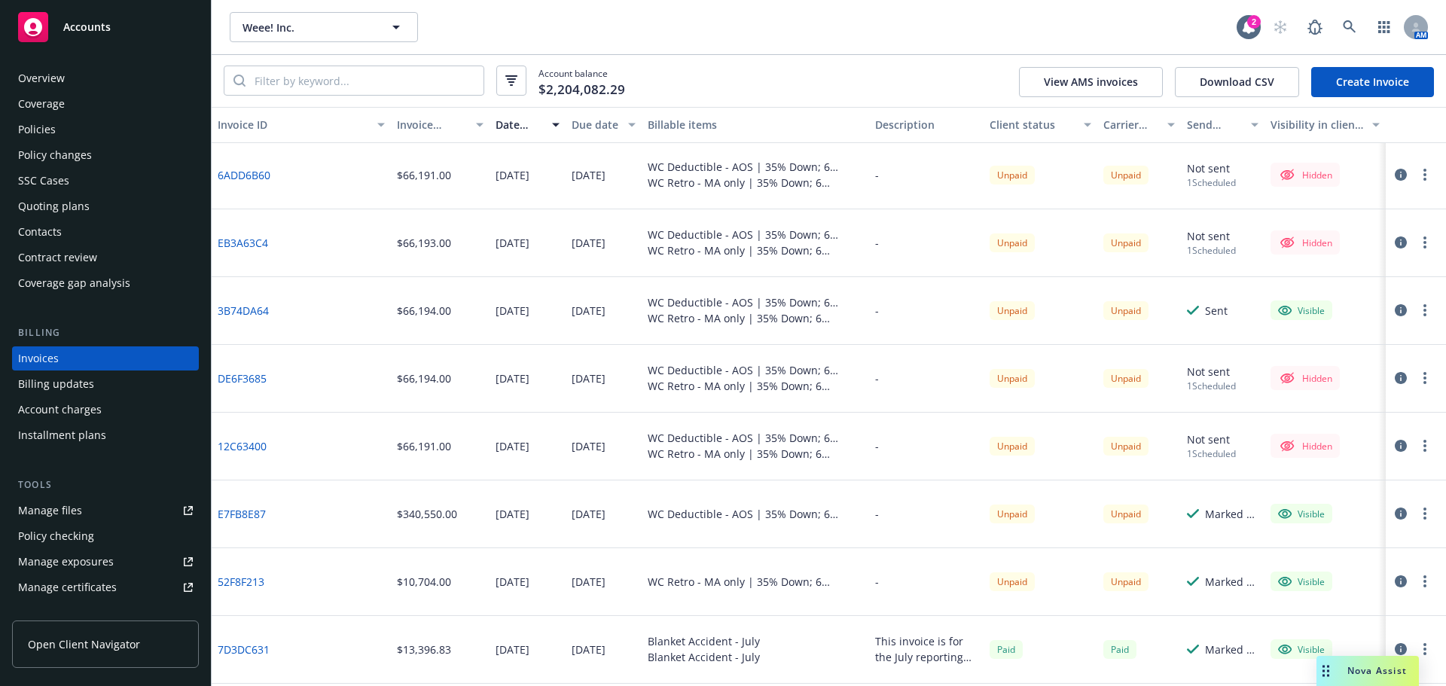
scroll to position [75, 0]
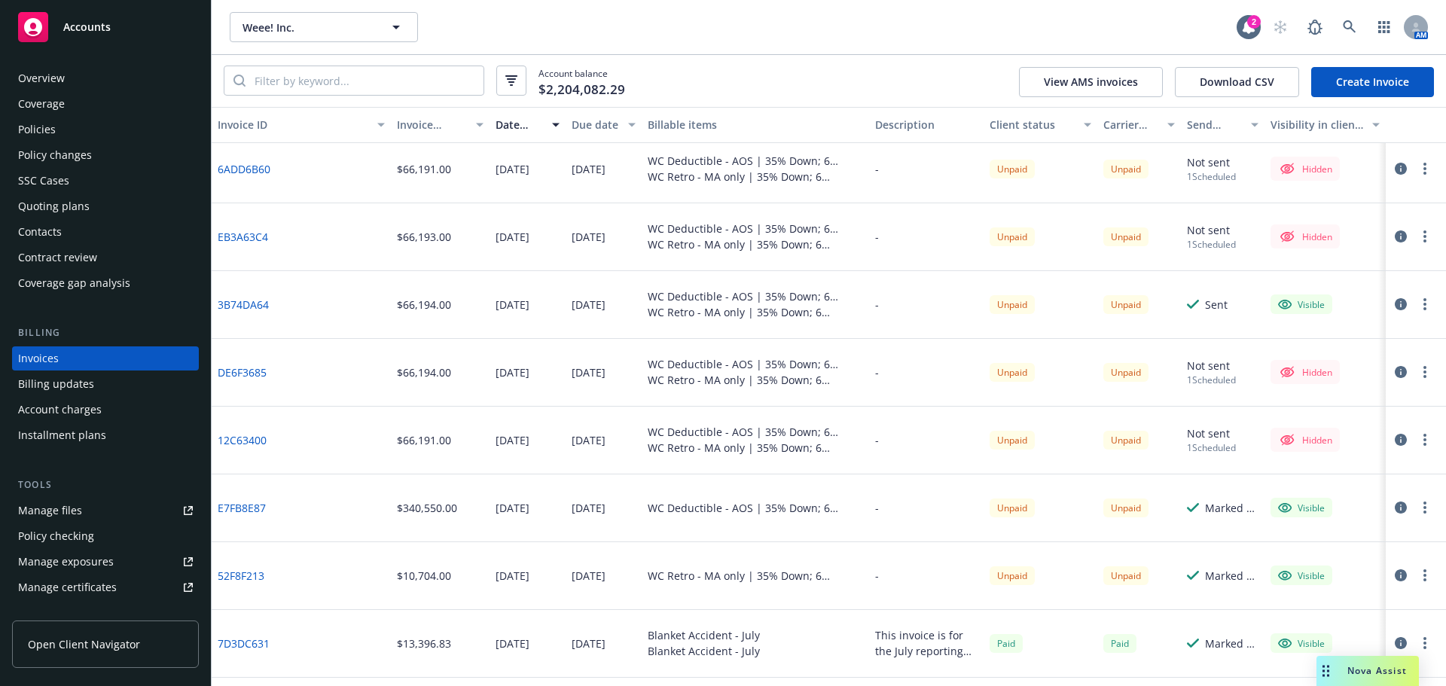
click at [250, 370] on link "DE6F3685" at bounding box center [242, 373] width 49 height 16
click at [1416, 365] on button "button" at bounding box center [1425, 372] width 18 height 18
click at [1377, 490] on link "Make it visible in client dash" at bounding box center [1326, 493] width 192 height 30
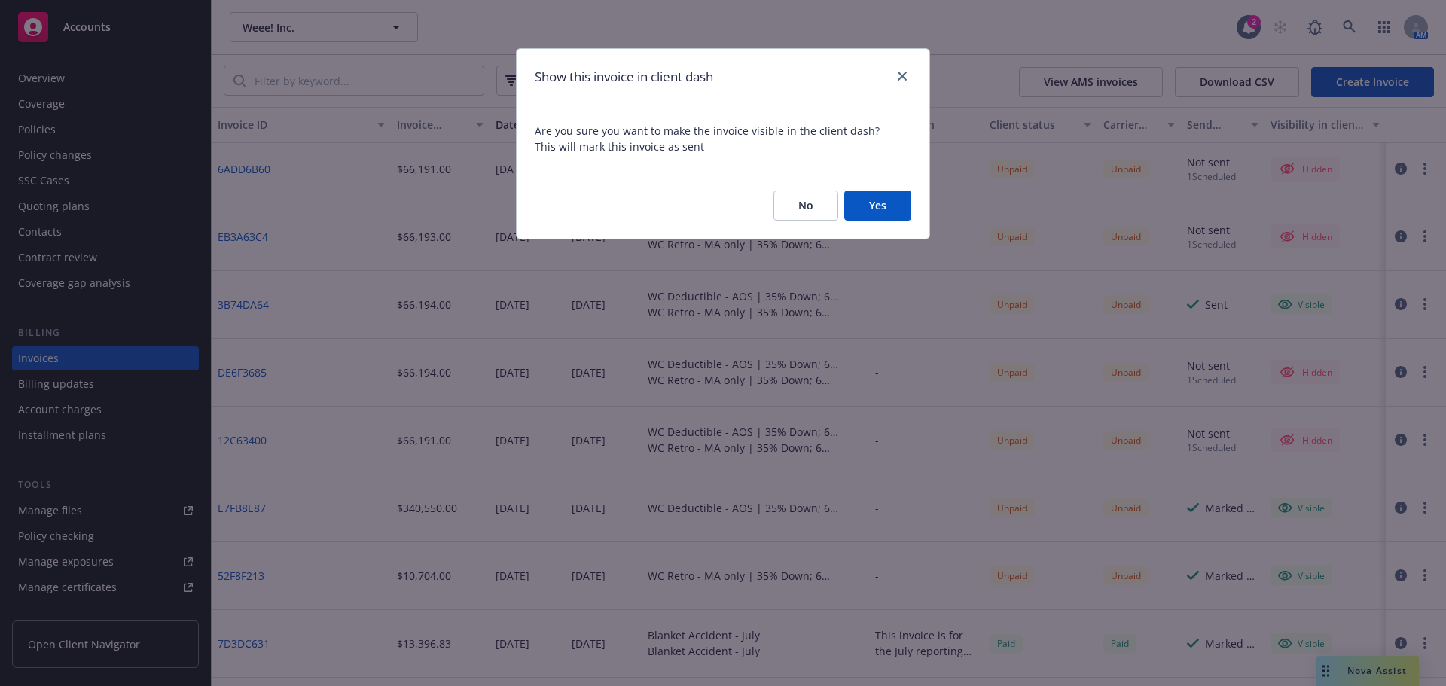
click at [889, 201] on button "Yes" at bounding box center [877, 206] width 67 height 30
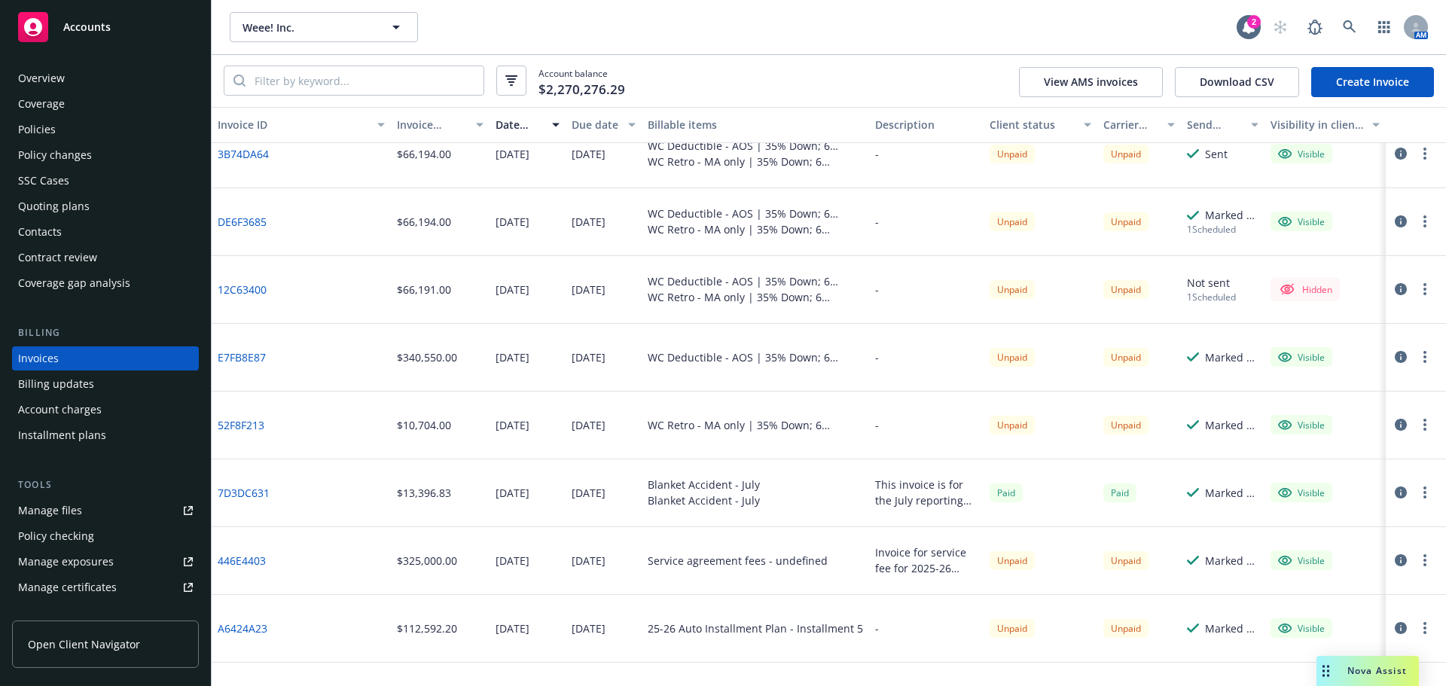
scroll to position [151, 0]
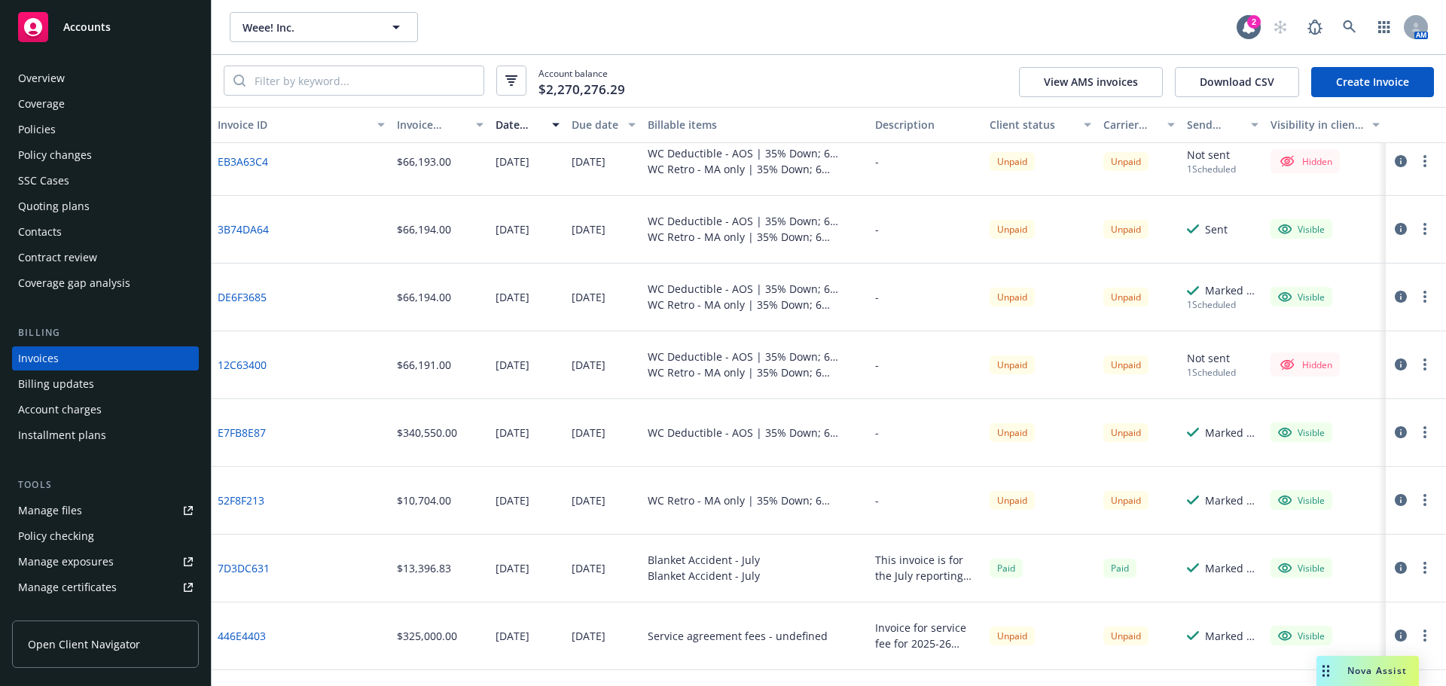
click at [1229, 292] on div "Marked as sent" at bounding box center [1231, 290] width 53 height 16
click at [252, 301] on link "DE6F3685" at bounding box center [242, 297] width 49 height 16
